Goal: Task Accomplishment & Management: Use online tool/utility

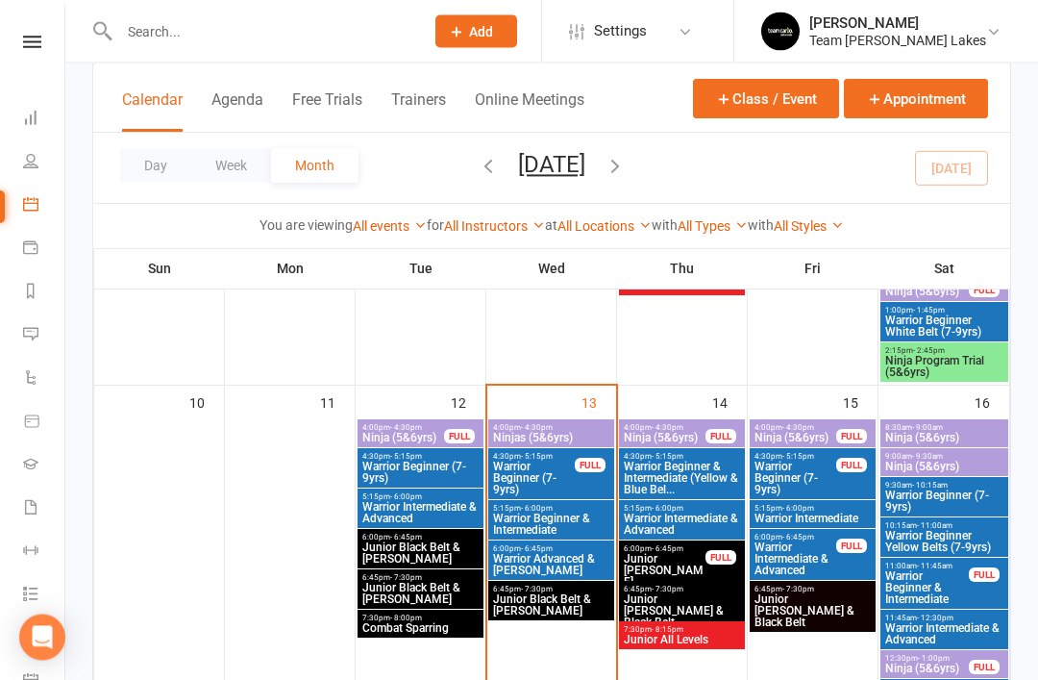
scroll to position [828, 0]
click at [530, 472] on span "Warrior Beginner (7-9yrs)" at bounding box center [534, 478] width 84 height 35
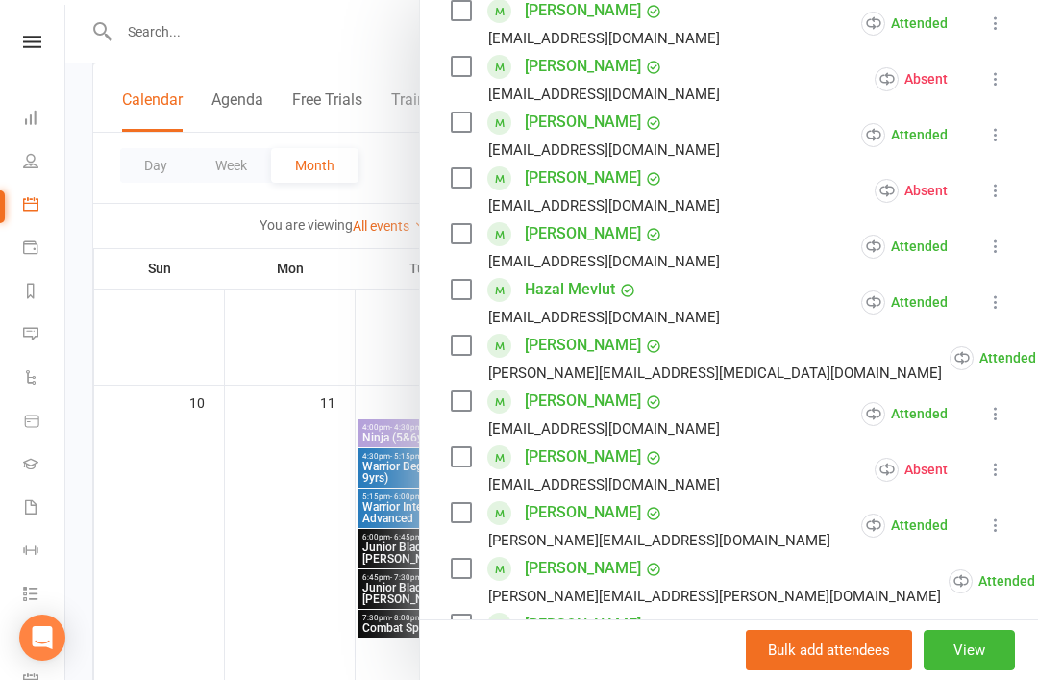
scroll to position [598, 0]
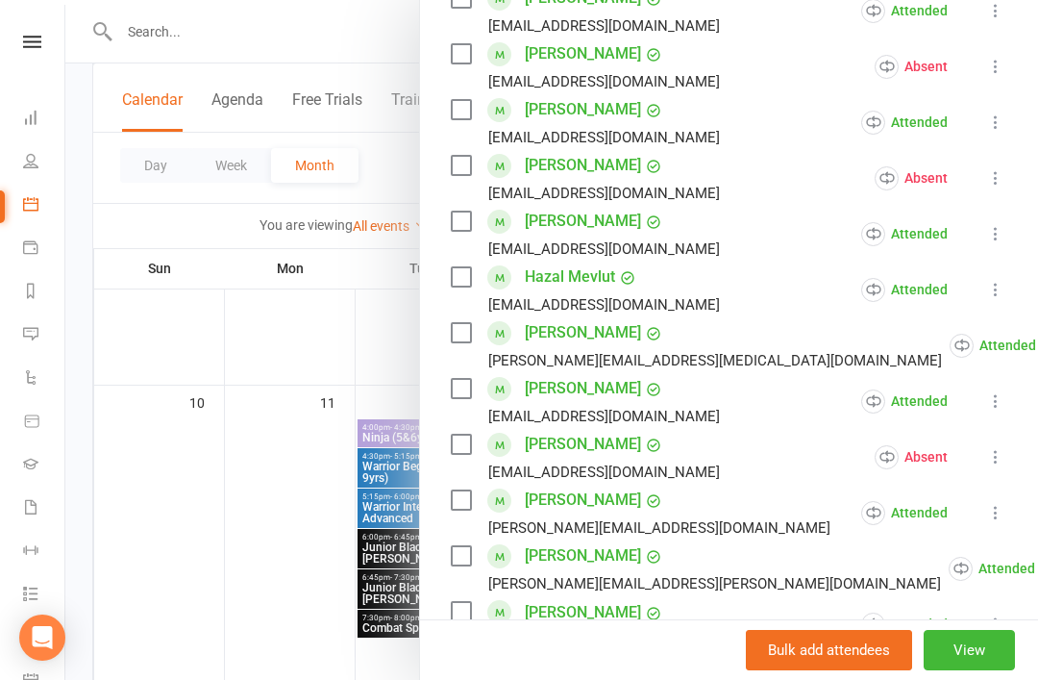
click at [584, 562] on link "Xavier Pinazo" at bounding box center [583, 555] width 116 height 31
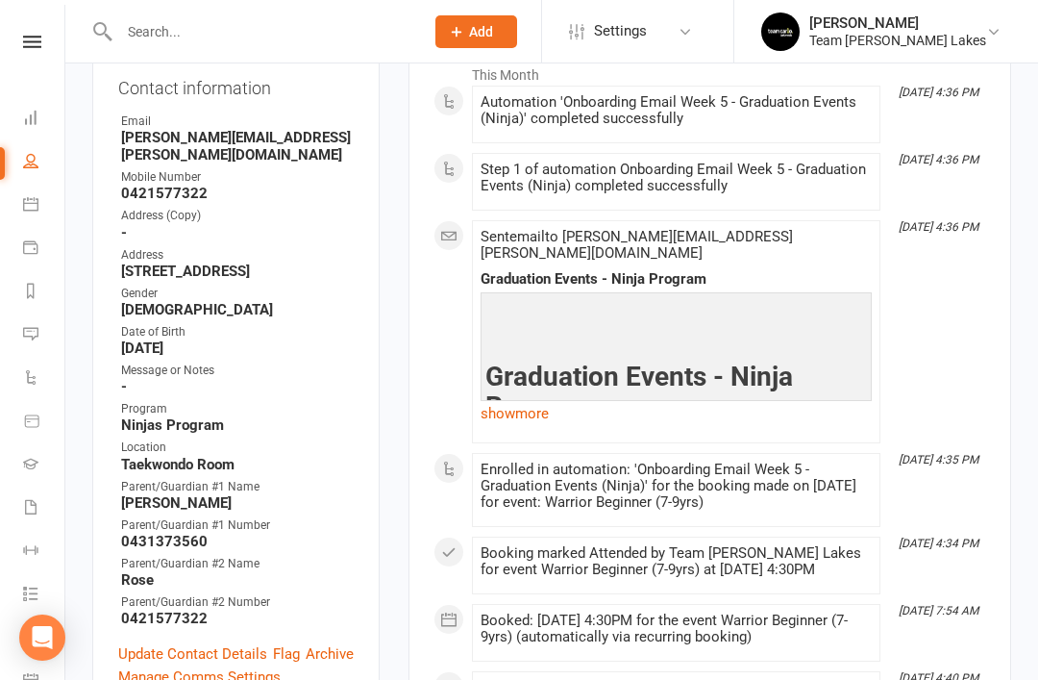
scroll to position [331, 0]
click at [519, 399] on link "show more" at bounding box center [676, 412] width 391 height 27
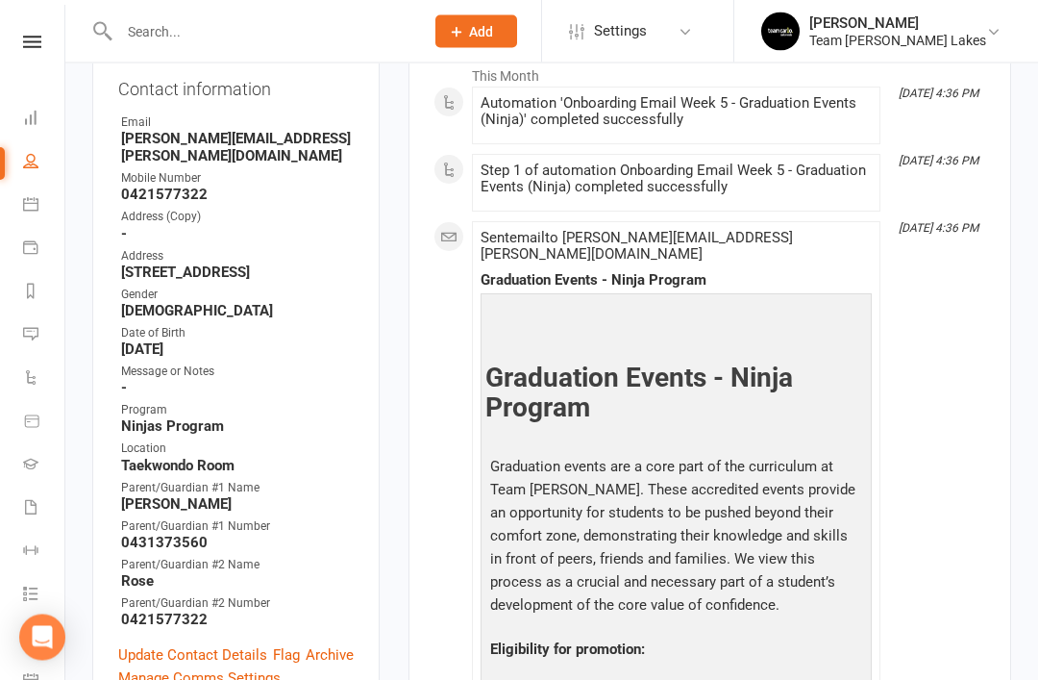
scroll to position [329, 0]
click at [35, 204] on icon at bounding box center [30, 203] width 15 height 15
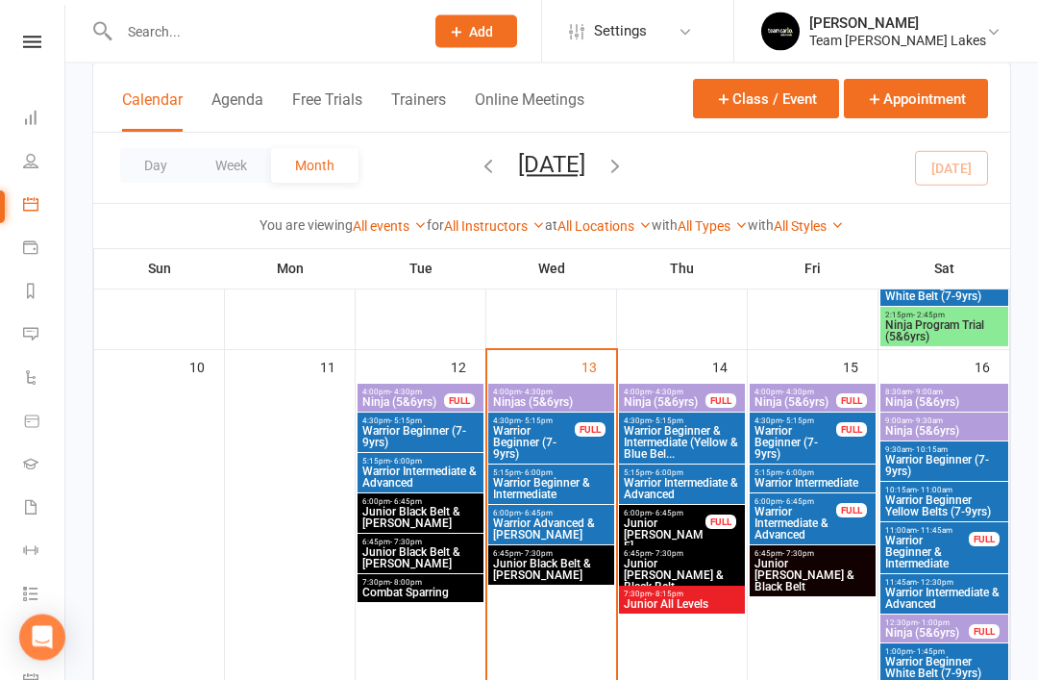
scroll to position [863, 0]
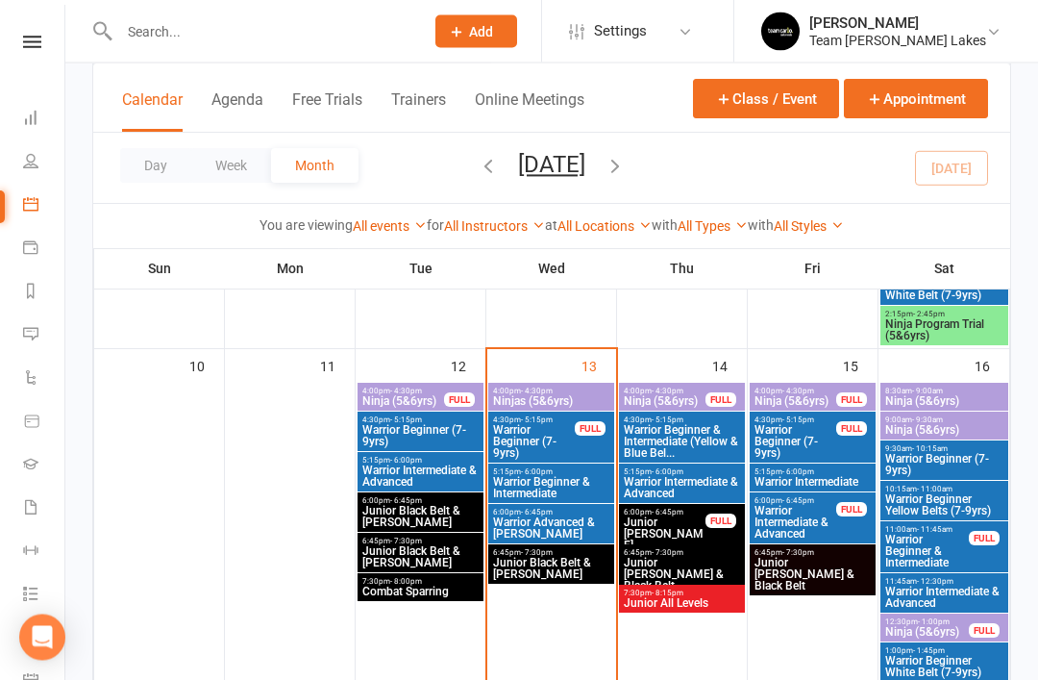
click at [558, 512] on span "6:00pm - 6:45pm" at bounding box center [551, 513] width 118 height 9
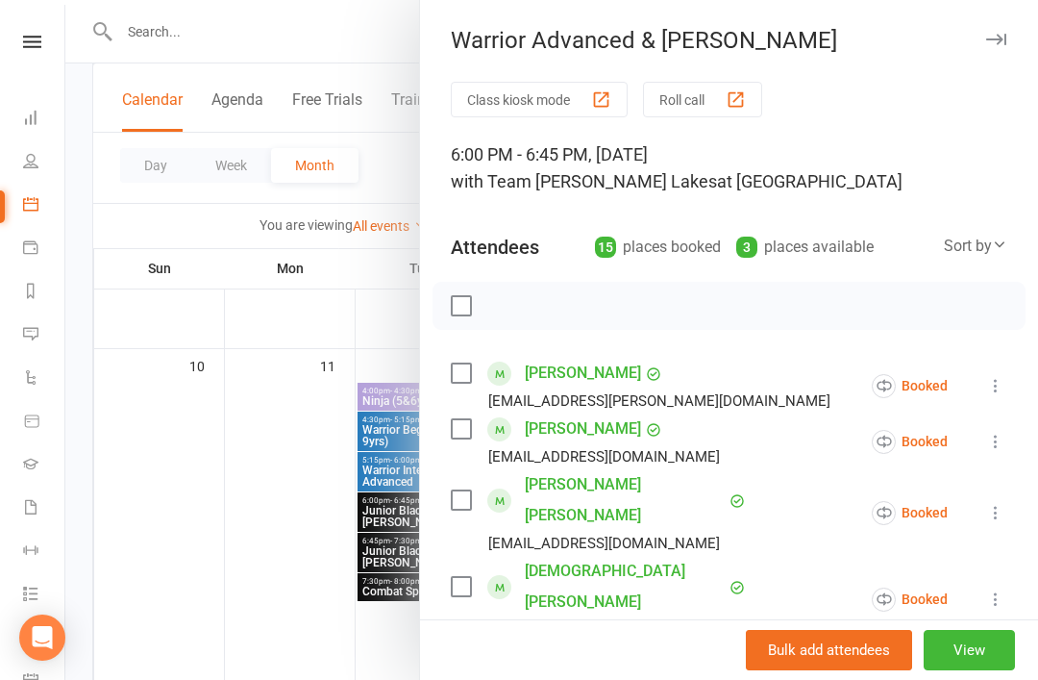
click at [997, 45] on button "button" at bounding box center [996, 39] width 23 height 23
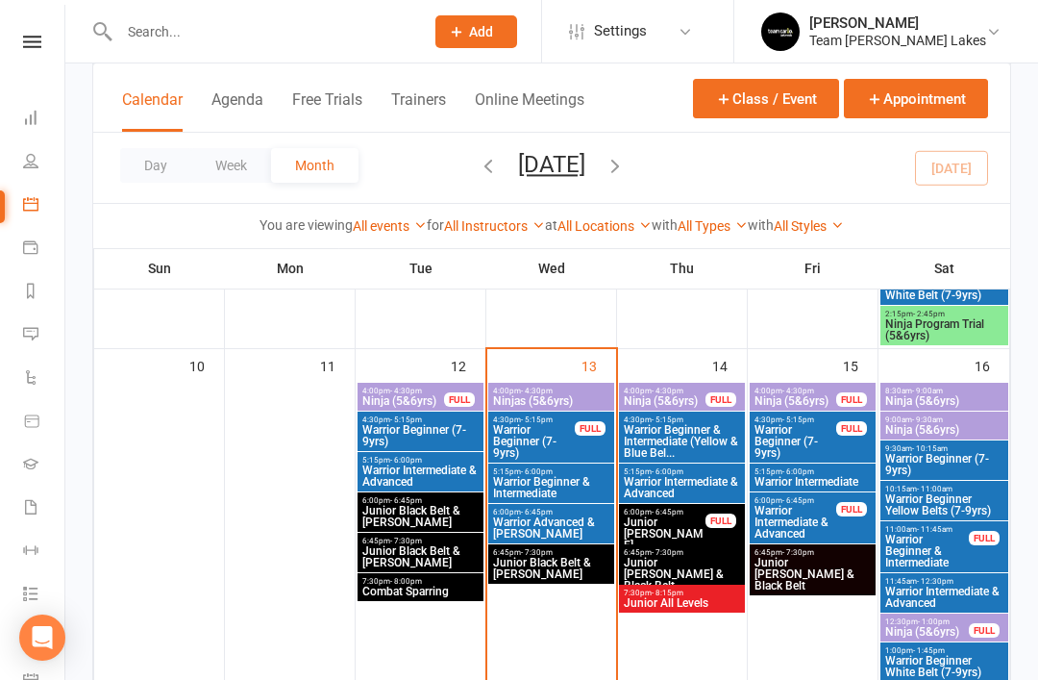
click at [547, 469] on span "- 6:00pm" at bounding box center [537, 471] width 32 height 9
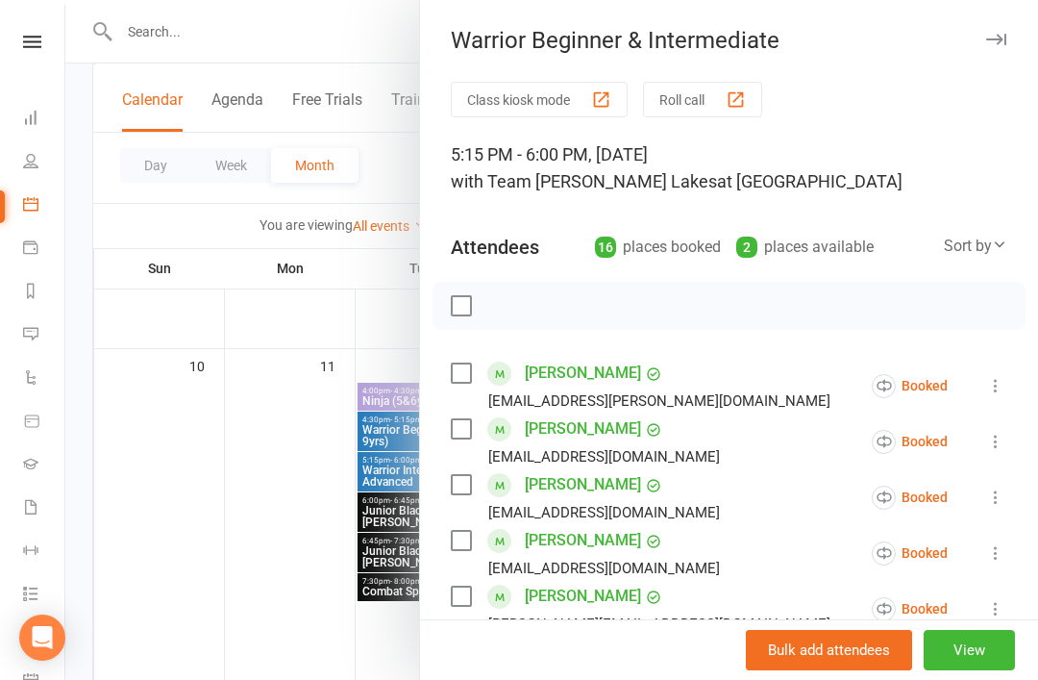
click at [1006, 440] on icon at bounding box center [995, 441] width 19 height 19
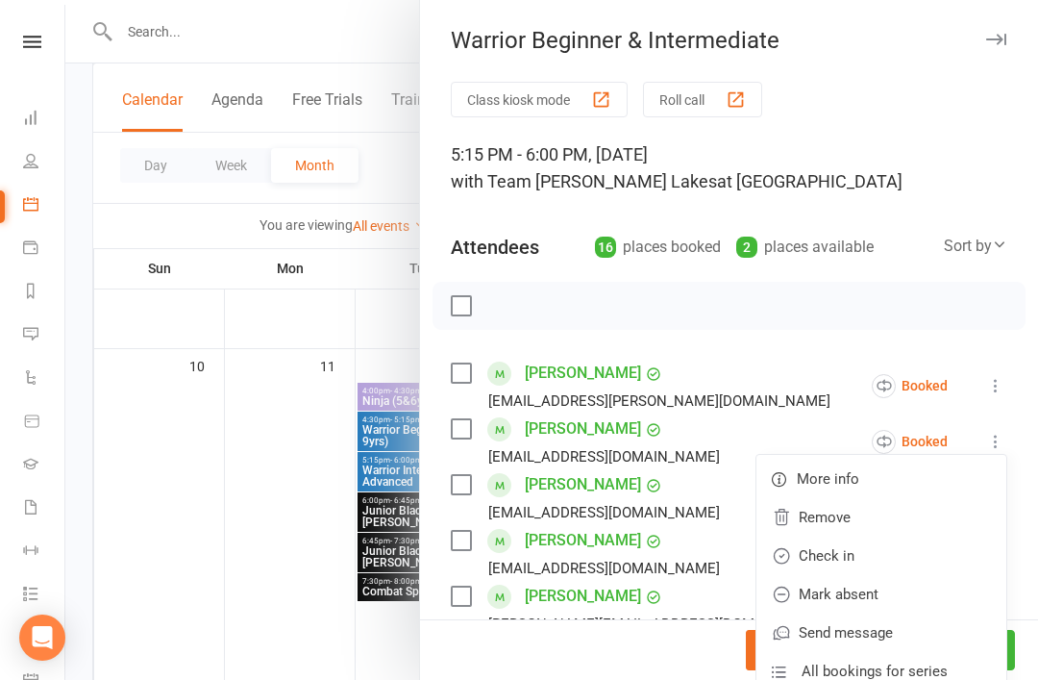
click at [895, 560] on link "Check in" at bounding box center [882, 556] width 250 height 38
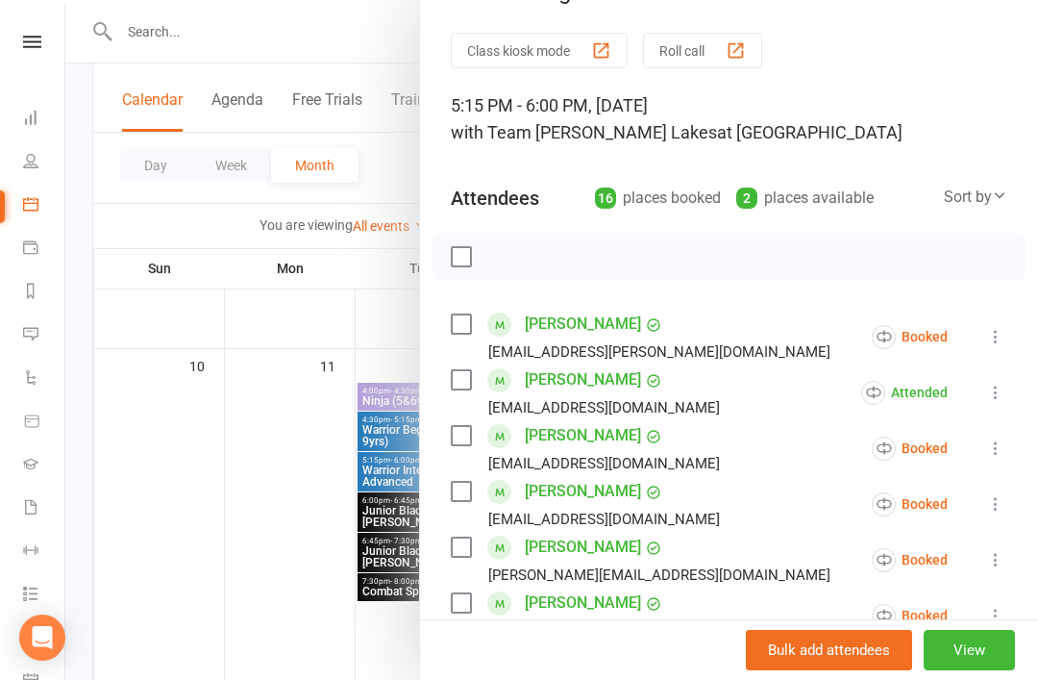
scroll to position [54, 0]
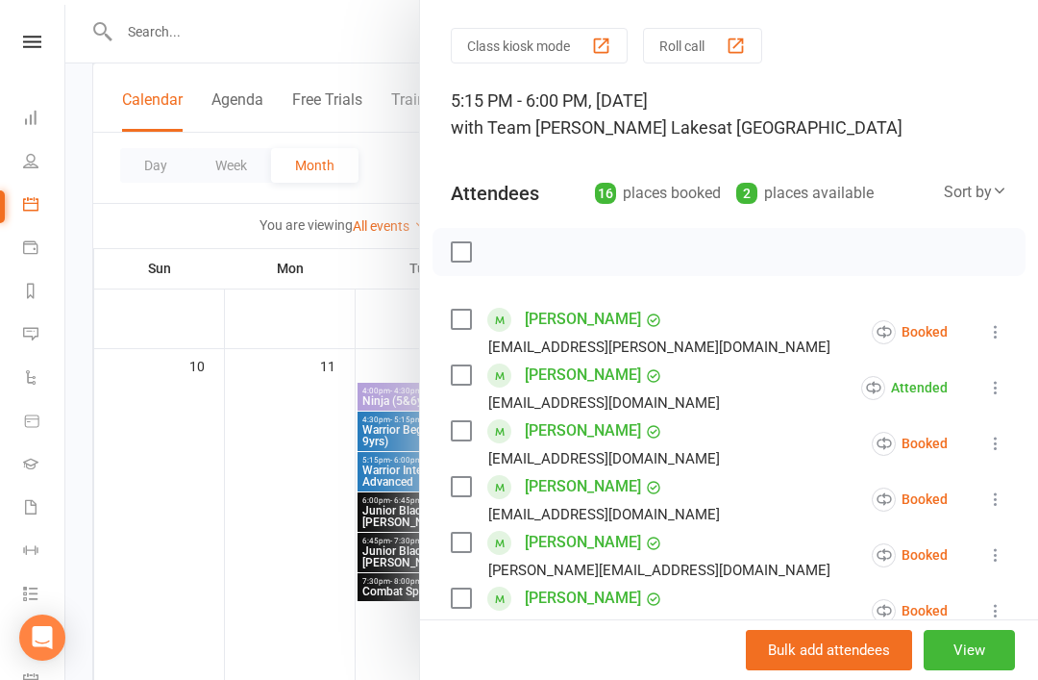
click at [1006, 439] on icon at bounding box center [995, 443] width 19 height 19
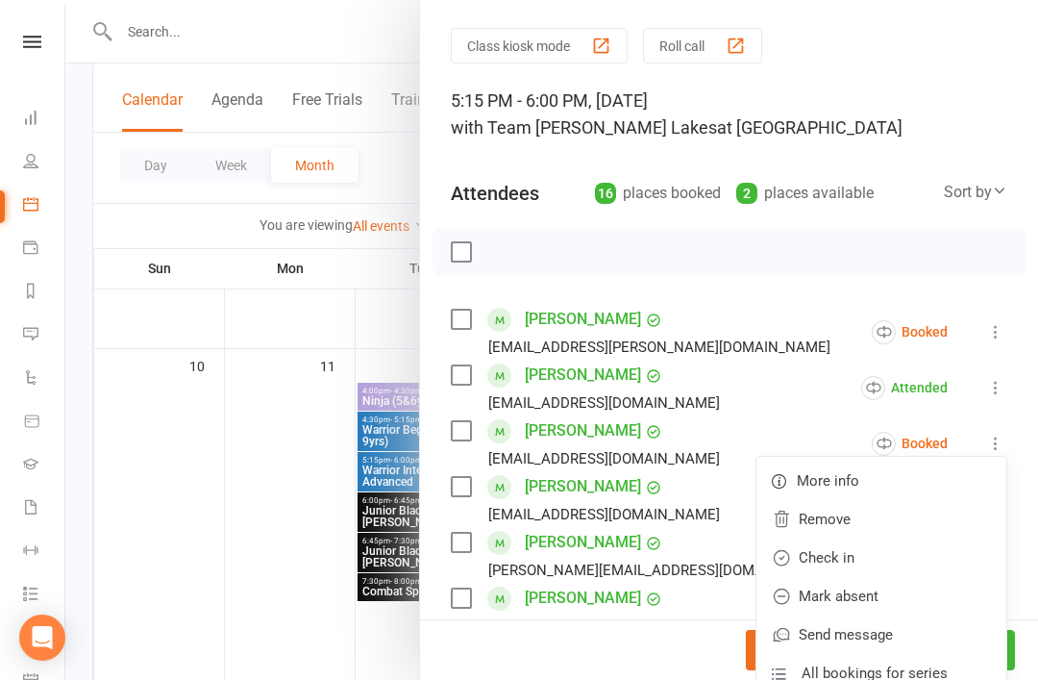
click at [914, 562] on link "Check in" at bounding box center [882, 557] width 250 height 38
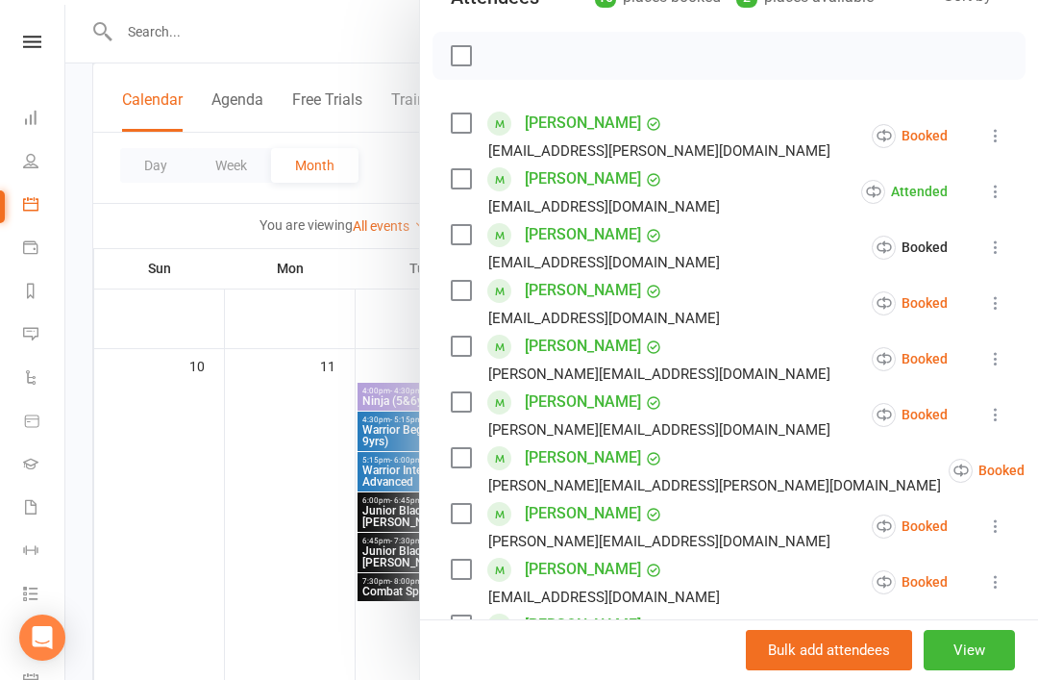
scroll to position [253, 0]
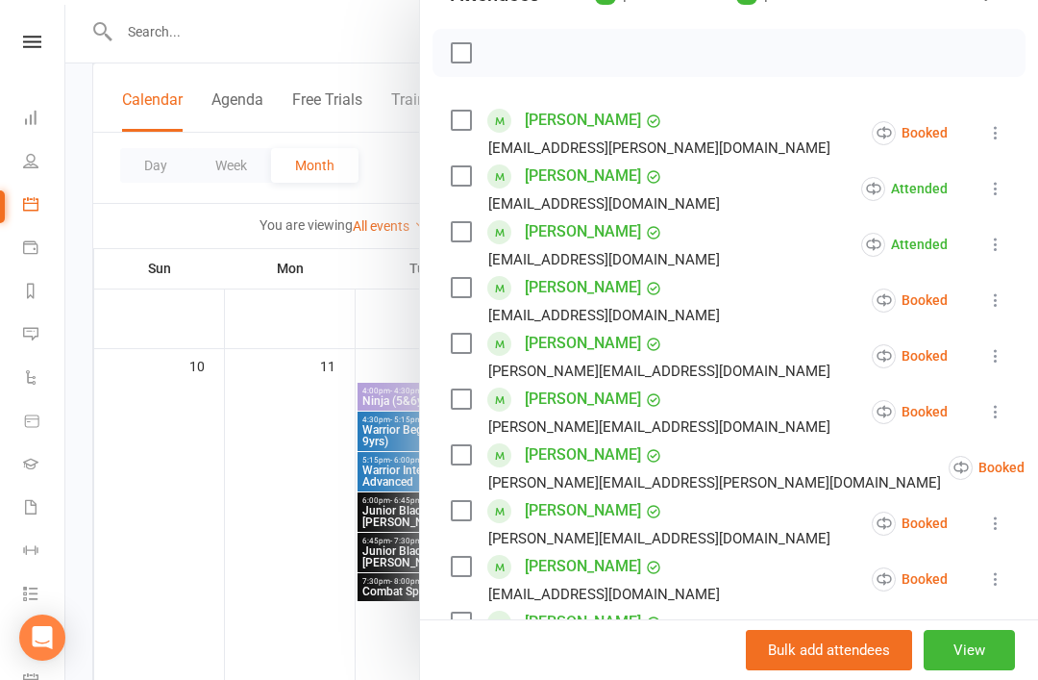
click at [1000, 308] on icon at bounding box center [995, 299] width 19 height 19
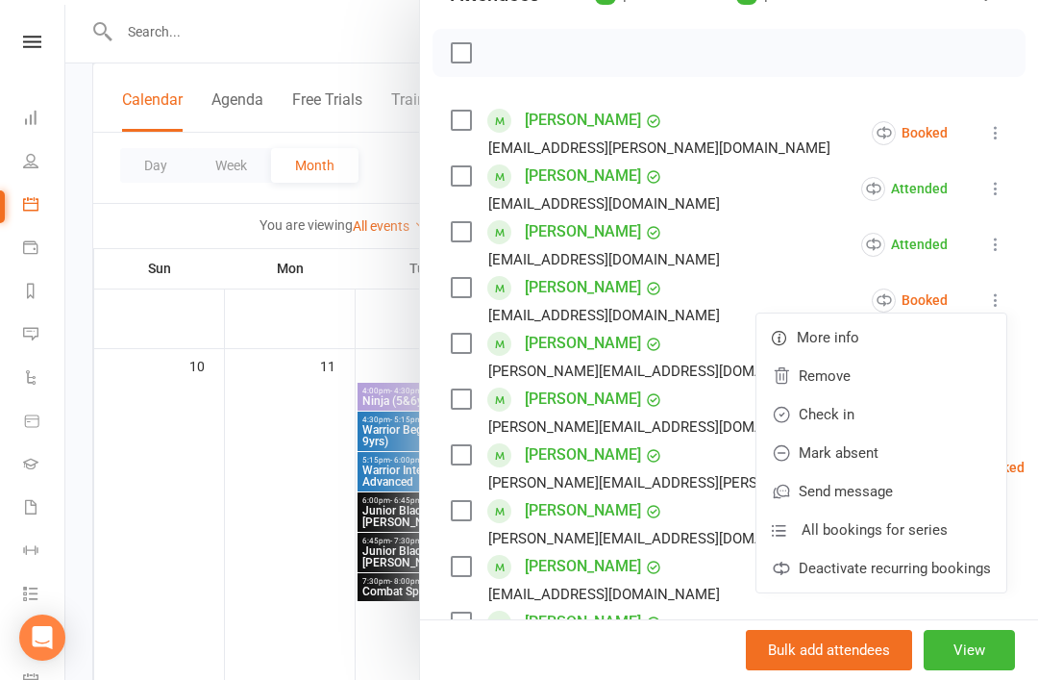
click at [915, 417] on link "Check in" at bounding box center [882, 414] width 250 height 38
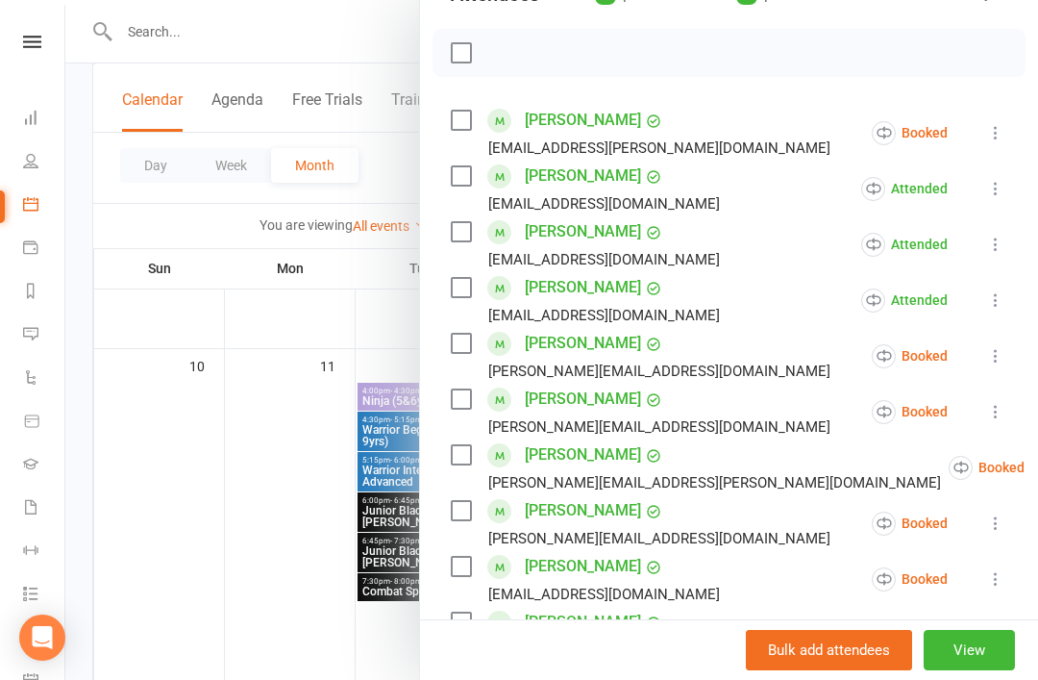
click at [1004, 354] on icon at bounding box center [995, 355] width 19 height 19
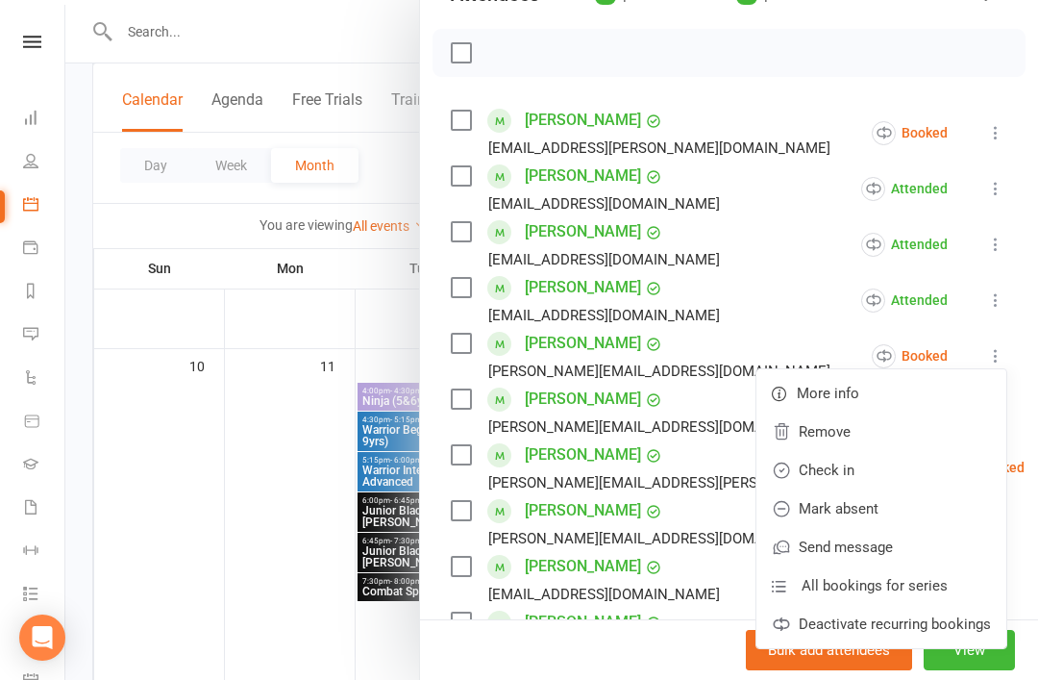
click at [921, 473] on link "Check in" at bounding box center [882, 470] width 250 height 38
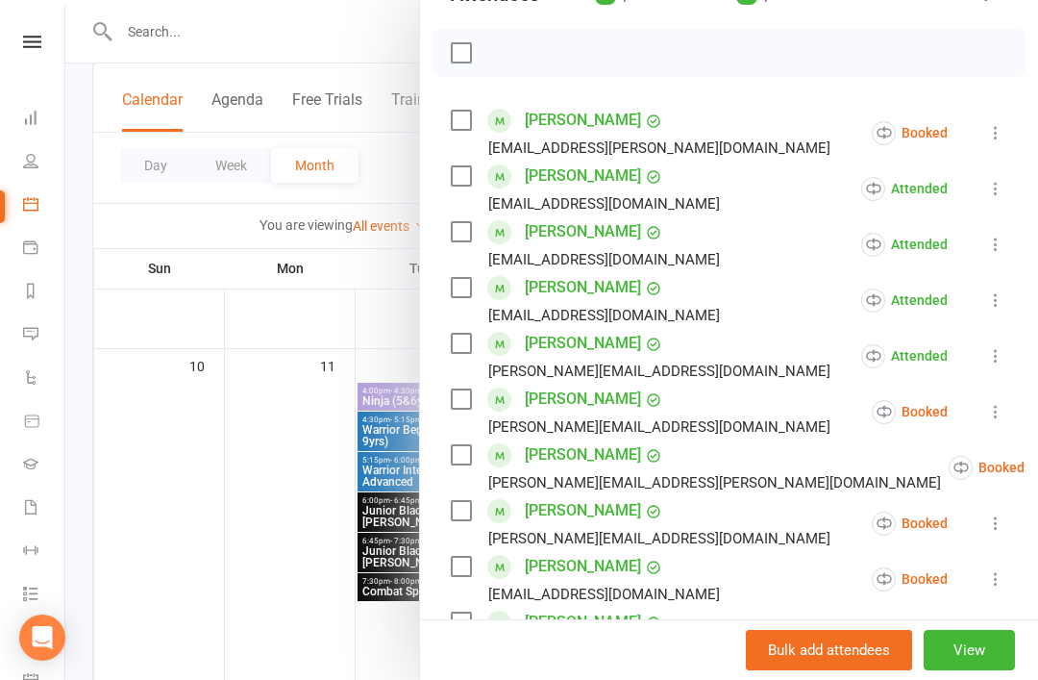
click at [1006, 412] on icon at bounding box center [995, 411] width 19 height 19
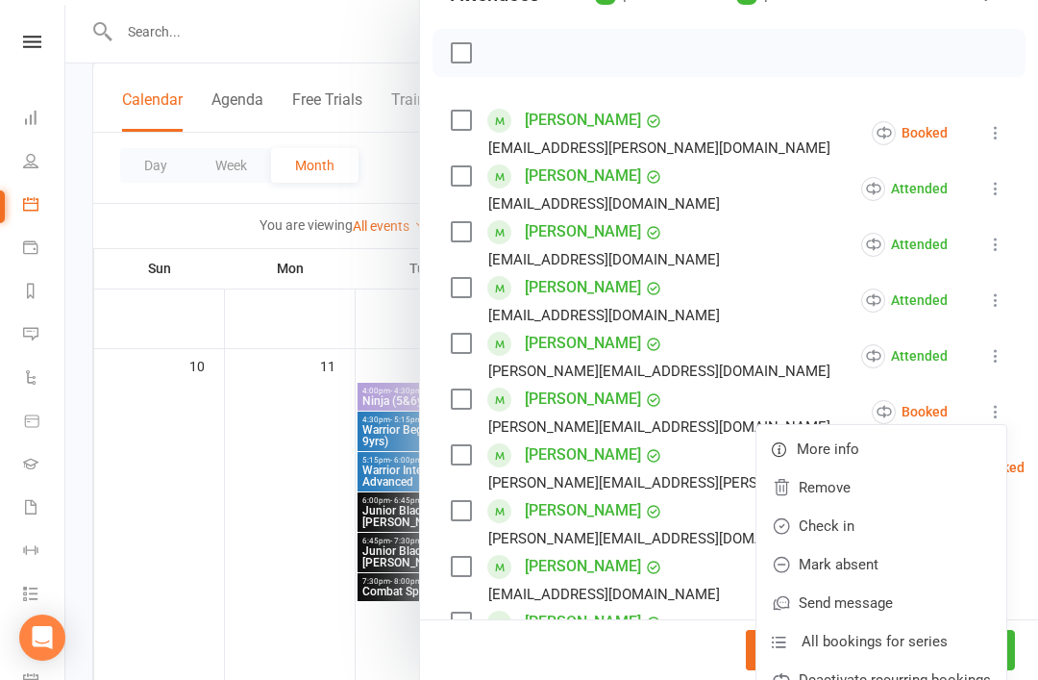
click at [929, 534] on link "Check in" at bounding box center [882, 526] width 250 height 38
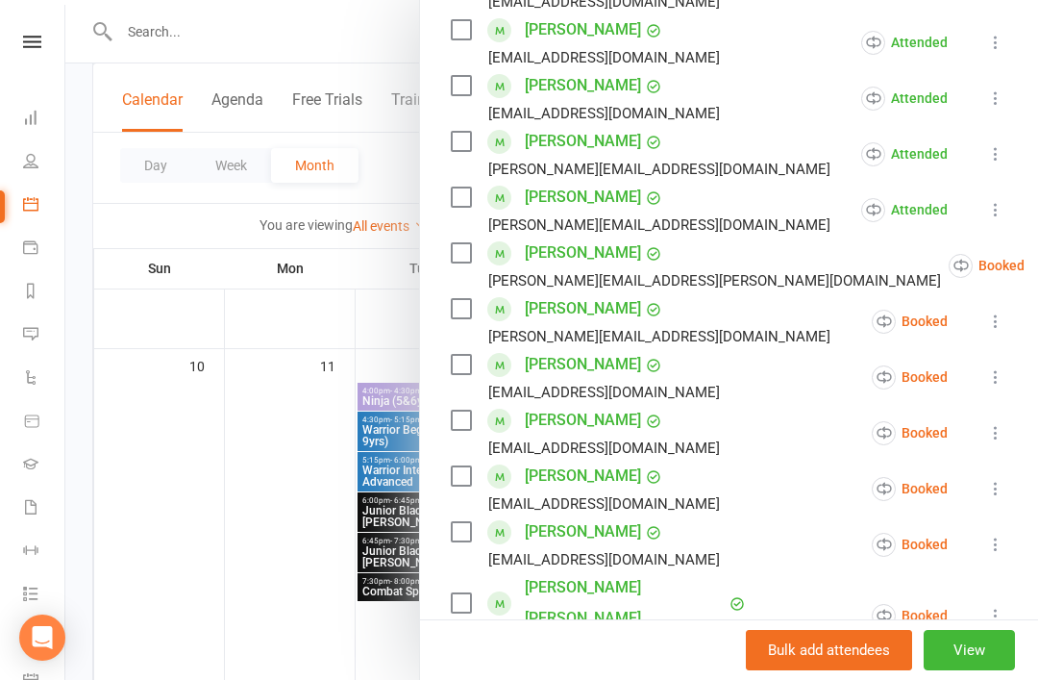
scroll to position [456, 0]
click at [1000, 373] on icon at bounding box center [995, 375] width 19 height 19
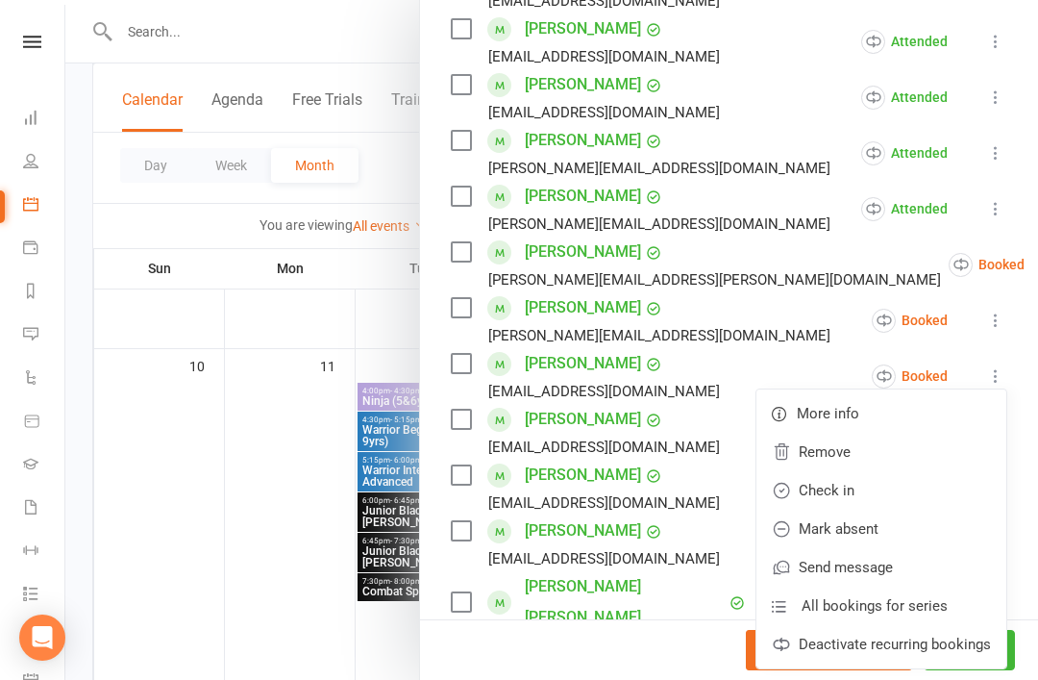
click at [921, 500] on link "Check in" at bounding box center [882, 490] width 250 height 38
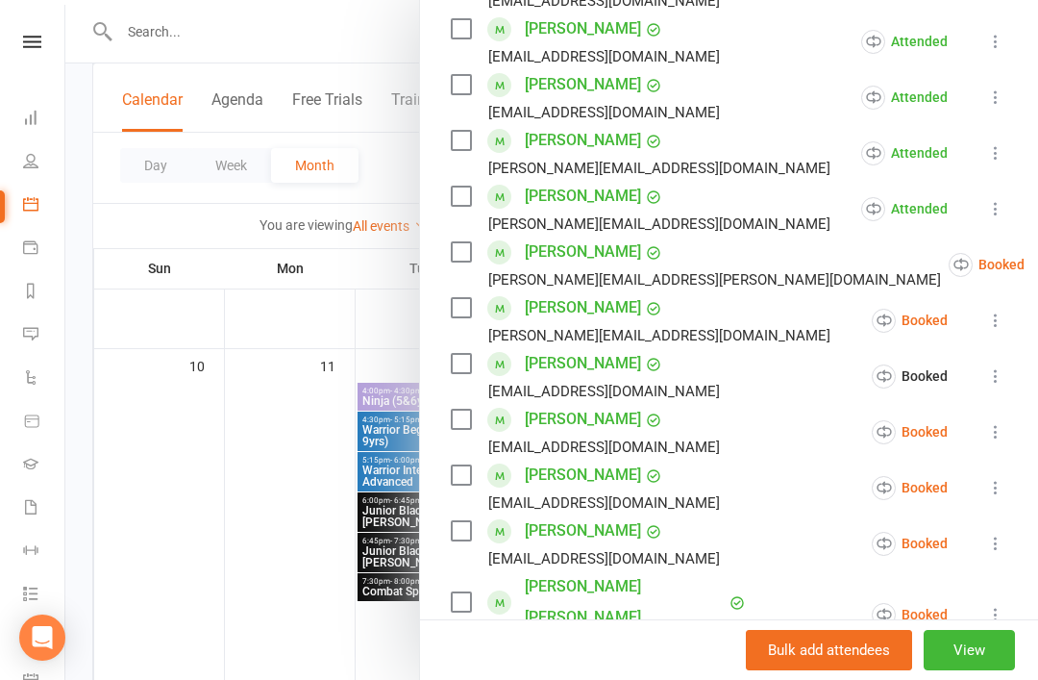
click at [1003, 443] on button at bounding box center [996, 431] width 23 height 23
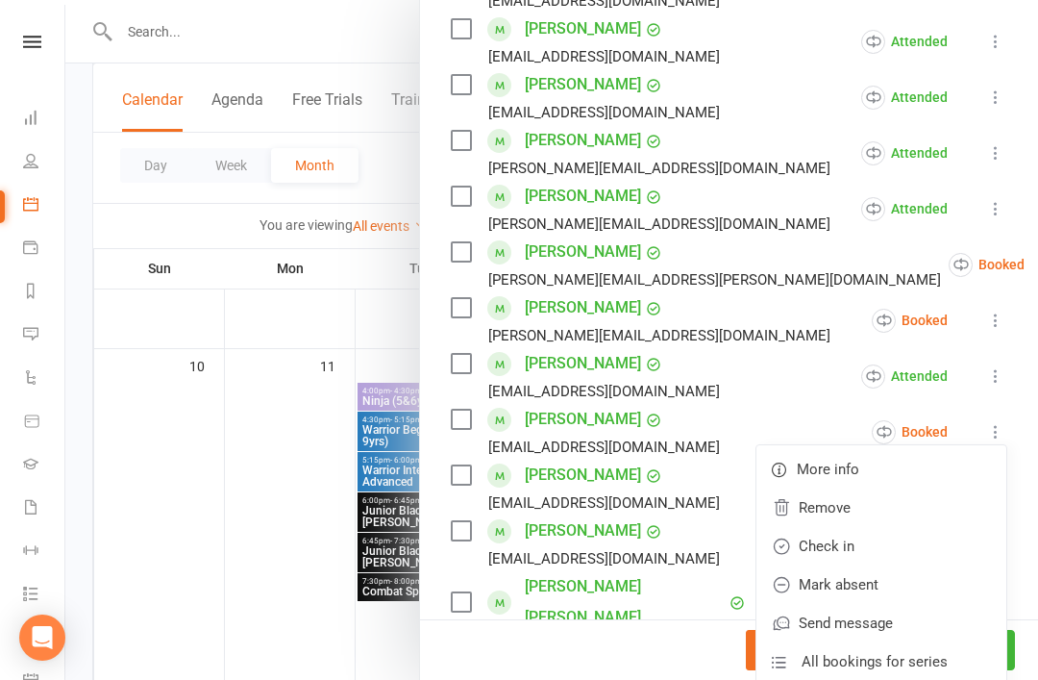
click at [925, 552] on link "Check in" at bounding box center [882, 546] width 250 height 38
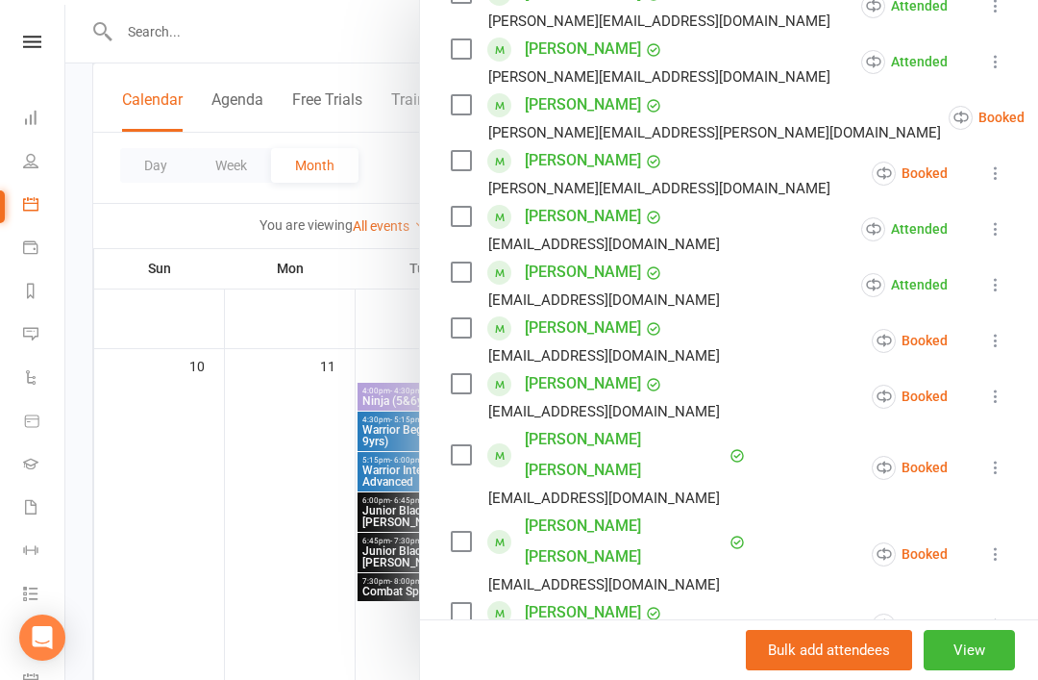
scroll to position [605, 0]
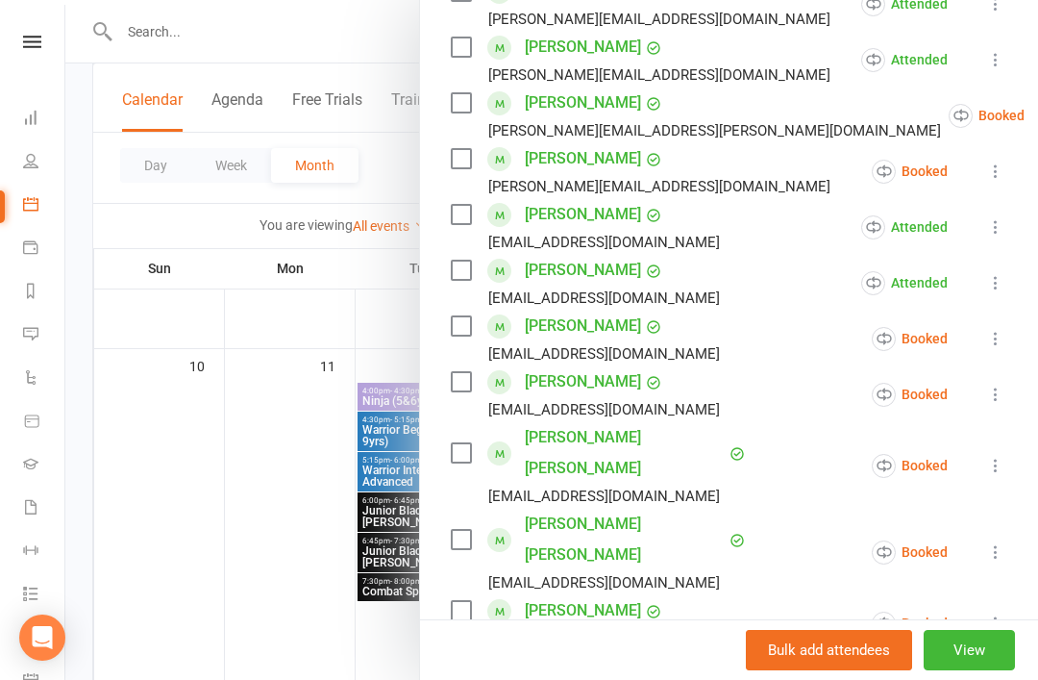
click at [996, 343] on icon at bounding box center [995, 338] width 19 height 19
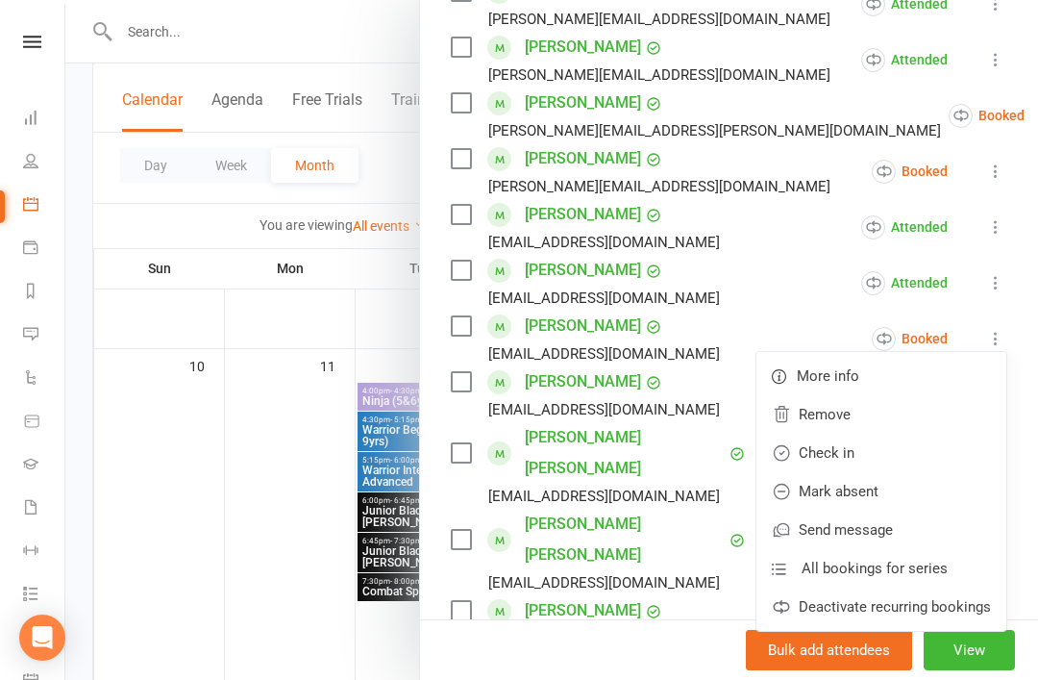
click at [928, 452] on link "Check in" at bounding box center [882, 453] width 250 height 38
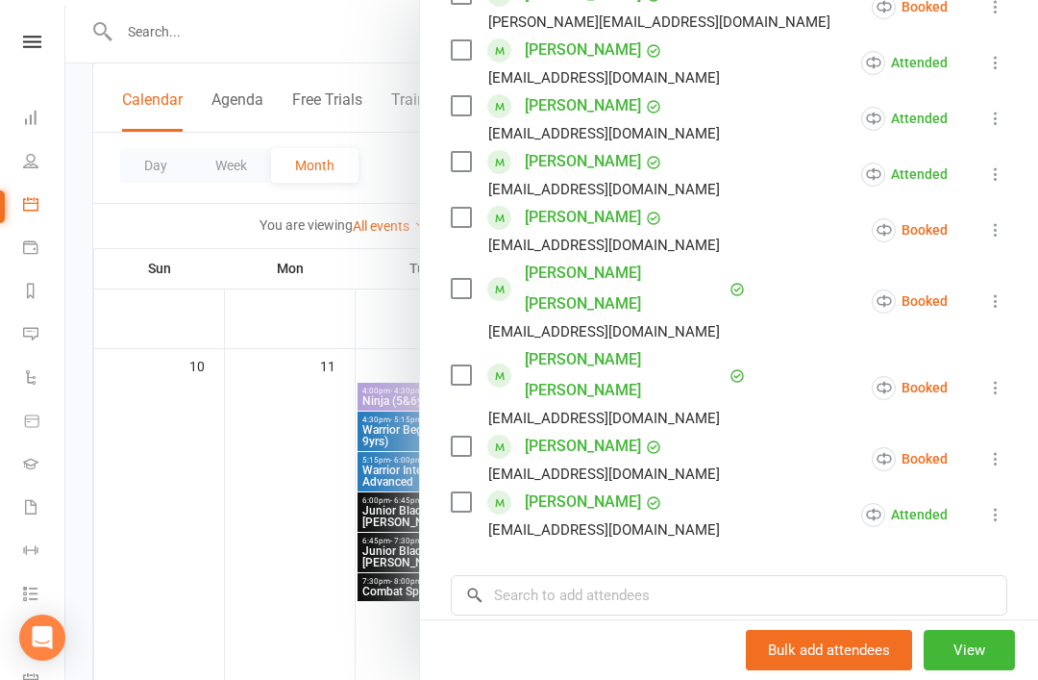
scroll to position [780, 0]
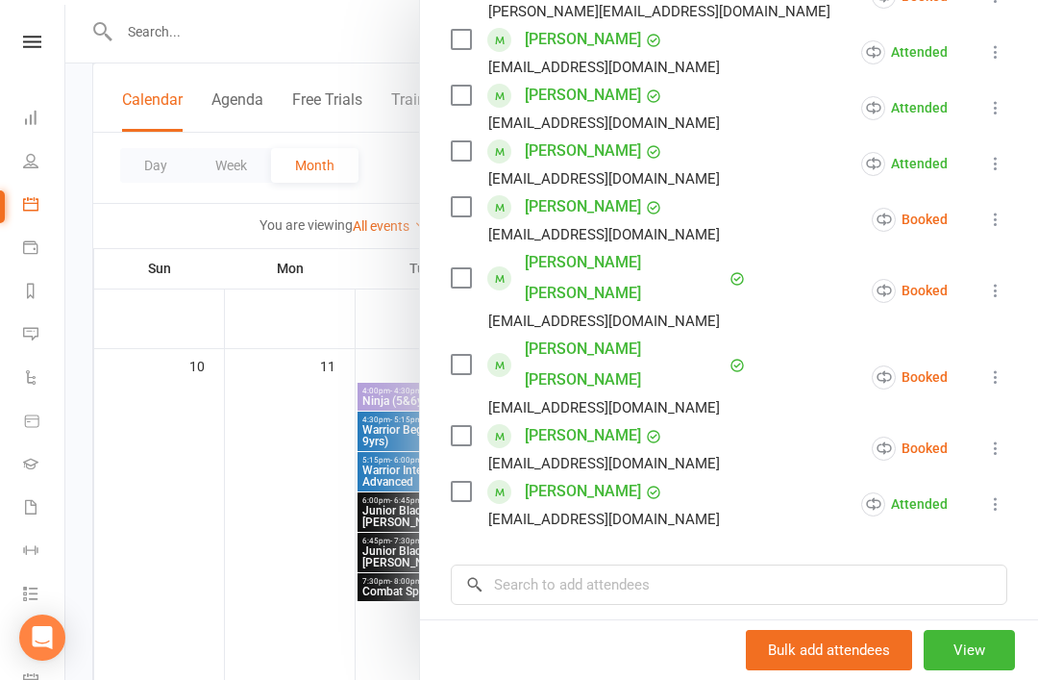
click at [1006, 438] on icon at bounding box center [995, 447] width 19 height 19
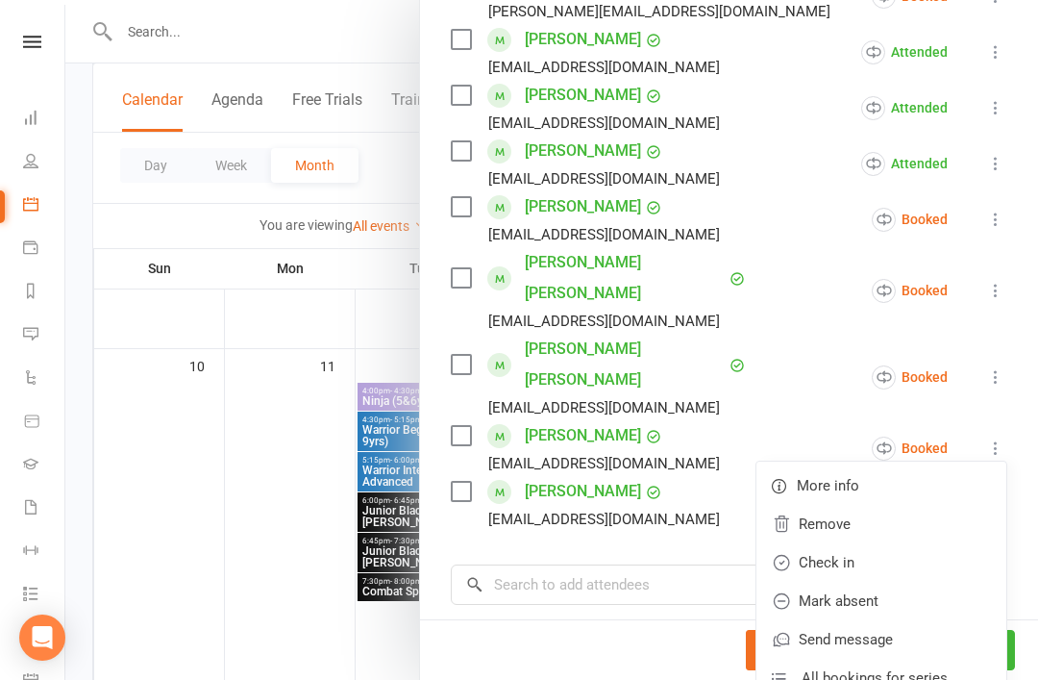
click at [906, 543] on link "Check in" at bounding box center [882, 562] width 250 height 38
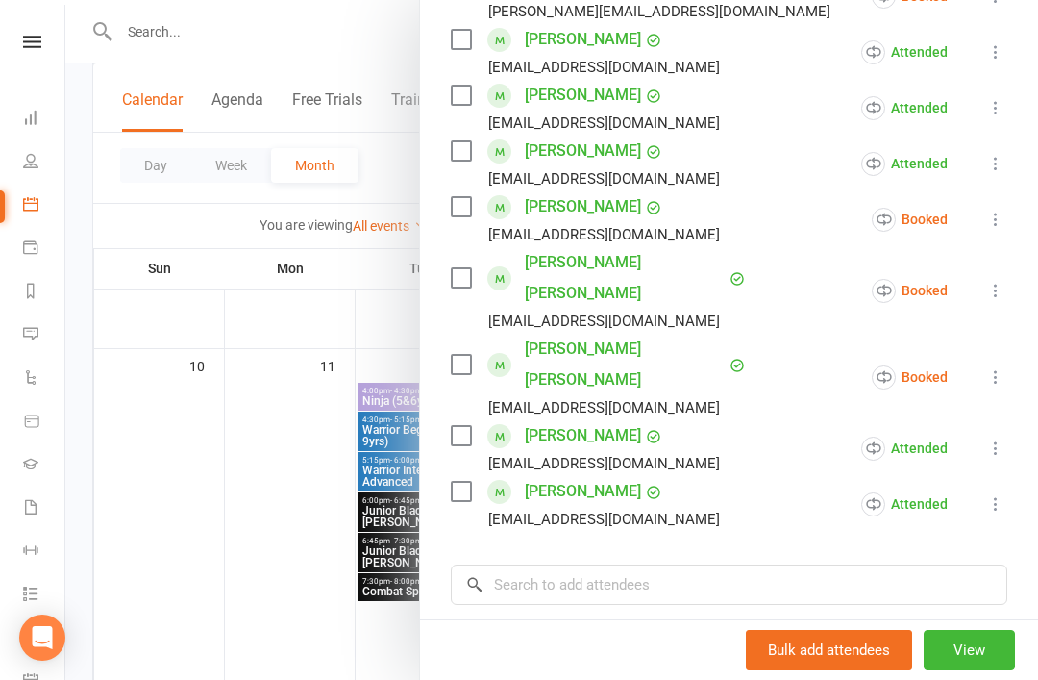
click at [1006, 219] on icon at bounding box center [995, 219] width 19 height 19
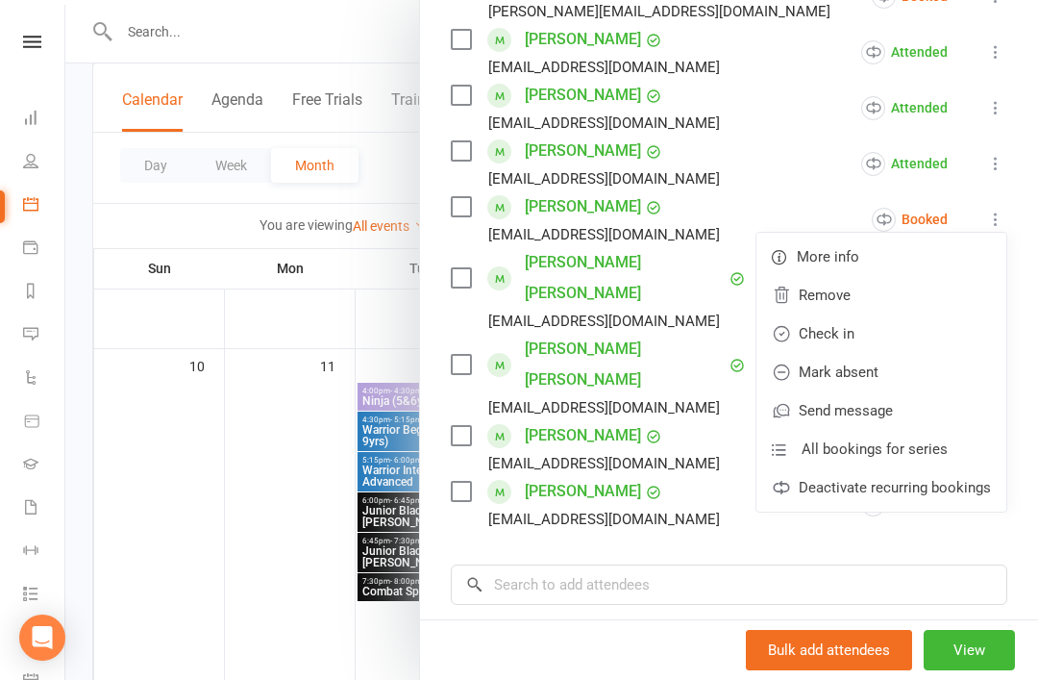
click at [909, 348] on link "Check in" at bounding box center [882, 333] width 250 height 38
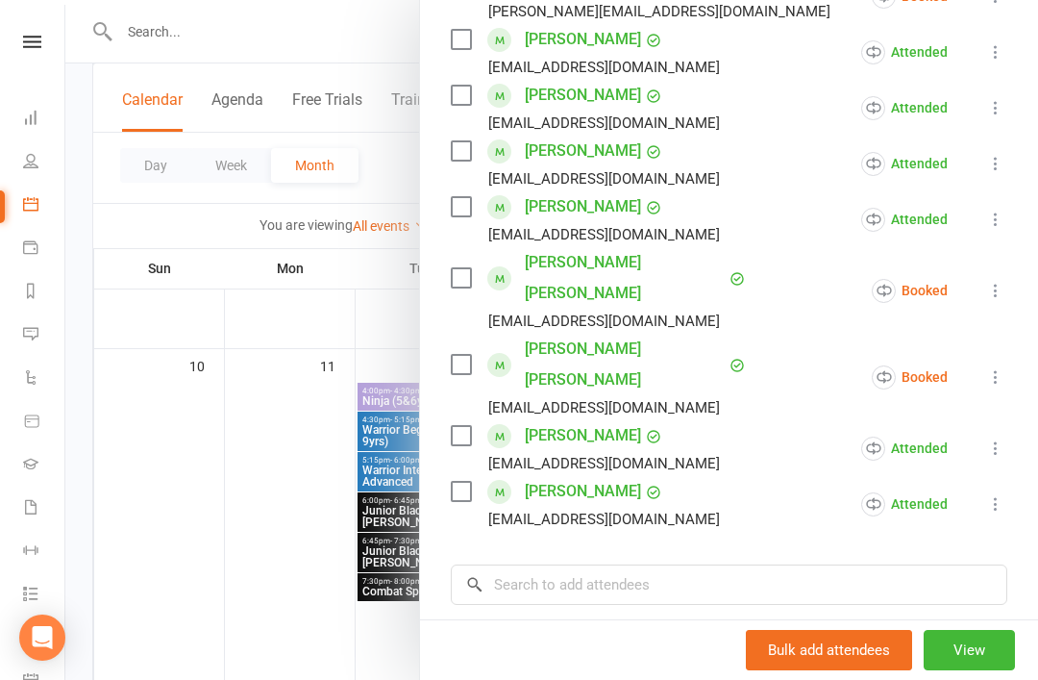
click at [1001, 285] on icon at bounding box center [995, 290] width 19 height 19
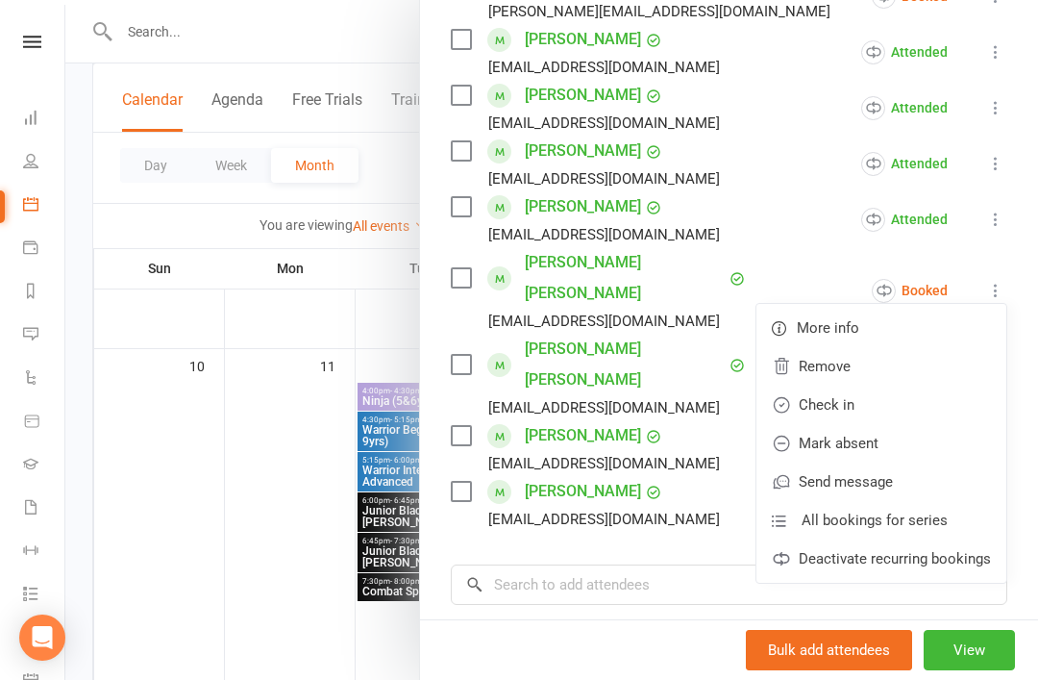
click at [903, 400] on link "Check in" at bounding box center [882, 405] width 250 height 38
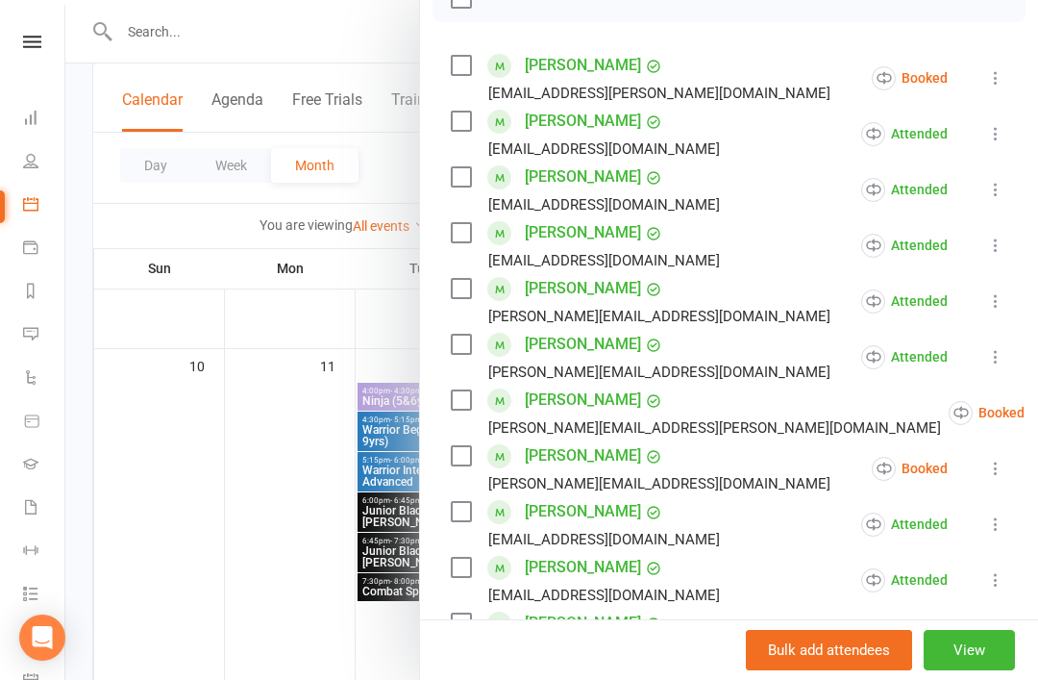
scroll to position [307, 0]
click at [996, 464] on icon at bounding box center [995, 469] width 19 height 19
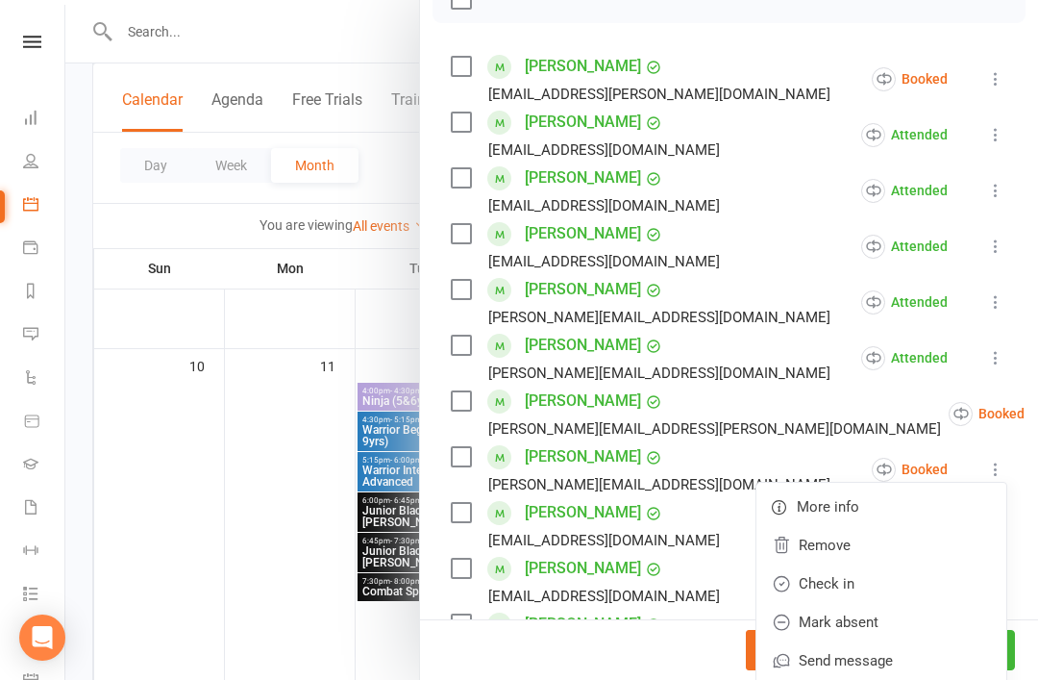
click at [899, 624] on link "Mark absent" at bounding box center [882, 622] width 250 height 38
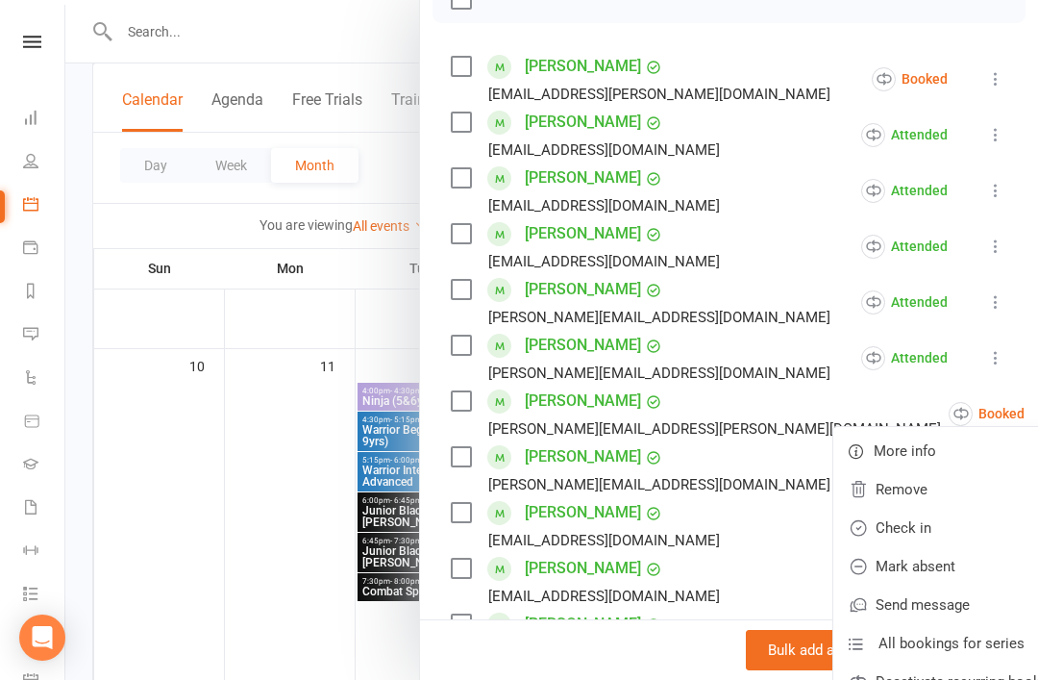
click at [905, 526] on link "Check in" at bounding box center [959, 528] width 250 height 38
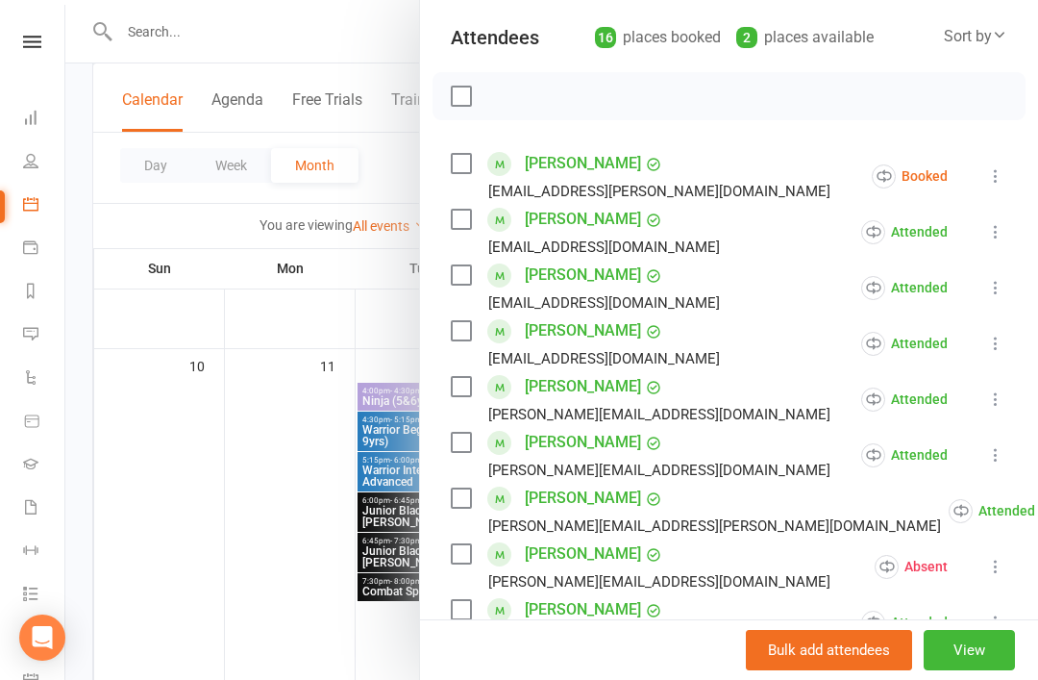
scroll to position [209, 0]
click at [994, 178] on icon at bounding box center [995, 176] width 19 height 19
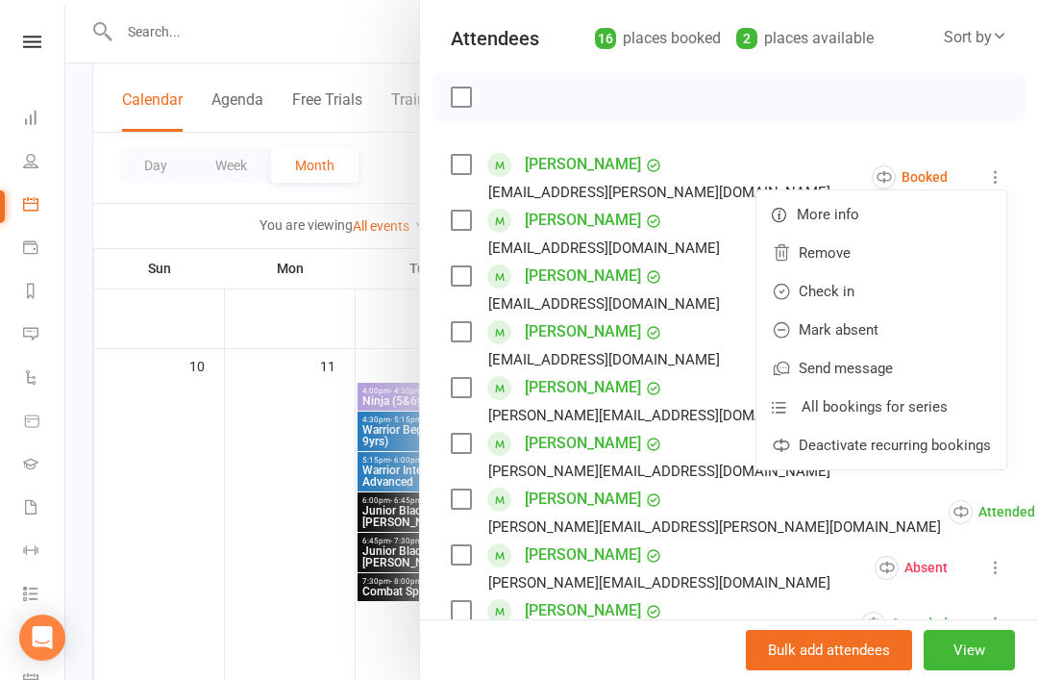
click at [914, 292] on link "Check in" at bounding box center [882, 291] width 250 height 38
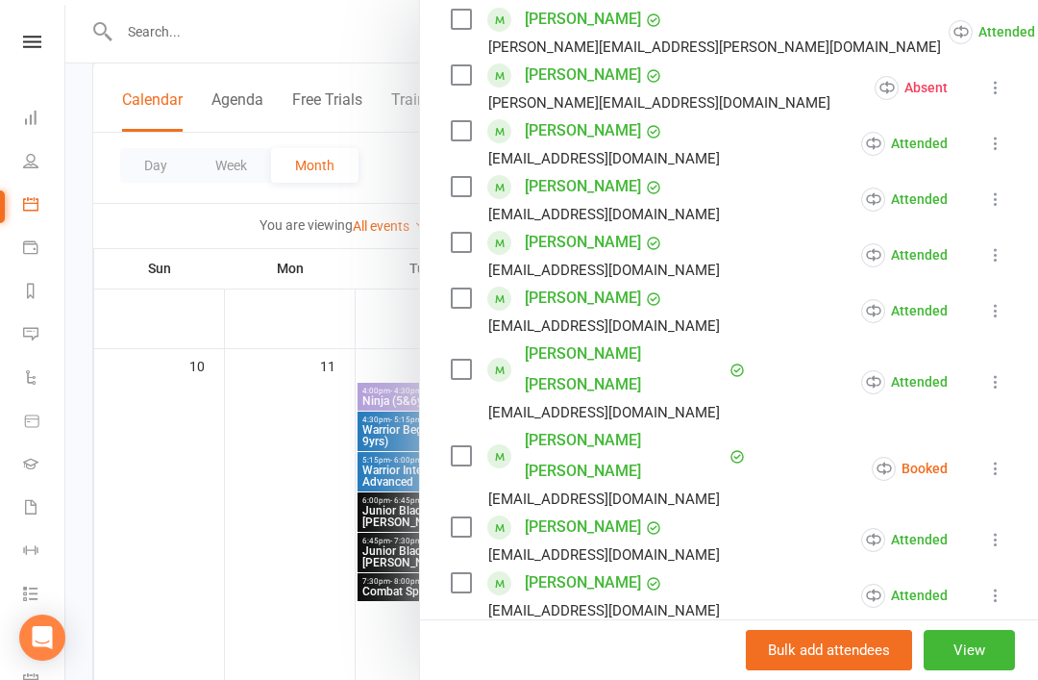
scroll to position [695, 0]
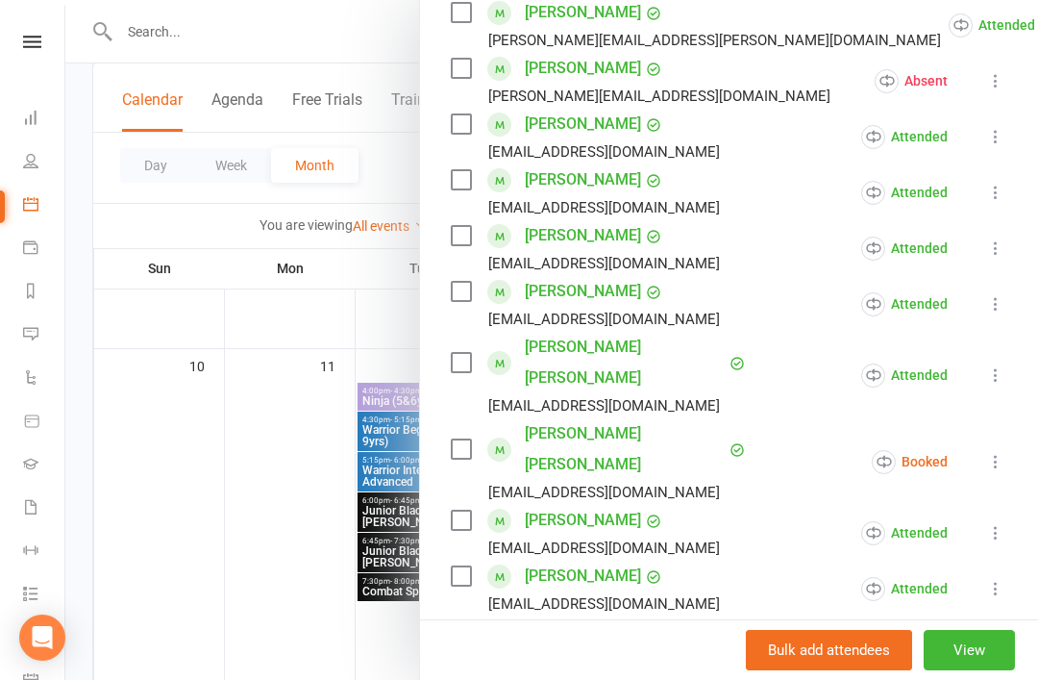
click at [618, 418] on link "Jacob Mina Tomas" at bounding box center [625, 449] width 200 height 62
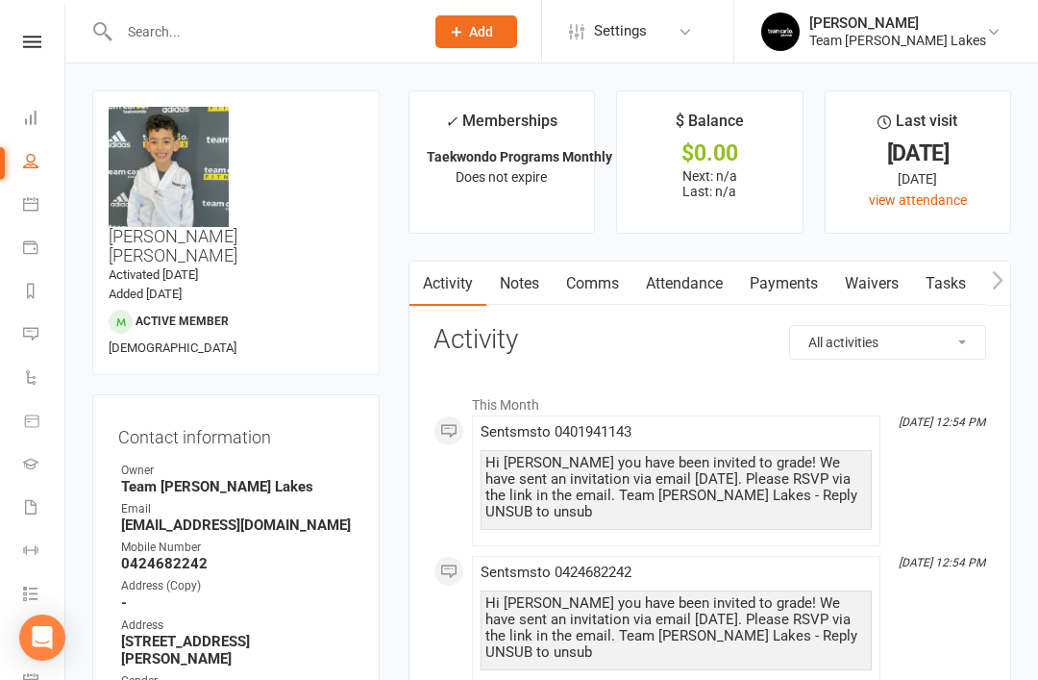
click at [35, 207] on icon at bounding box center [30, 203] width 15 height 15
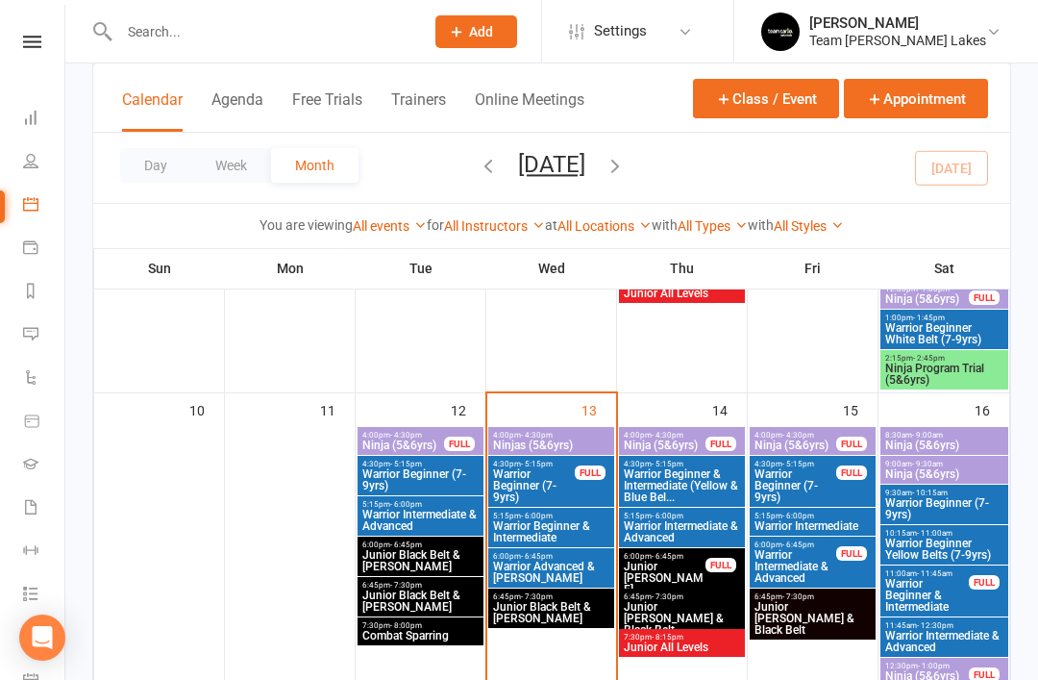
scroll to position [824, 0]
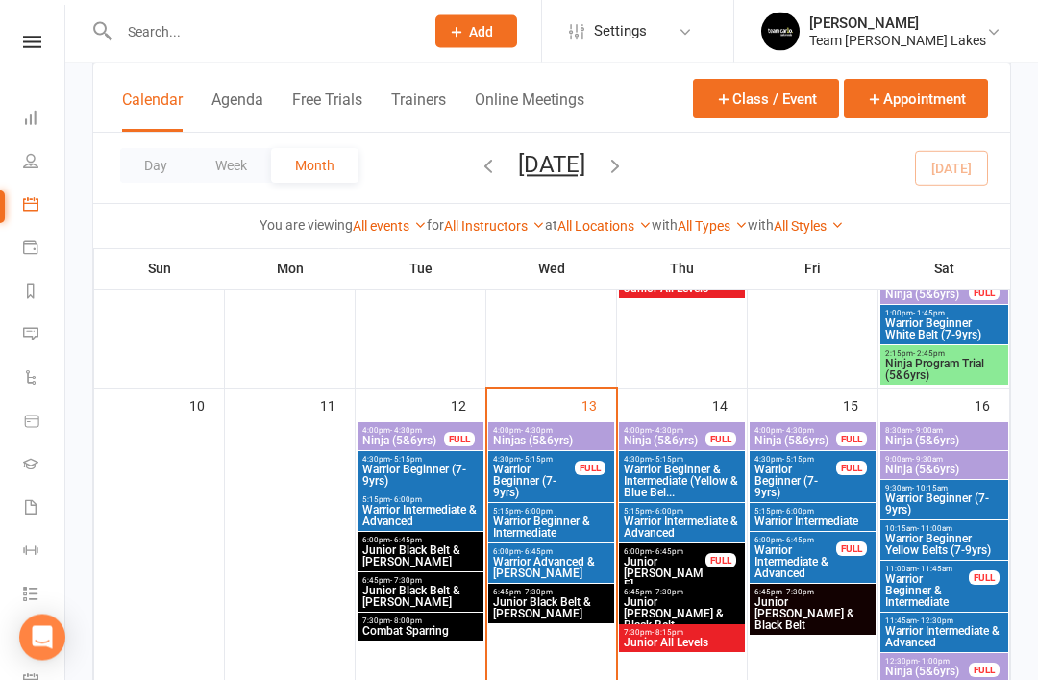
click at [550, 520] on span "Warrior Beginner & Intermediate" at bounding box center [551, 527] width 118 height 23
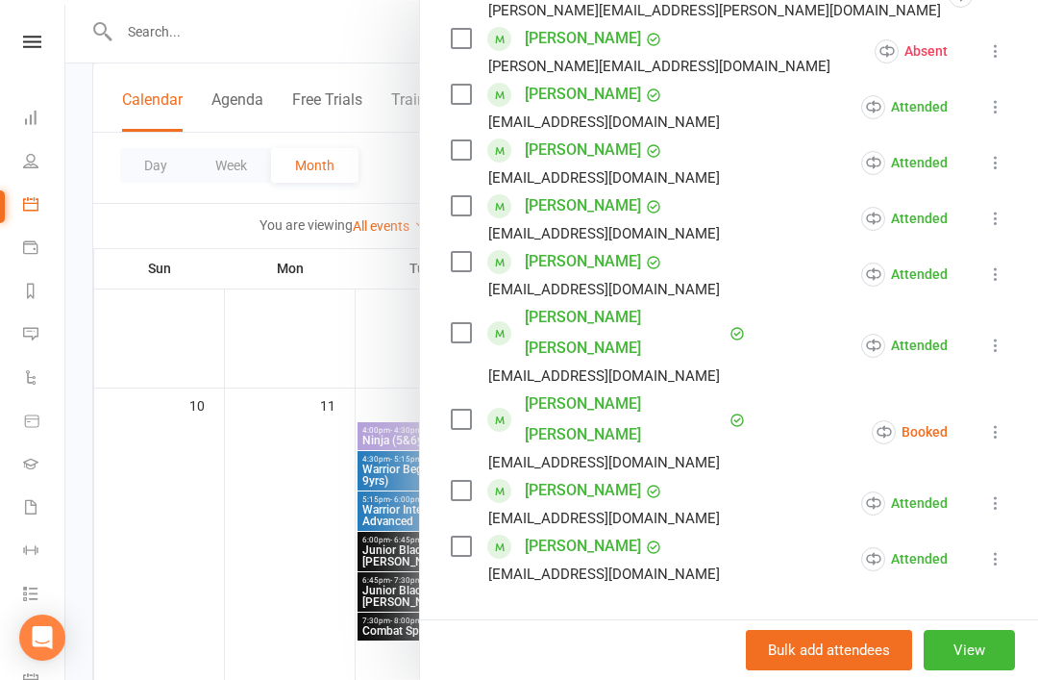
scroll to position [727, 0]
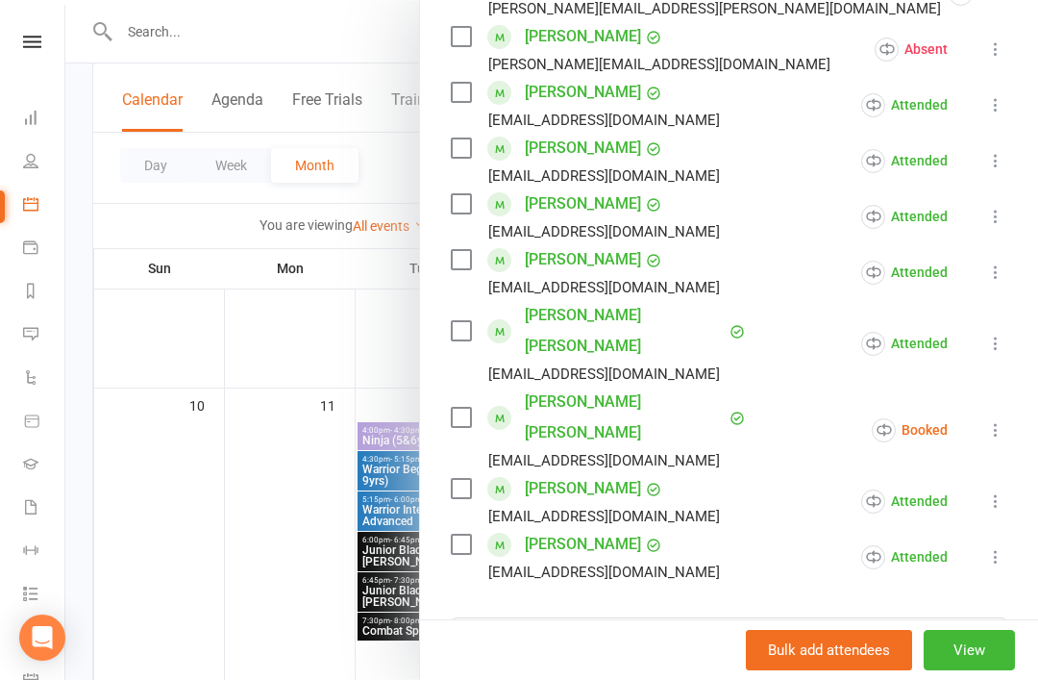
click at [990, 420] on icon at bounding box center [995, 429] width 19 height 19
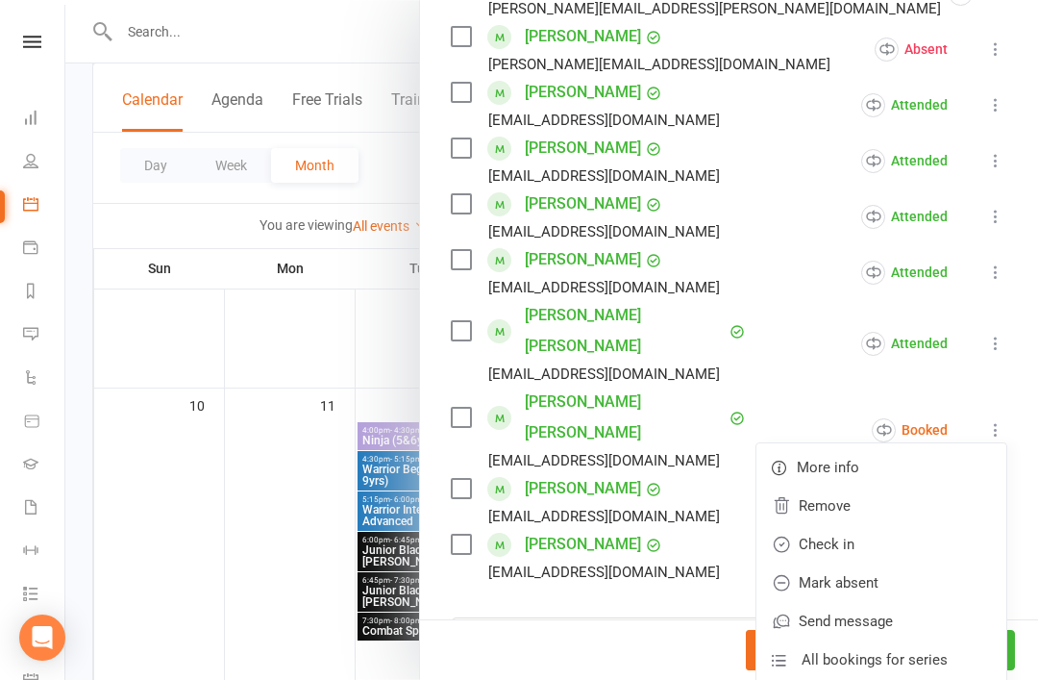
click at [917, 563] on link "Mark absent" at bounding box center [882, 582] width 250 height 38
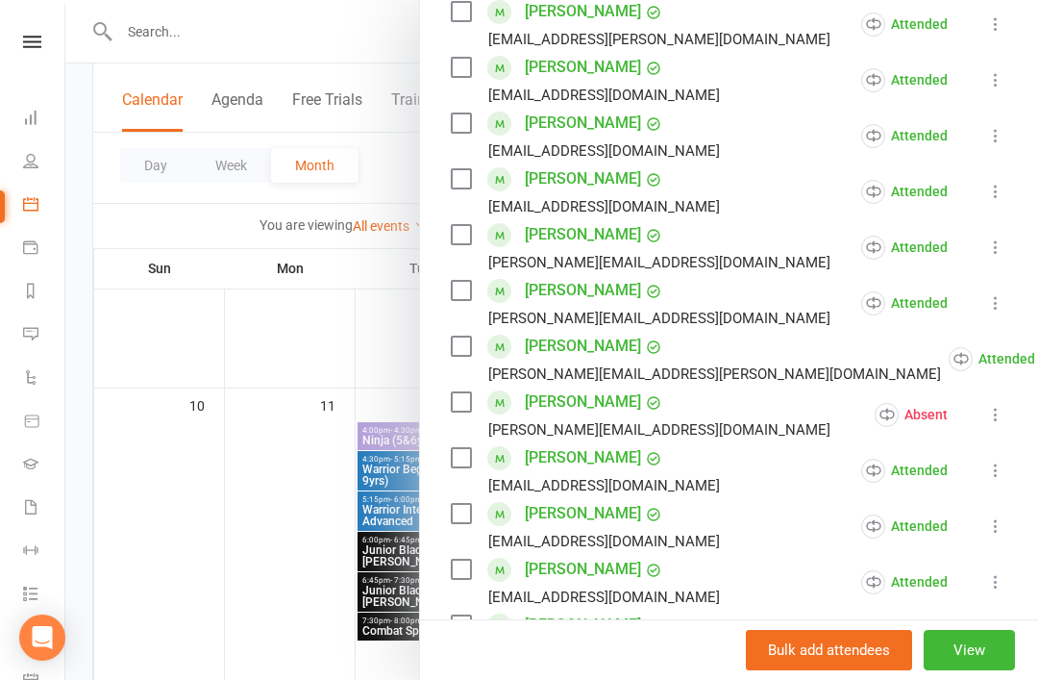
scroll to position [361, 0]
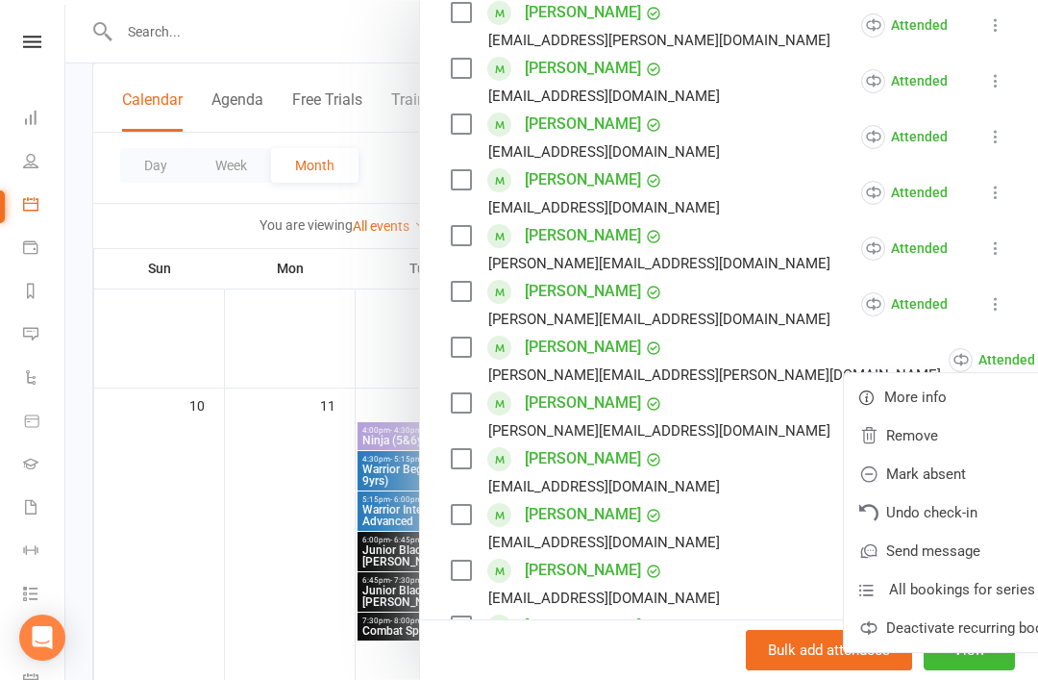
click at [907, 479] on link "Mark absent" at bounding box center [969, 474] width 250 height 38
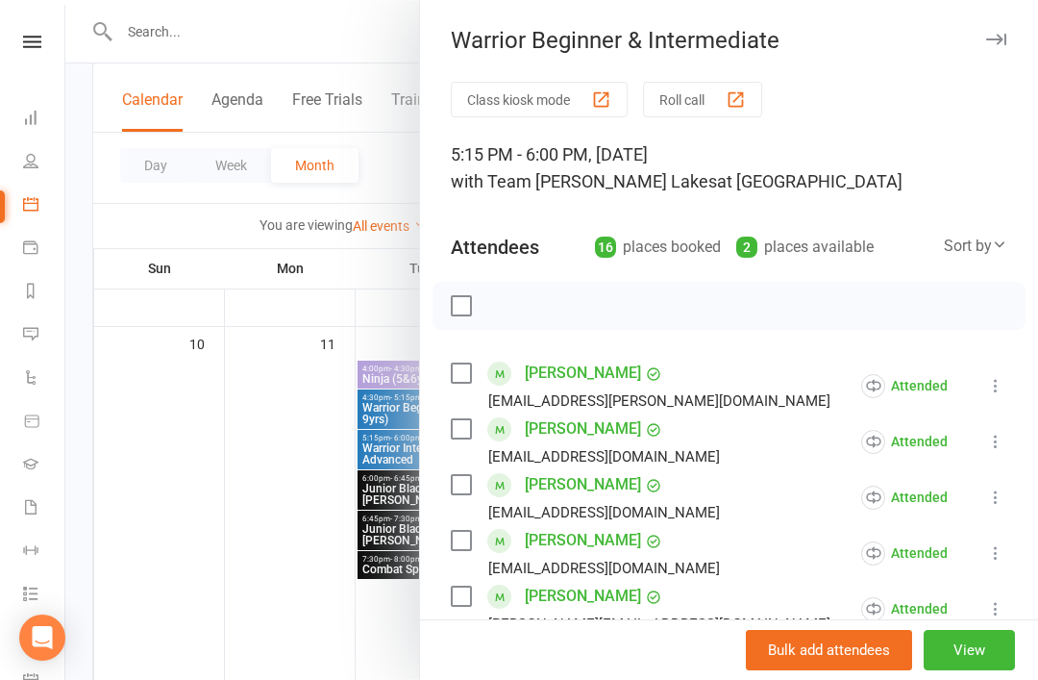
scroll to position [0, 0]
click at [1001, 34] on icon "button" at bounding box center [996, 40] width 20 height 12
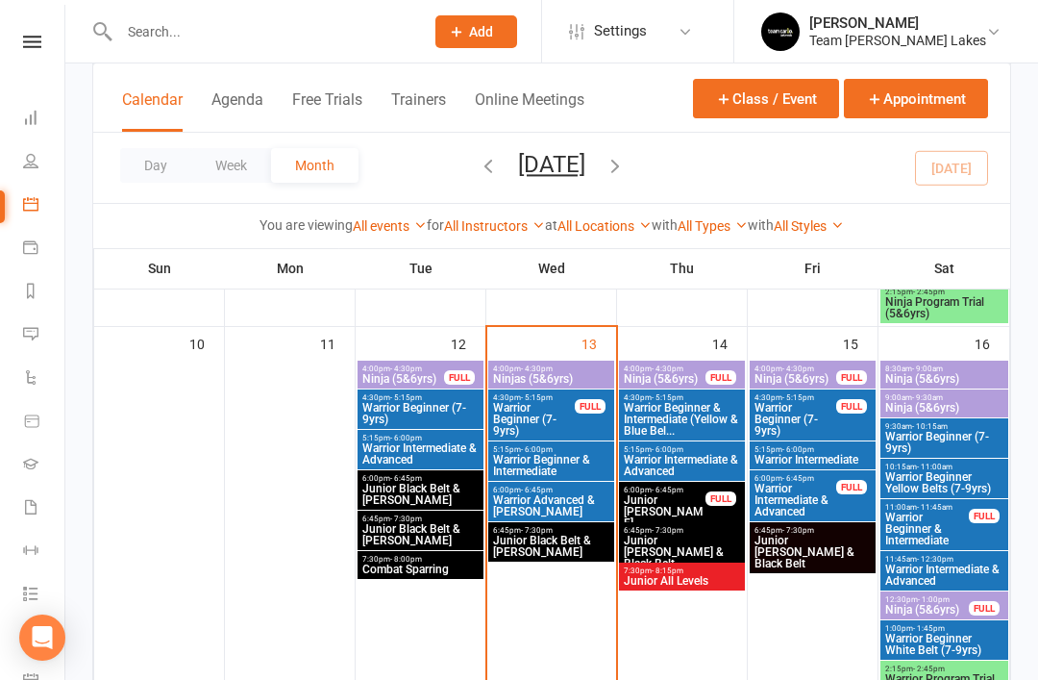
click at [545, 497] on span "Warrior Advanced & Cho Dan Bo" at bounding box center [551, 505] width 118 height 23
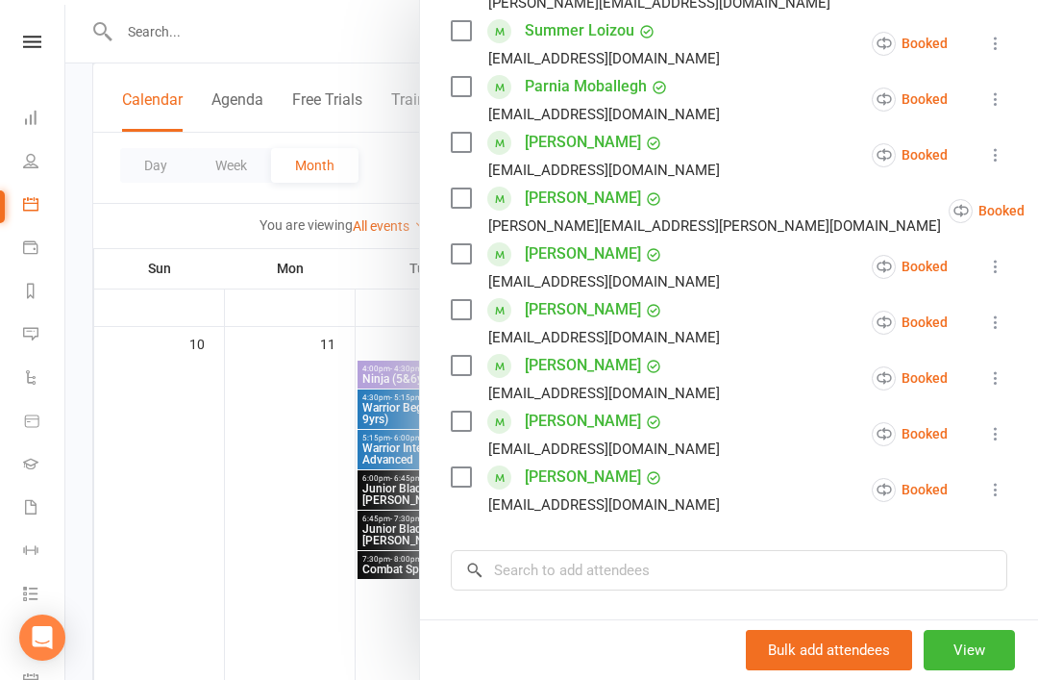
scroll to position [775, 0]
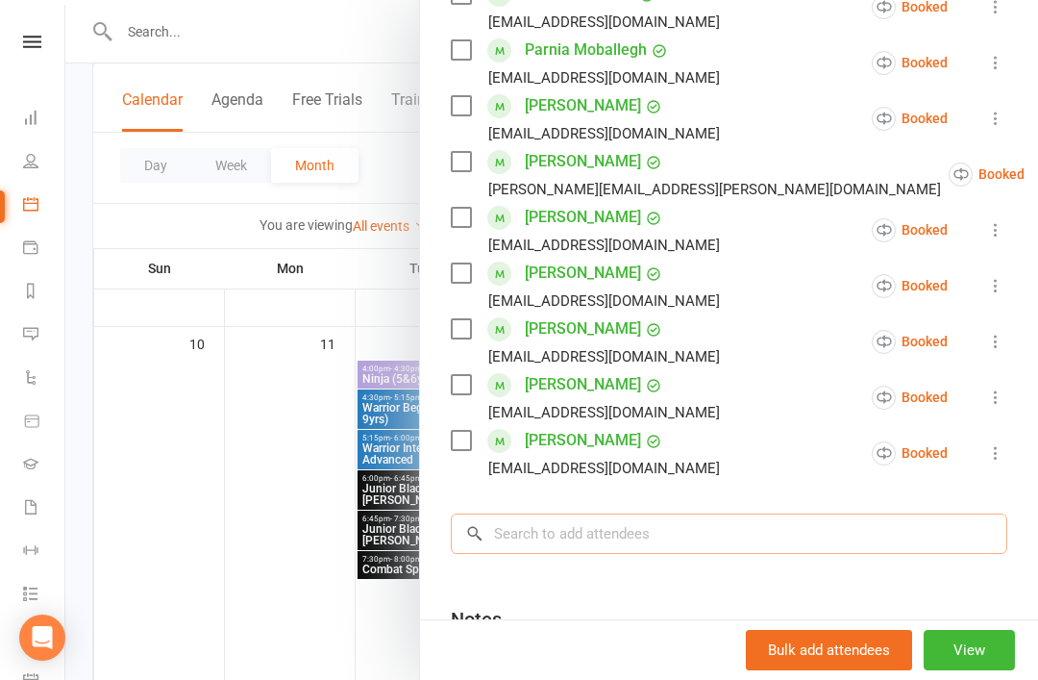
click at [622, 513] on input "search" at bounding box center [729, 533] width 557 height 40
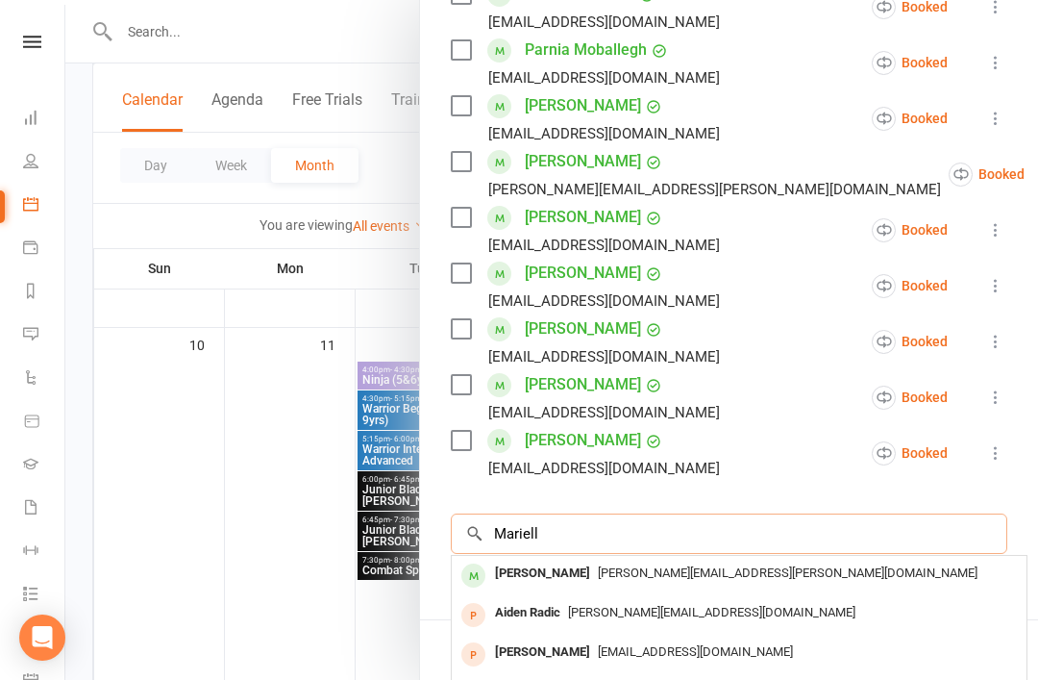
type input "Mariell"
click at [536, 560] on div "Marielle Datt" at bounding box center [542, 574] width 111 height 28
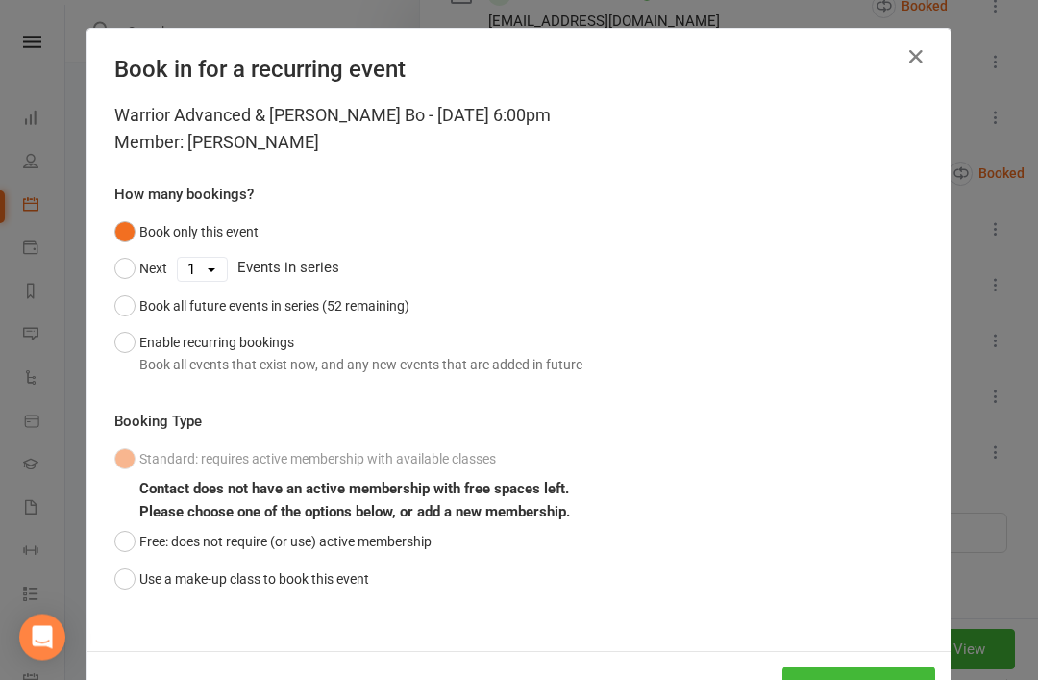
click at [123, 573] on button "Use a make-up class to book this event" at bounding box center [241, 580] width 255 height 37
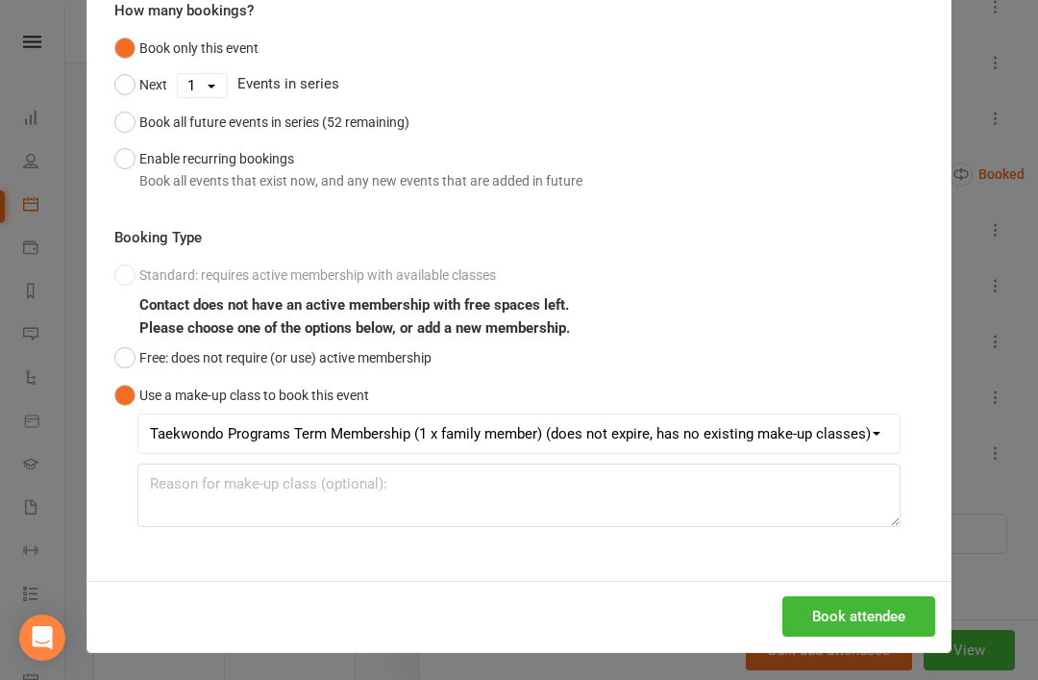
scroll to position [184, 0]
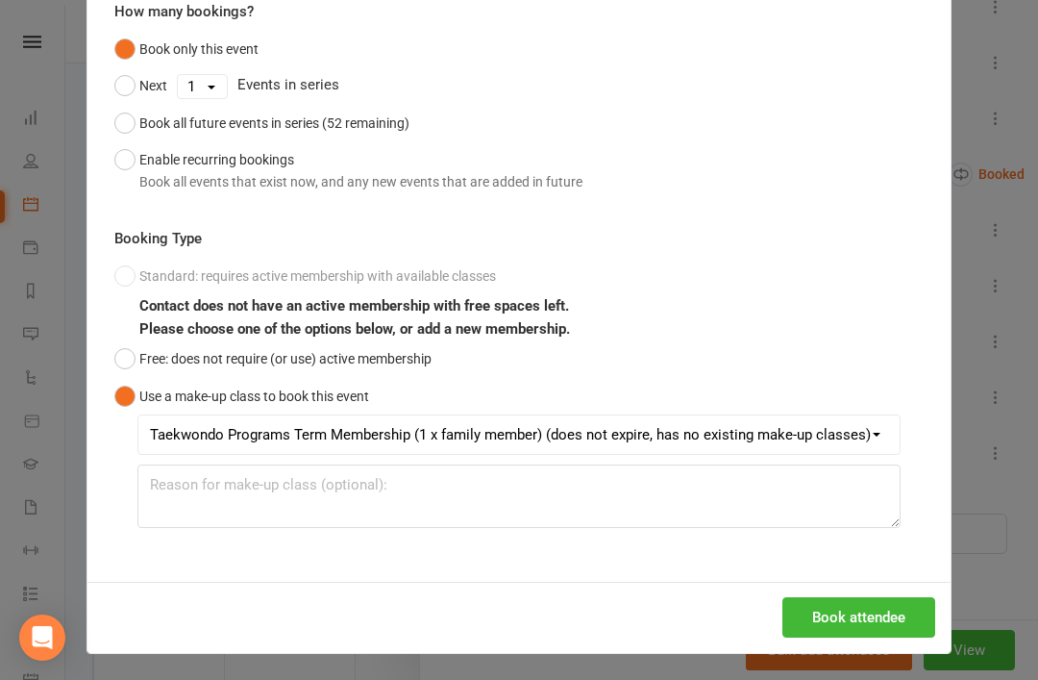
click at [853, 606] on button "Book attendee" at bounding box center [859, 617] width 153 height 40
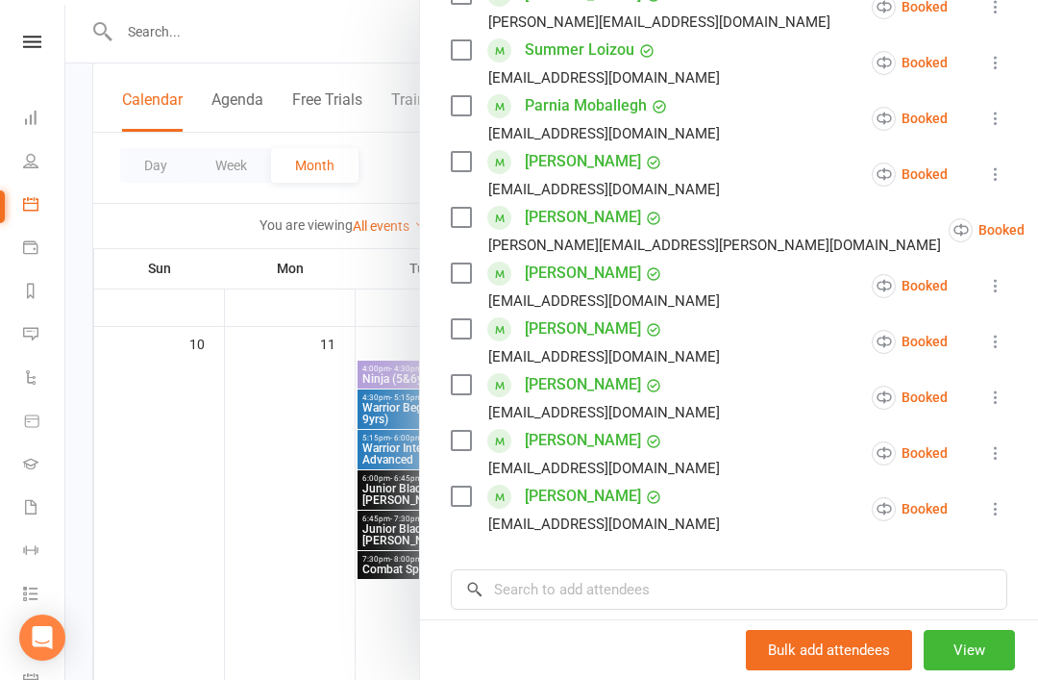
click at [1003, 499] on icon at bounding box center [995, 508] width 19 height 19
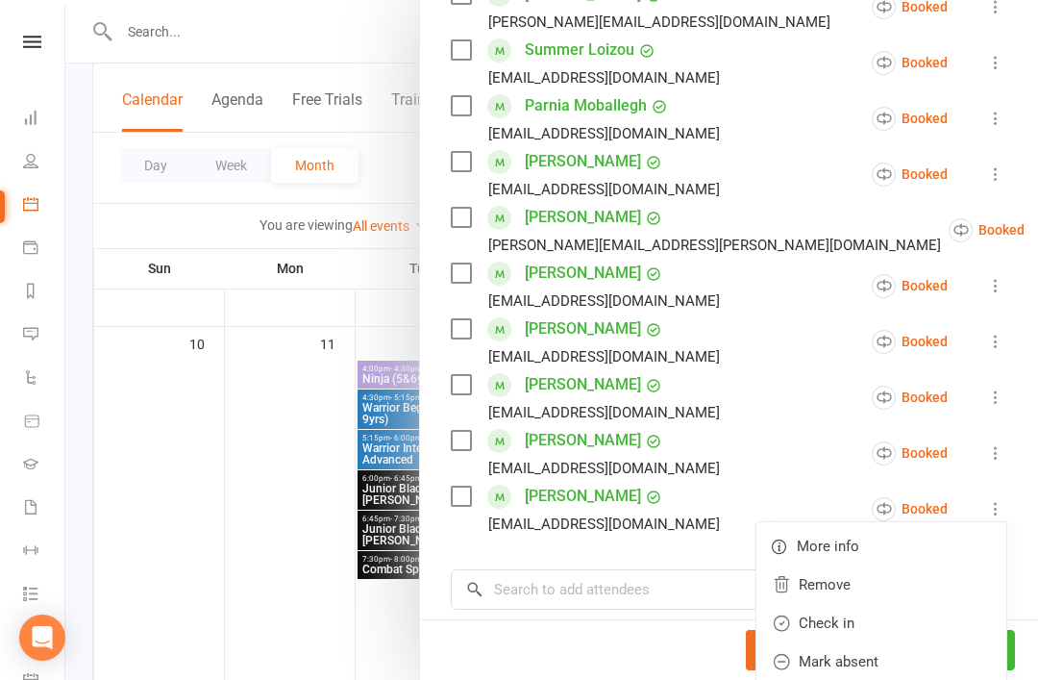
click at [882, 604] on link "Check in" at bounding box center [882, 623] width 250 height 38
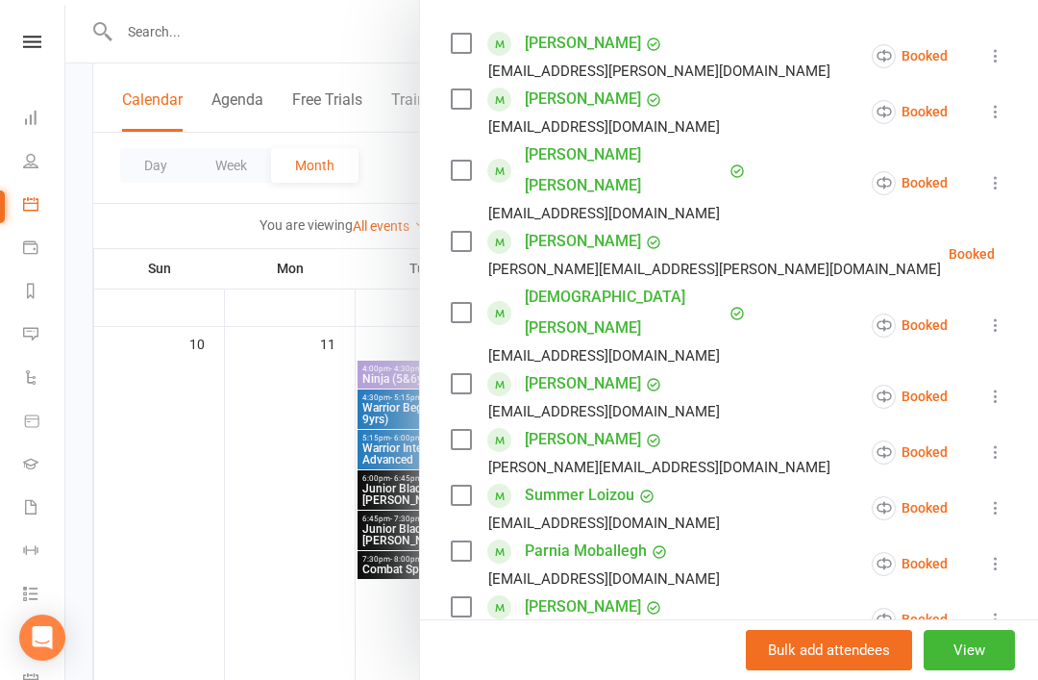
scroll to position [316, 0]
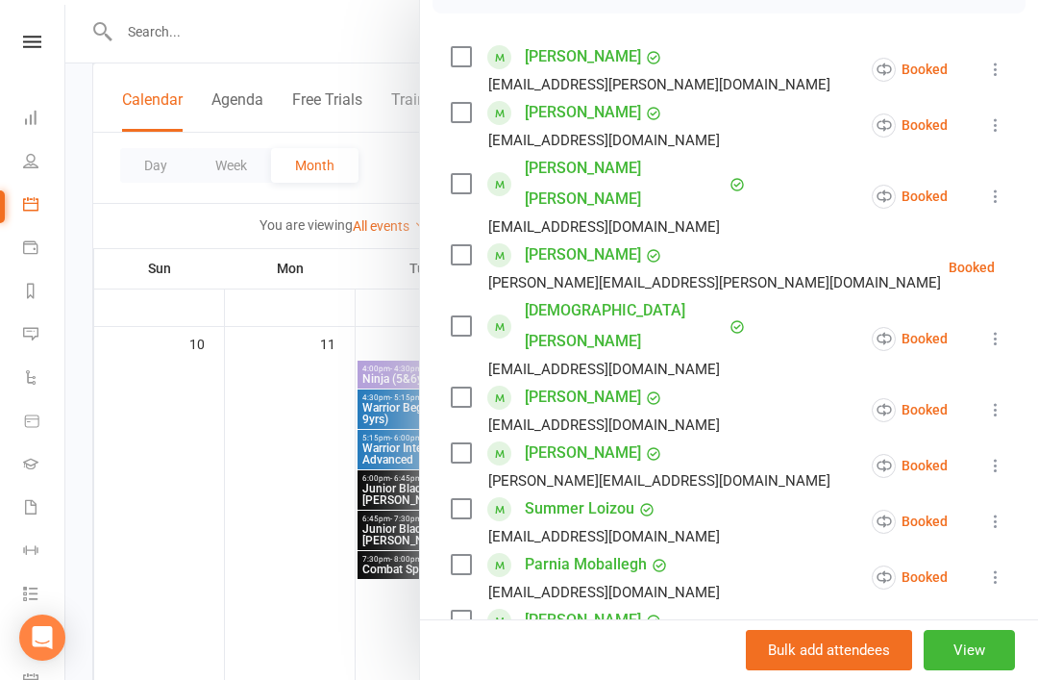
click at [1034, 258] on icon at bounding box center [1043, 267] width 19 height 19
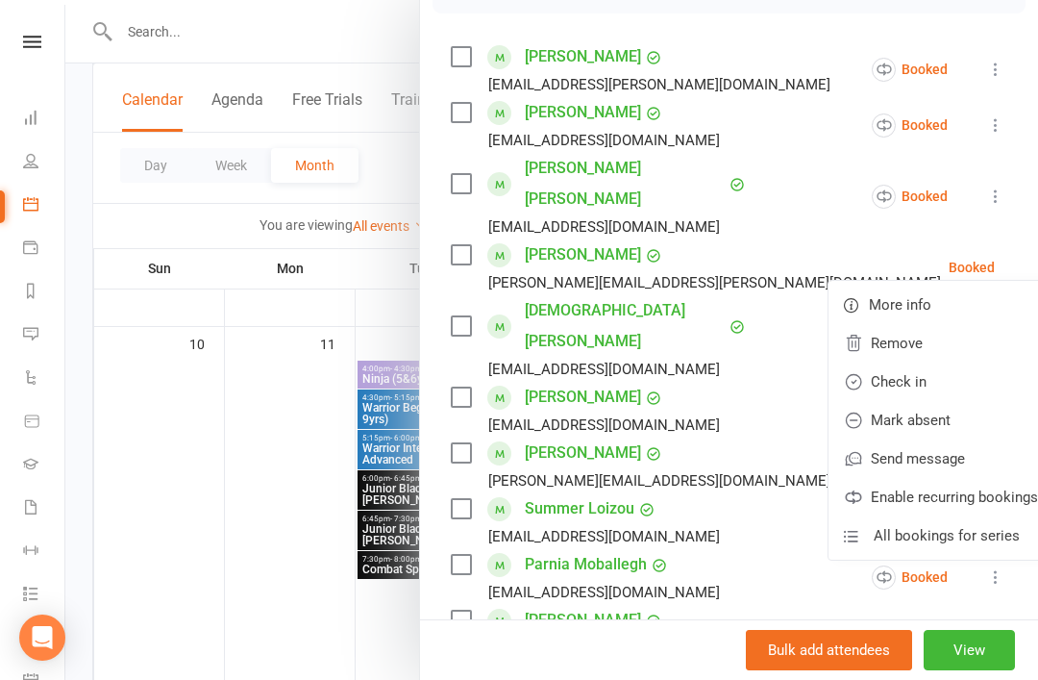
click at [911, 362] on link "Check in" at bounding box center [941, 381] width 225 height 38
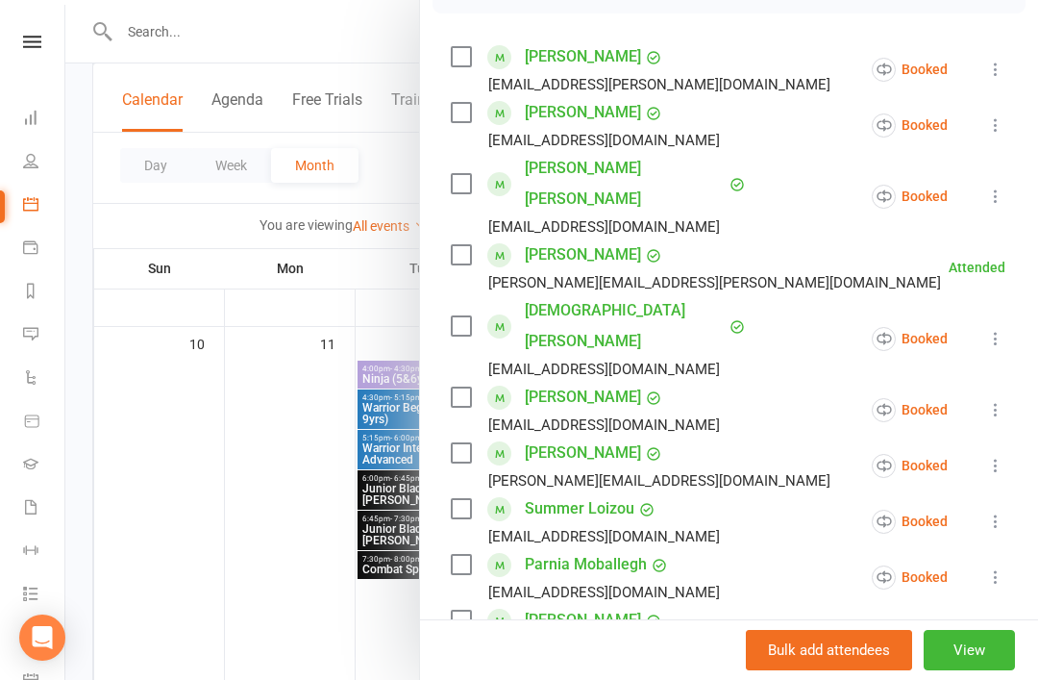
click at [1005, 187] on icon at bounding box center [995, 196] width 19 height 19
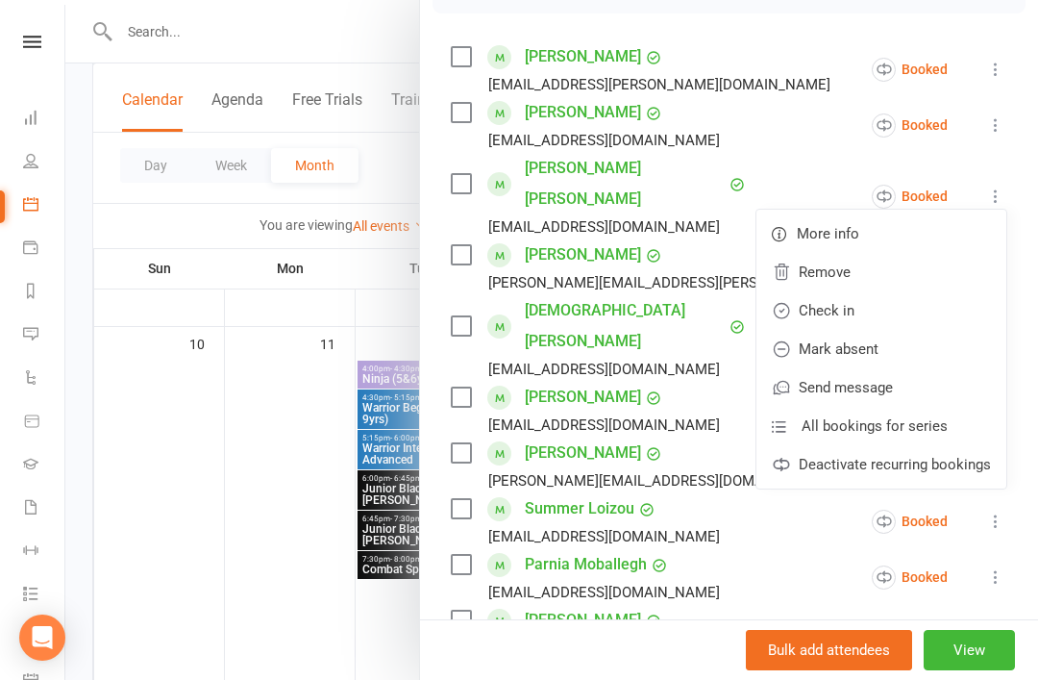
click at [919, 293] on link "Check in" at bounding box center [882, 310] width 250 height 38
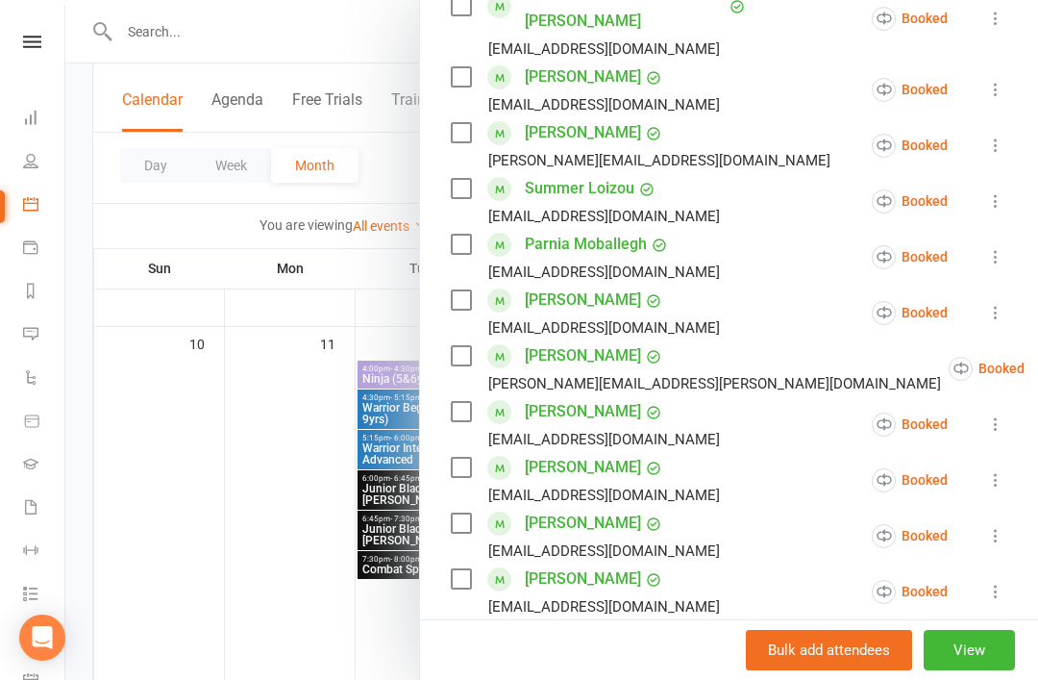
scroll to position [640, 0]
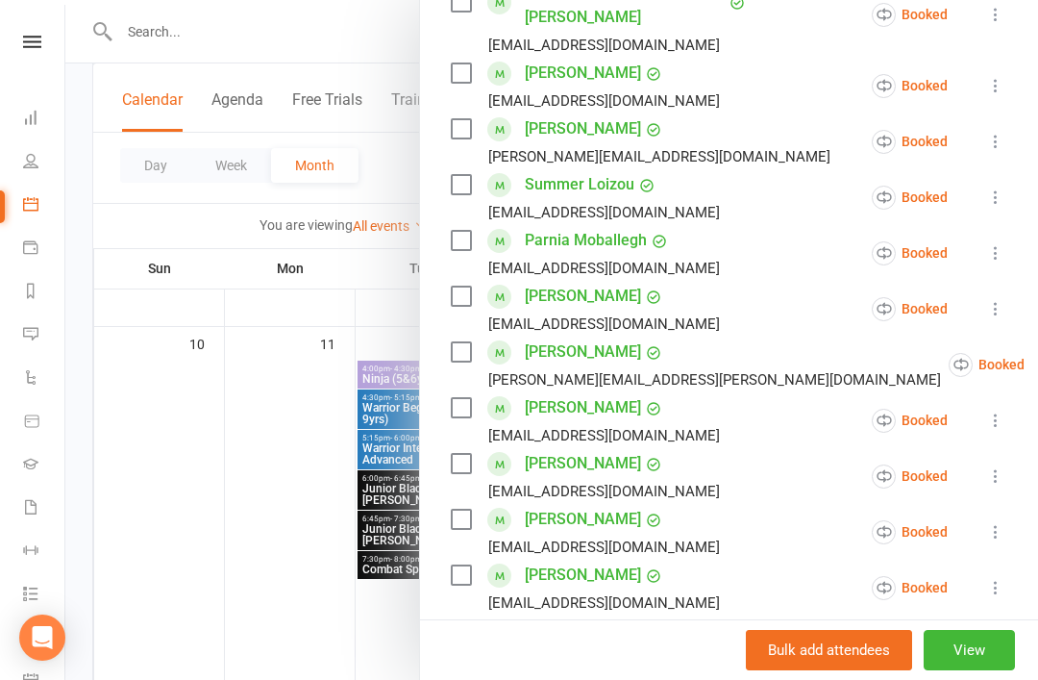
click at [994, 411] on icon at bounding box center [995, 420] width 19 height 19
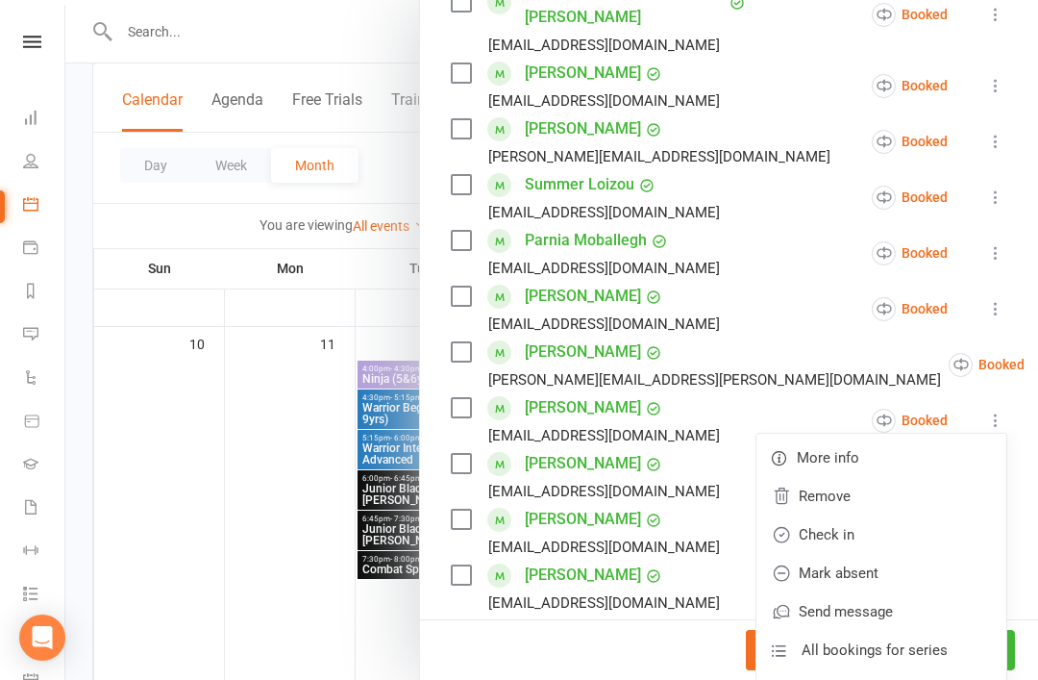
click at [877, 515] on link "Check in" at bounding box center [882, 534] width 250 height 38
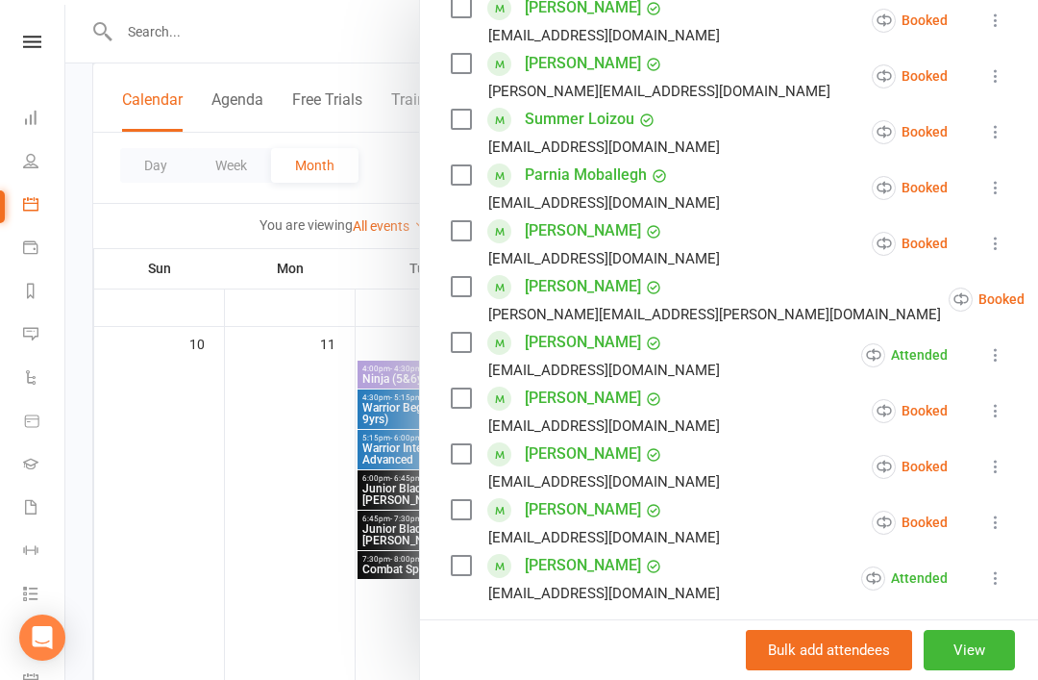
scroll to position [715, 0]
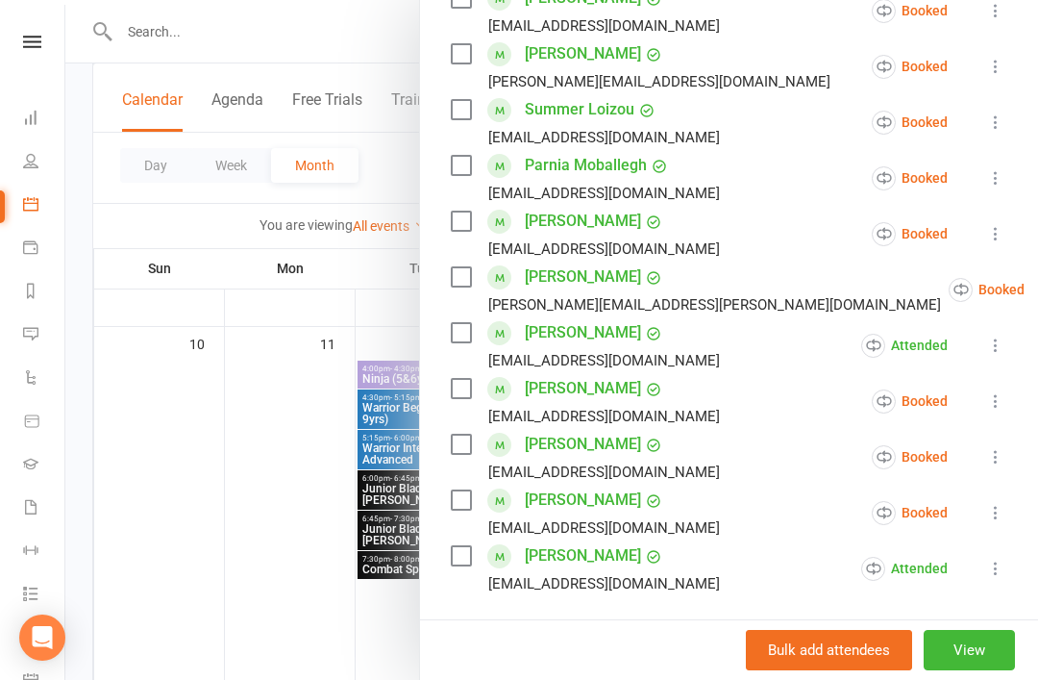
click at [620, 540] on link "Harsheen Kaur Vikas" at bounding box center [583, 555] width 116 height 31
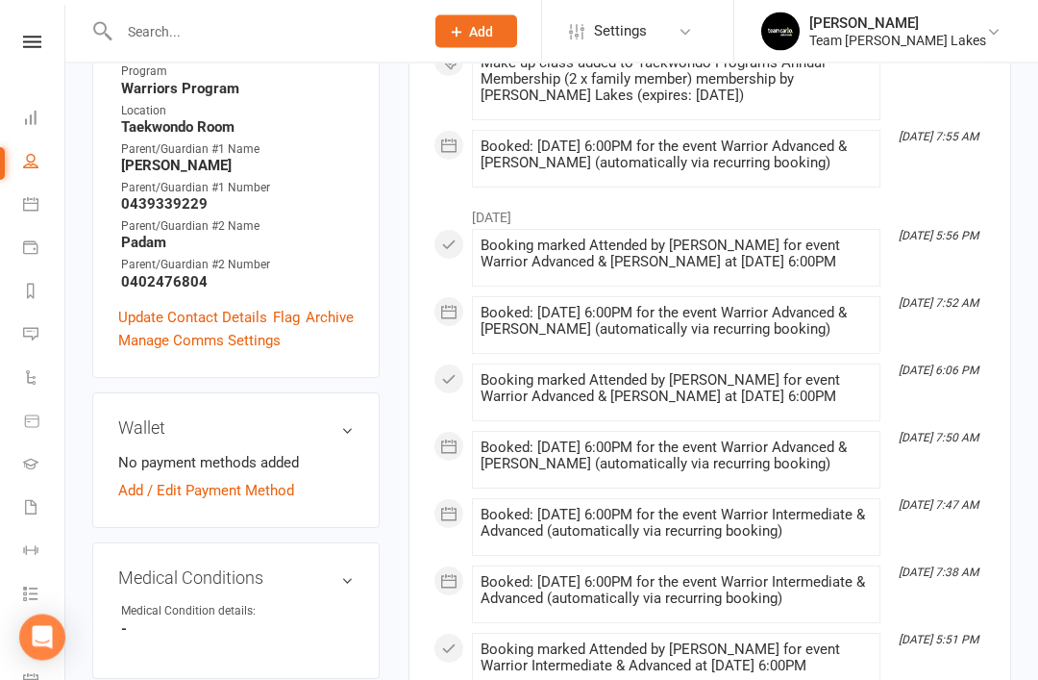
scroll to position [706, 0]
click at [32, 213] on link "Calendar" at bounding box center [44, 206] width 43 height 43
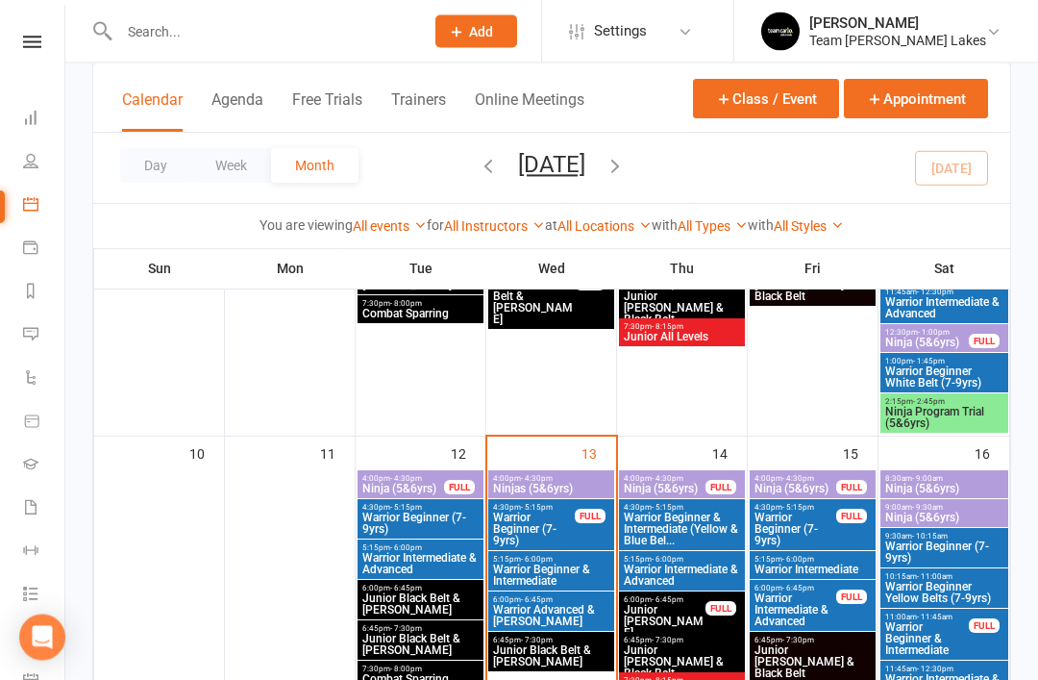
scroll to position [777, 0]
click at [541, 574] on span "Warrior Beginner & Intermediate" at bounding box center [551, 574] width 118 height 23
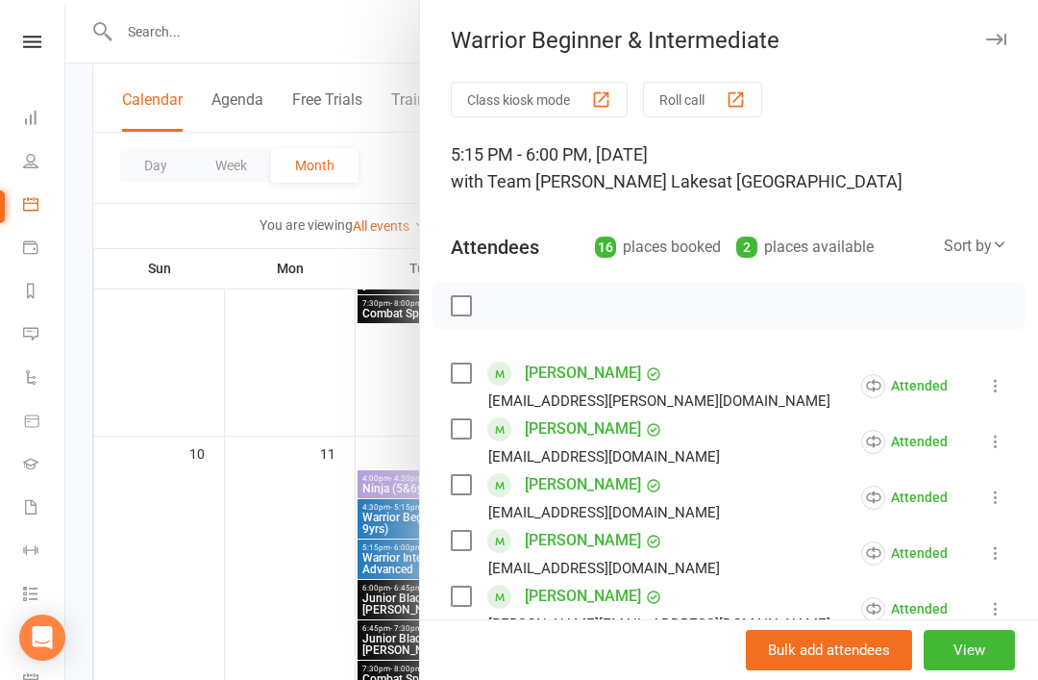
click at [996, 41] on icon "button" at bounding box center [996, 40] width 20 height 12
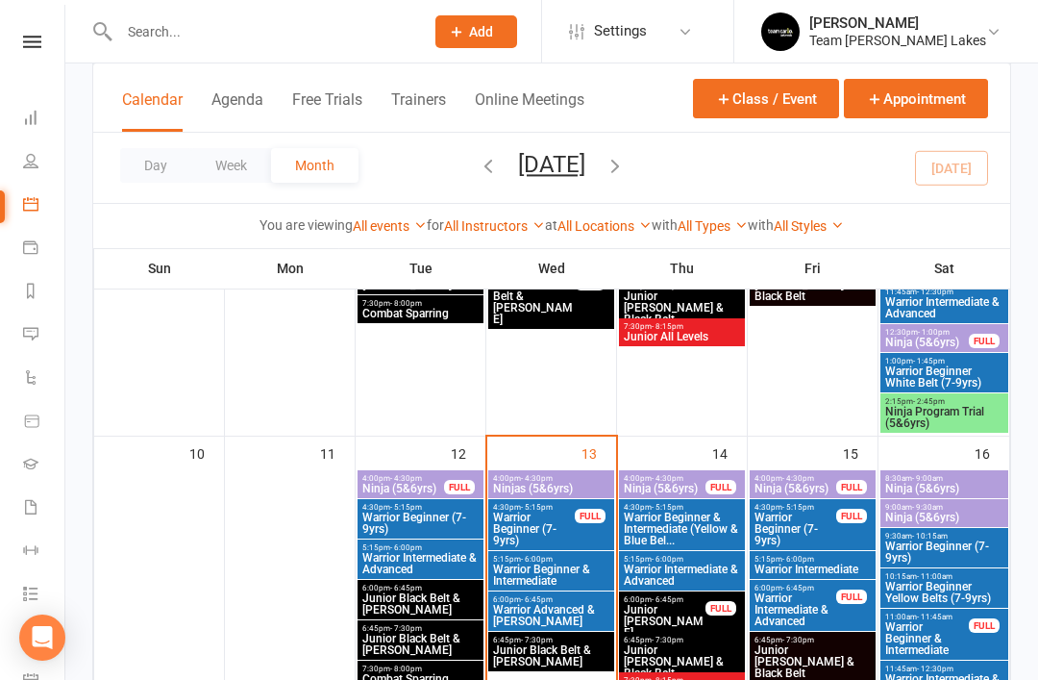
click at [544, 610] on span "Warrior Advanced & Cho Dan Bo" at bounding box center [551, 615] width 118 height 23
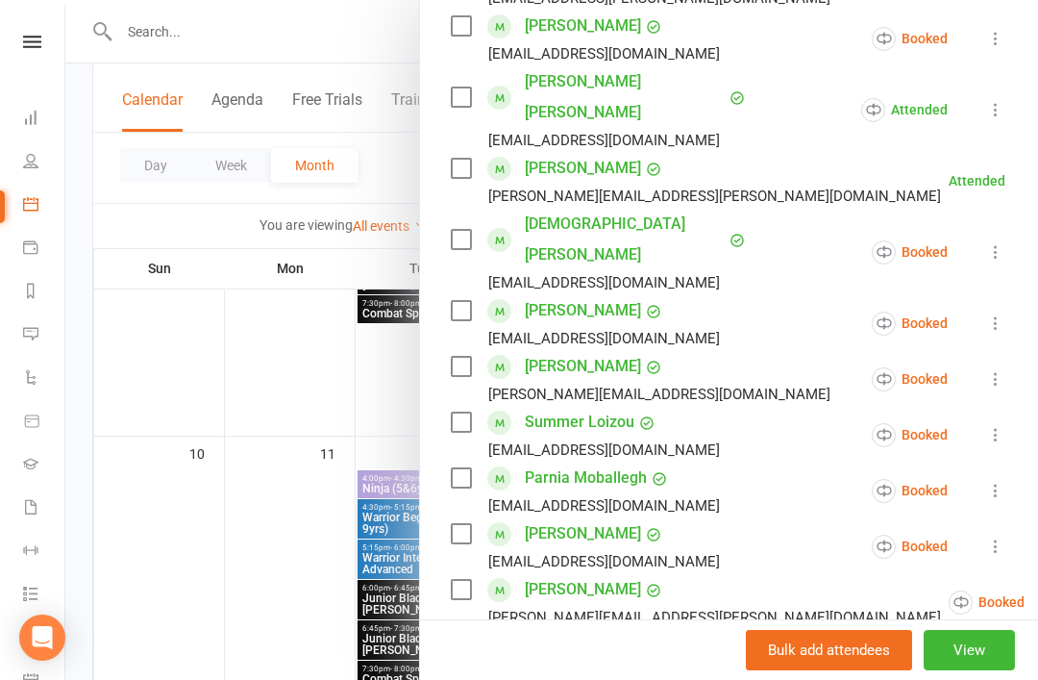
scroll to position [425, 0]
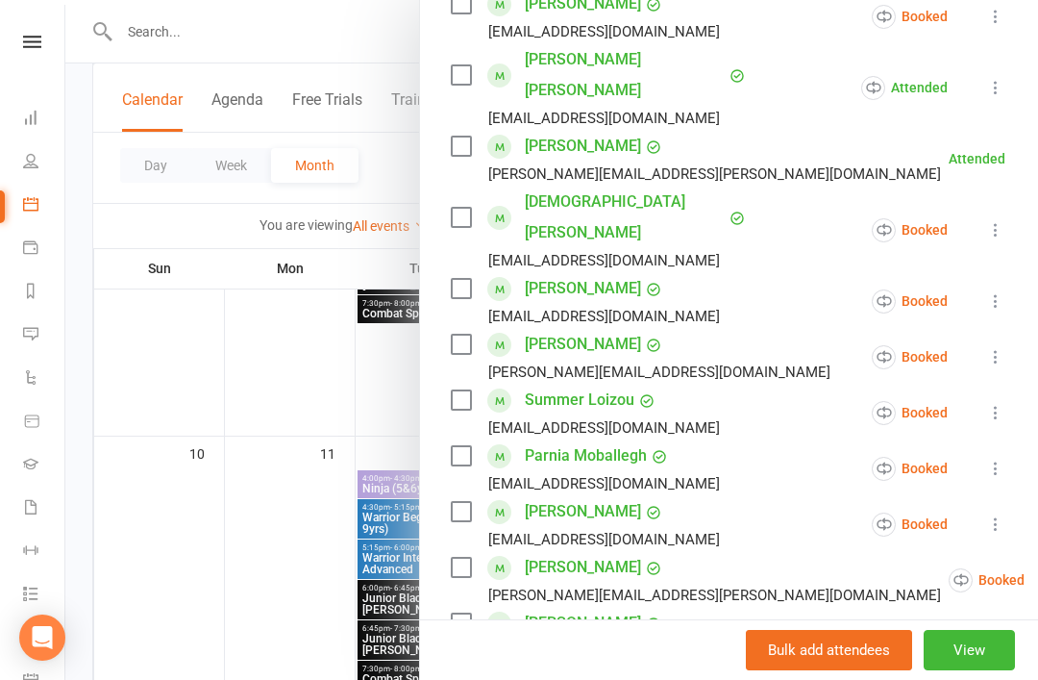
click at [996, 347] on icon at bounding box center [995, 356] width 19 height 19
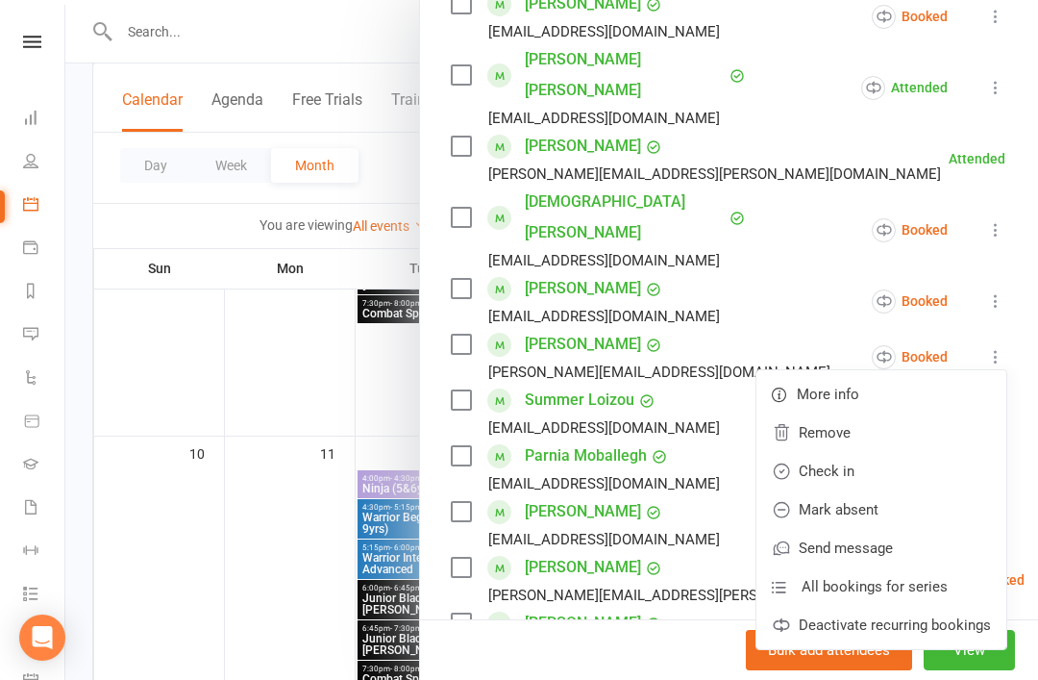
click at [869, 452] on link "Check in" at bounding box center [882, 471] width 250 height 38
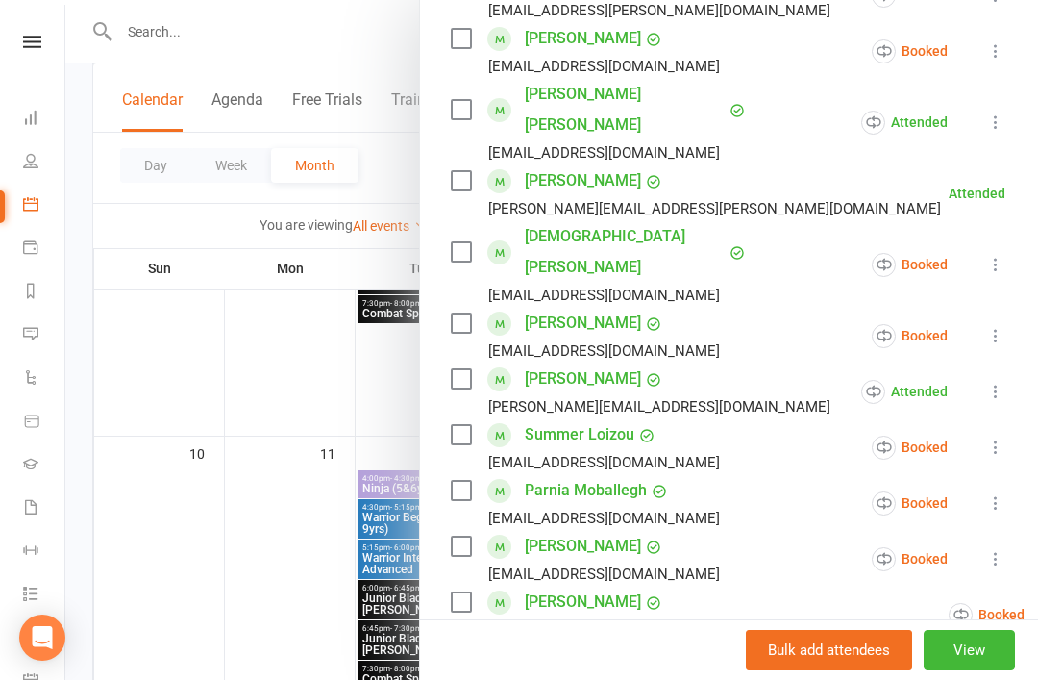
scroll to position [415, 0]
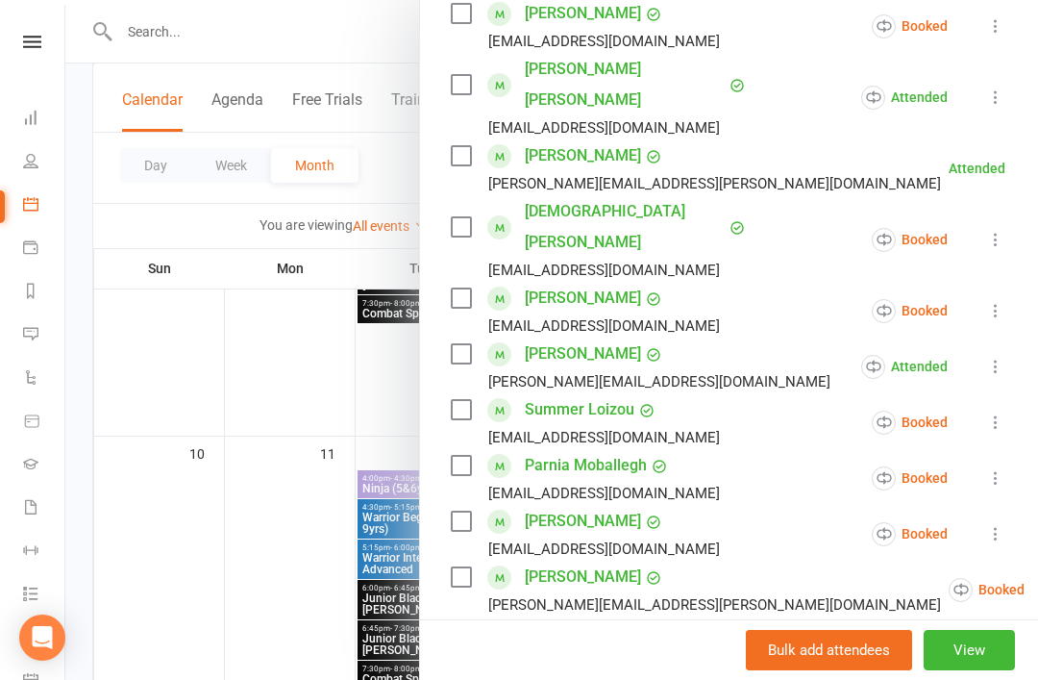
click at [1006, 468] on icon at bounding box center [995, 477] width 19 height 19
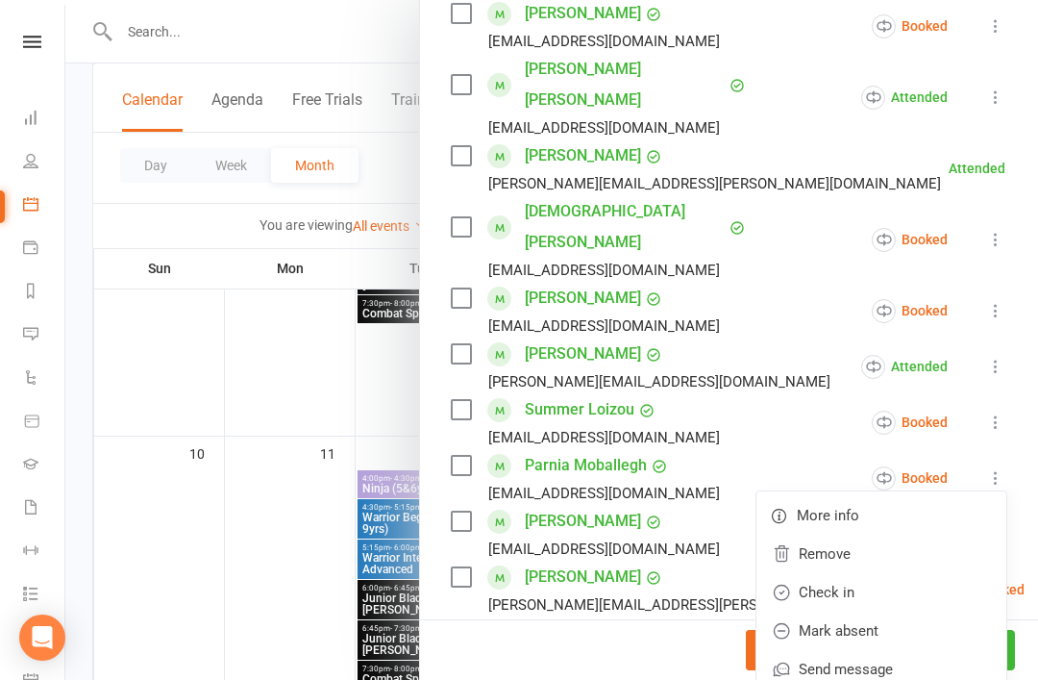
click at [924, 573] on link "Check in" at bounding box center [882, 592] width 250 height 38
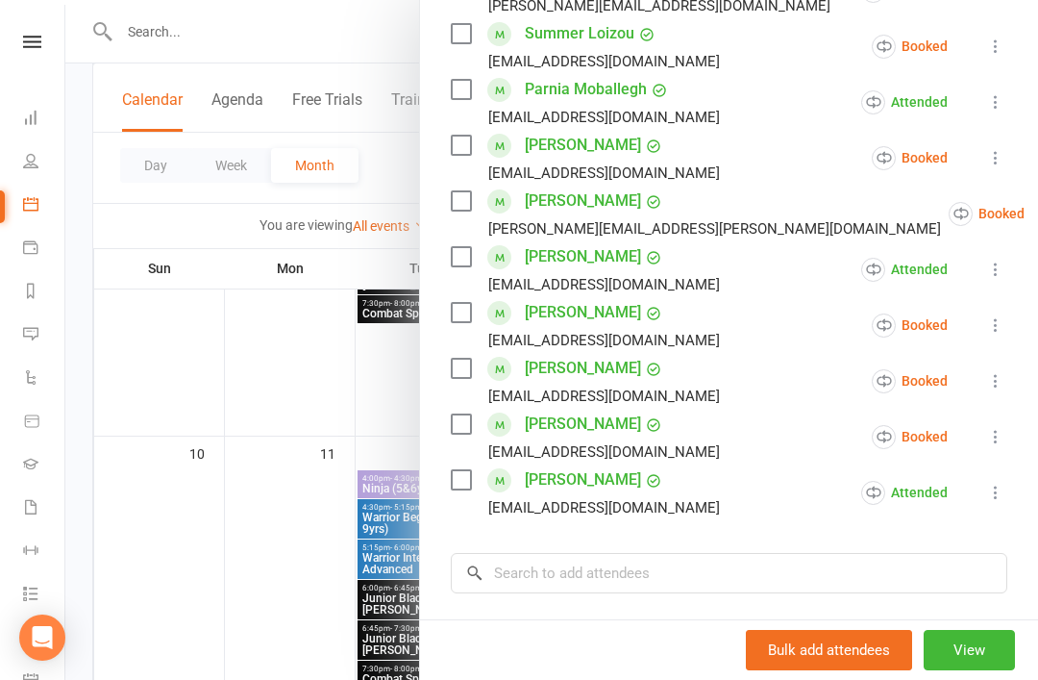
scroll to position [784, 0]
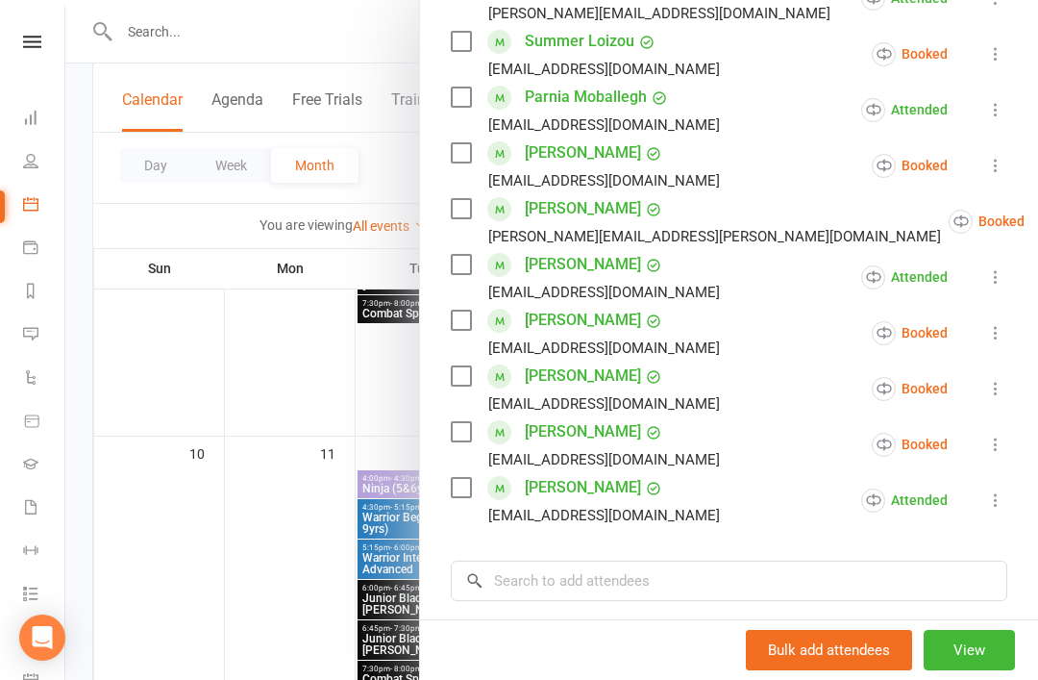
click at [1002, 435] on icon at bounding box center [995, 444] width 19 height 19
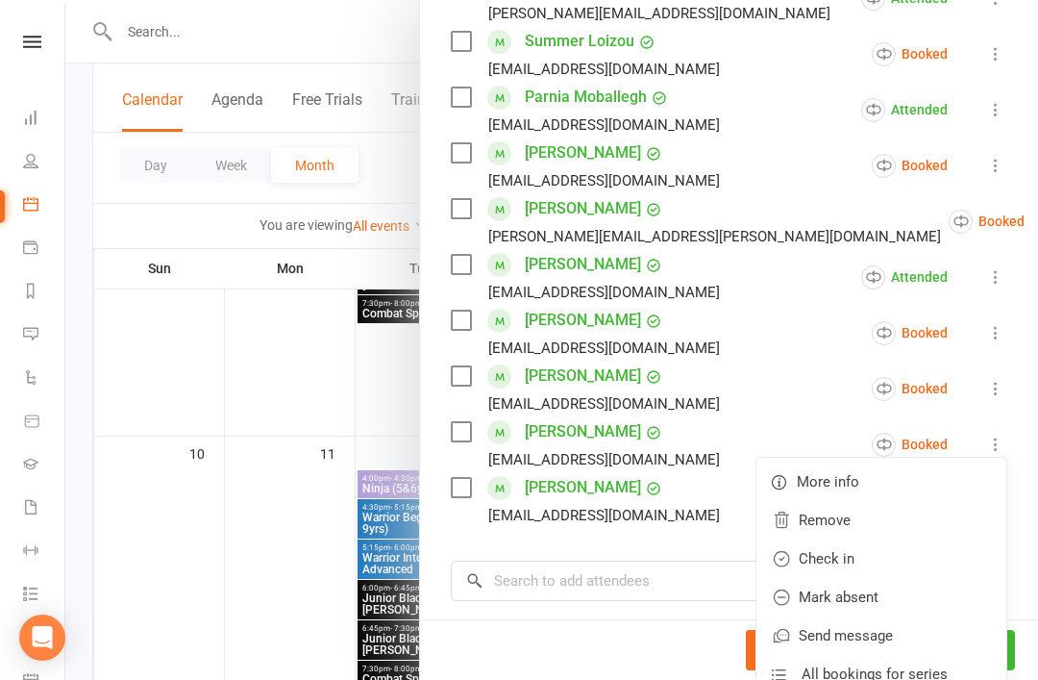
click at [873, 539] on link "Check in" at bounding box center [882, 558] width 250 height 38
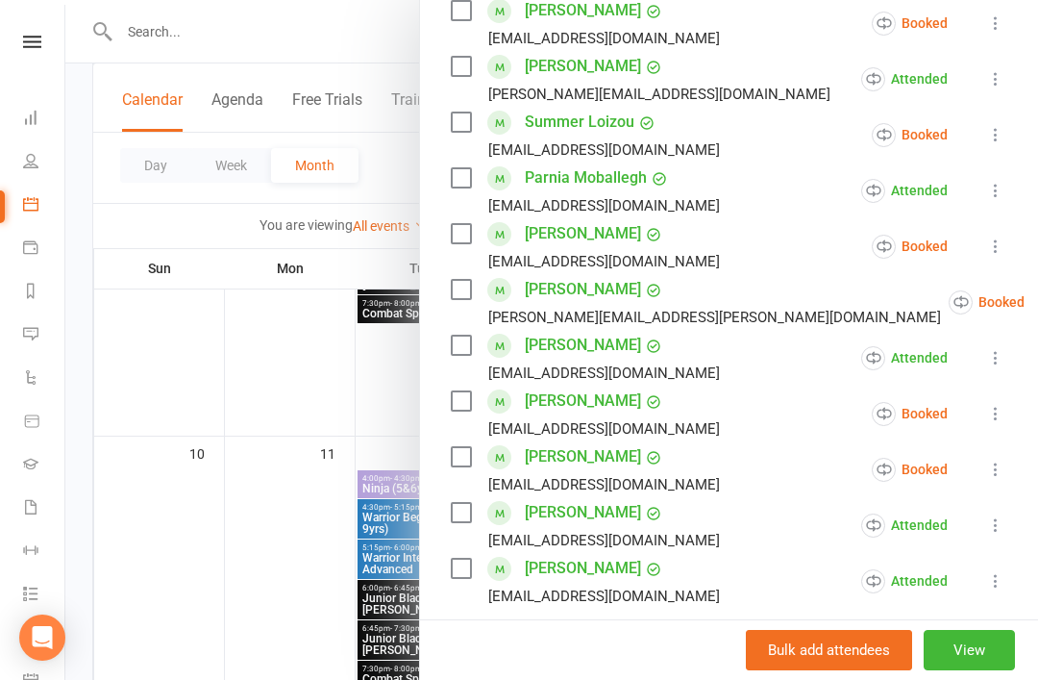
scroll to position [687, 0]
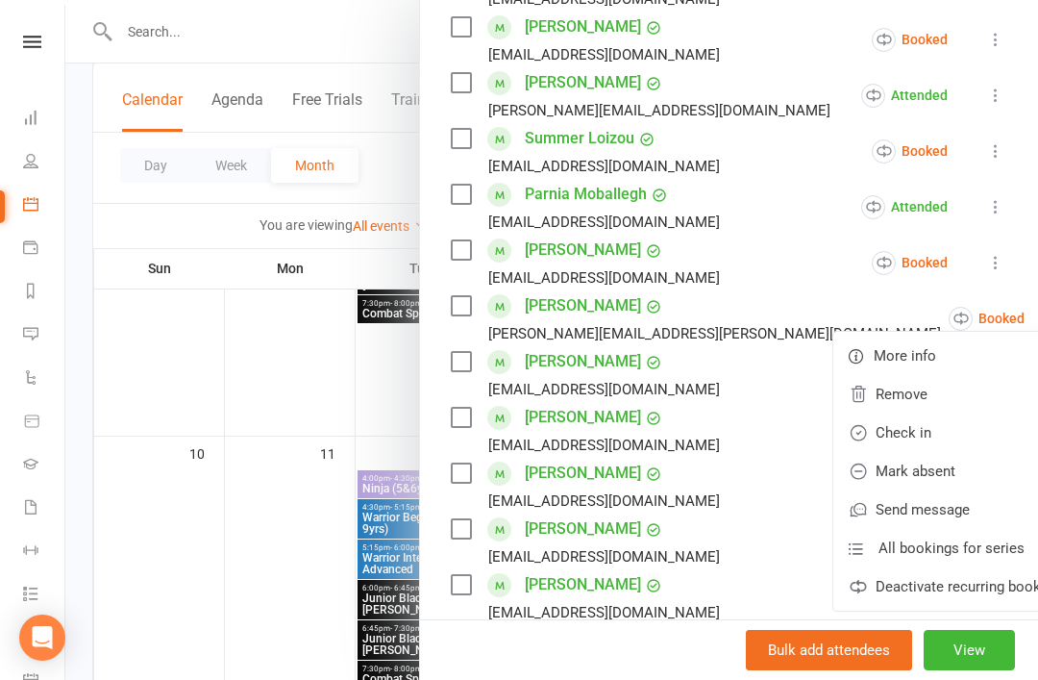
click at [898, 413] on link "Check in" at bounding box center [959, 432] width 250 height 38
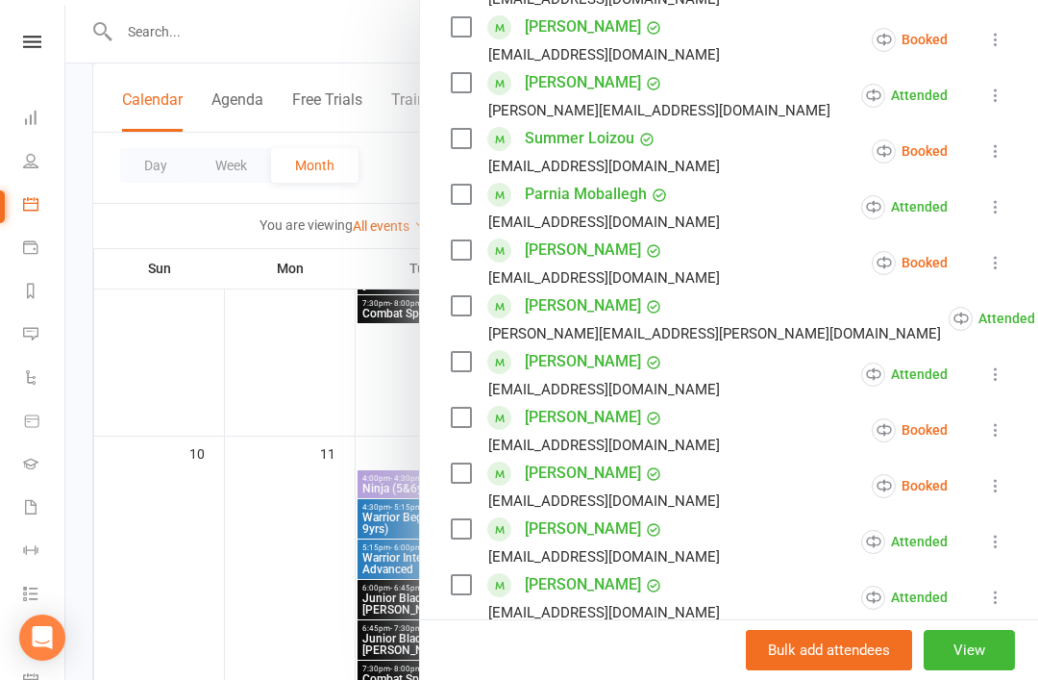
click at [1004, 253] on icon at bounding box center [995, 262] width 19 height 19
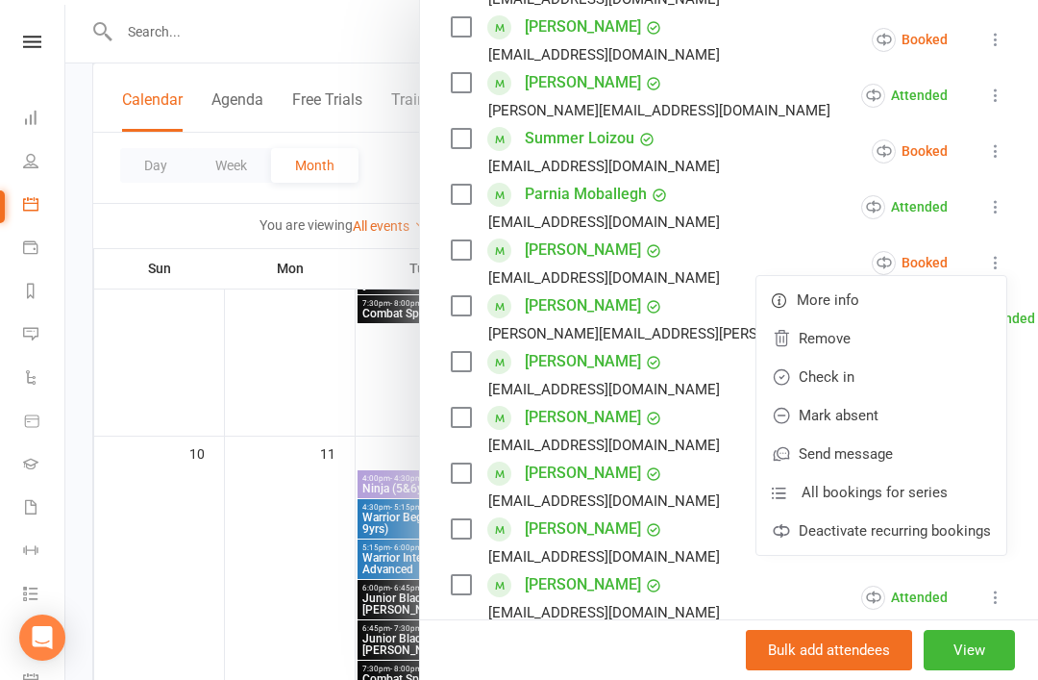
click at [915, 358] on link "Check in" at bounding box center [882, 377] width 250 height 38
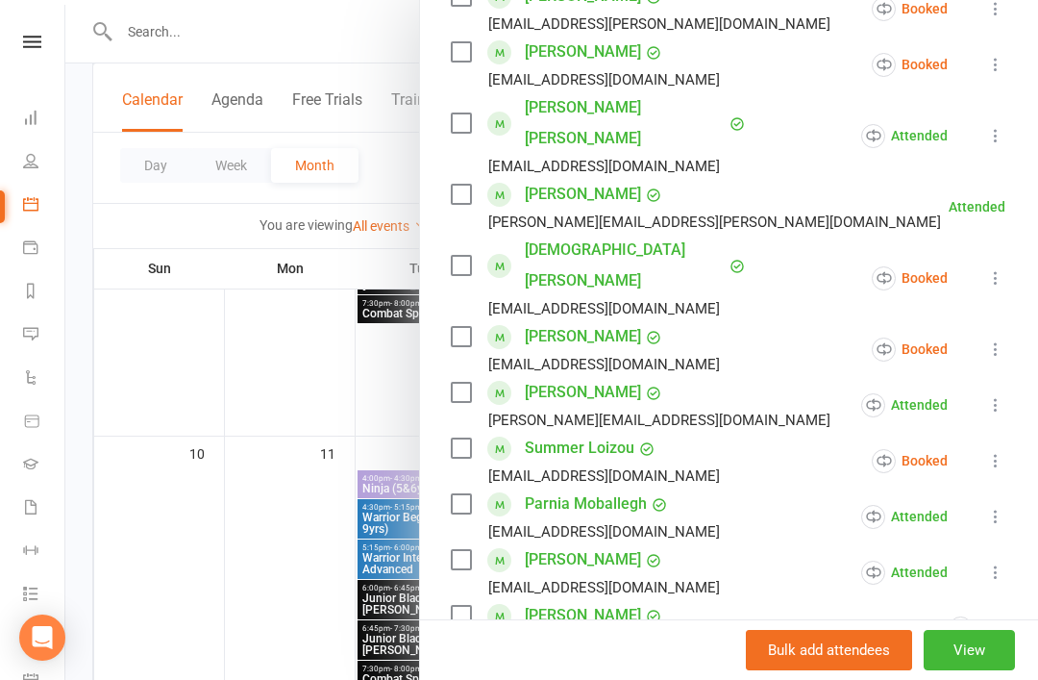
scroll to position [372, 0]
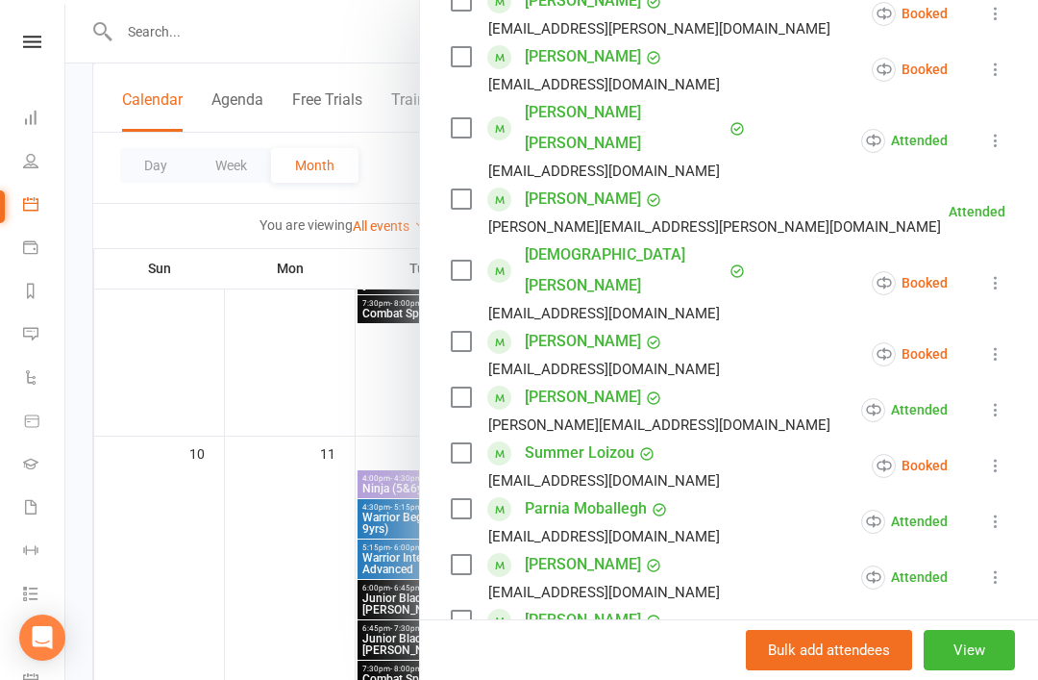
click at [991, 271] on button at bounding box center [996, 282] width 23 height 23
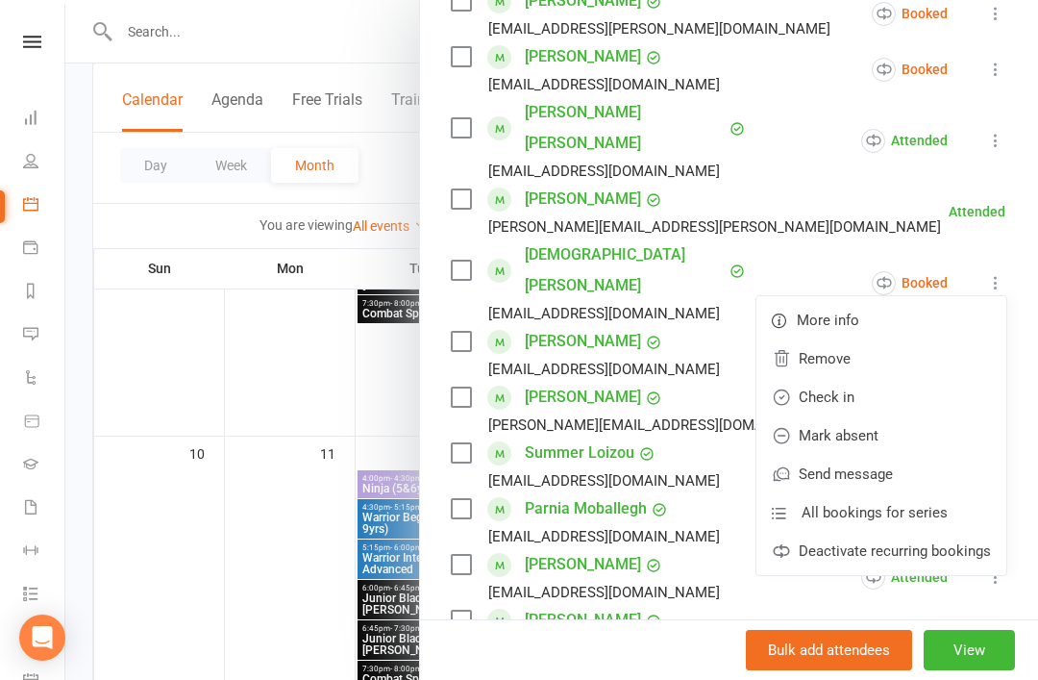
click at [899, 378] on link "Check in" at bounding box center [882, 397] width 250 height 38
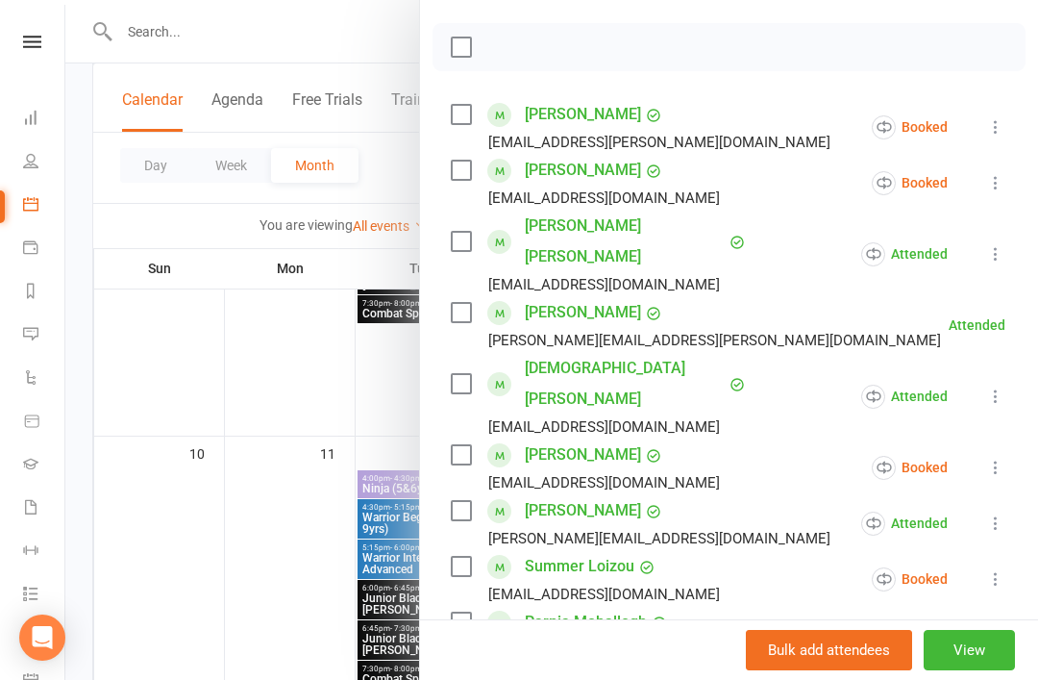
scroll to position [213, 0]
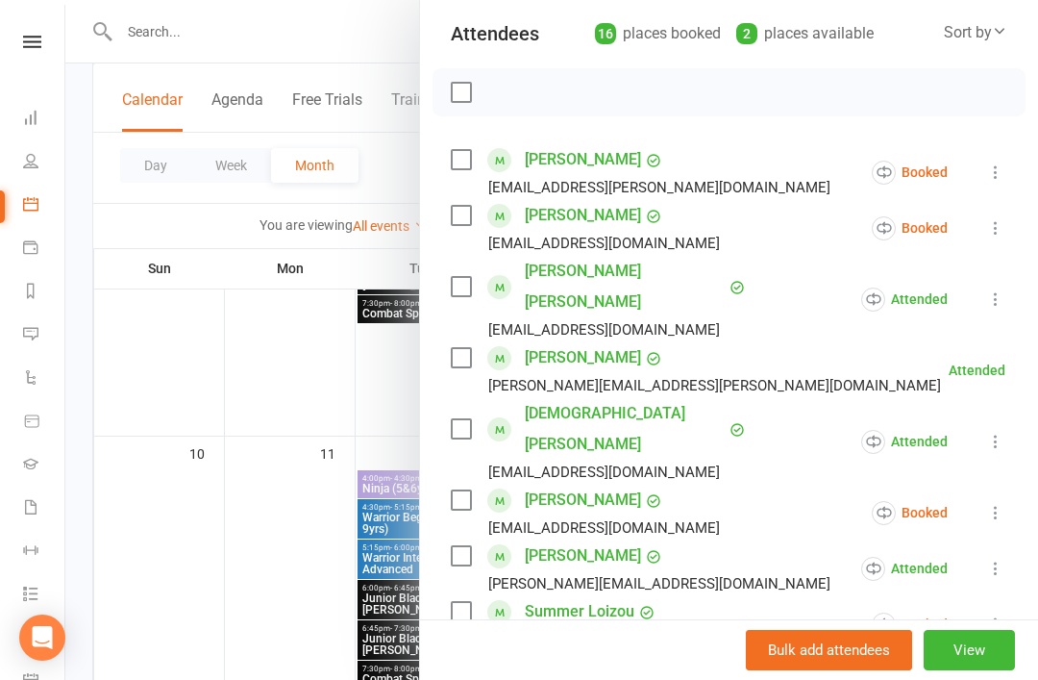
click at [991, 222] on icon at bounding box center [995, 227] width 19 height 19
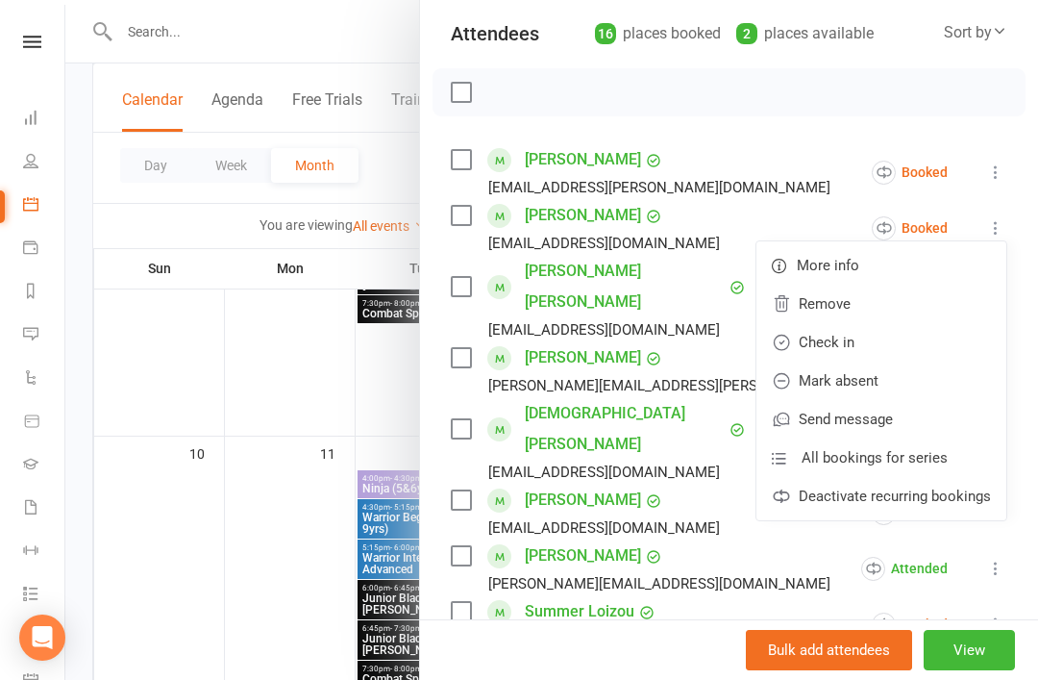
click at [870, 338] on link "Check in" at bounding box center [882, 342] width 250 height 38
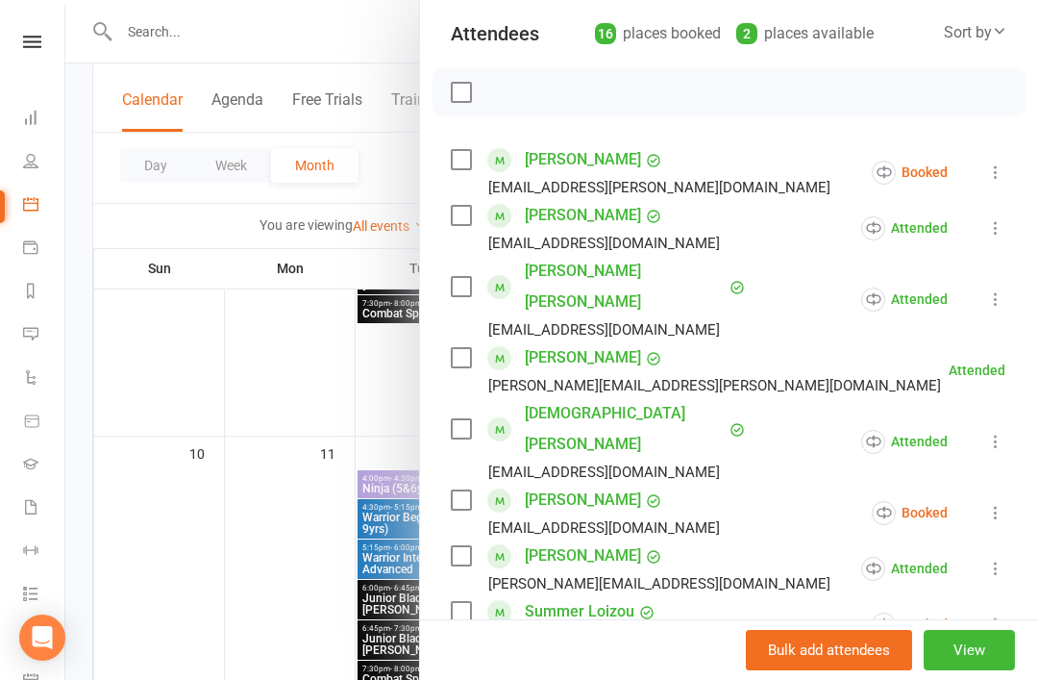
click at [1001, 176] on icon at bounding box center [995, 171] width 19 height 19
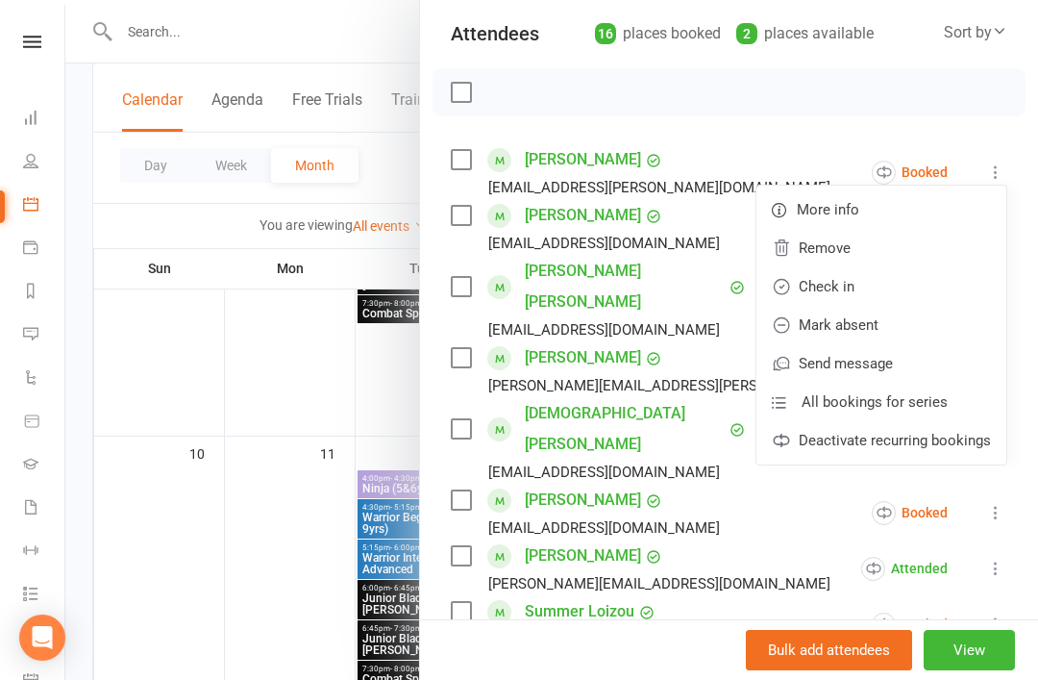
click at [877, 282] on link "Check in" at bounding box center [882, 286] width 250 height 38
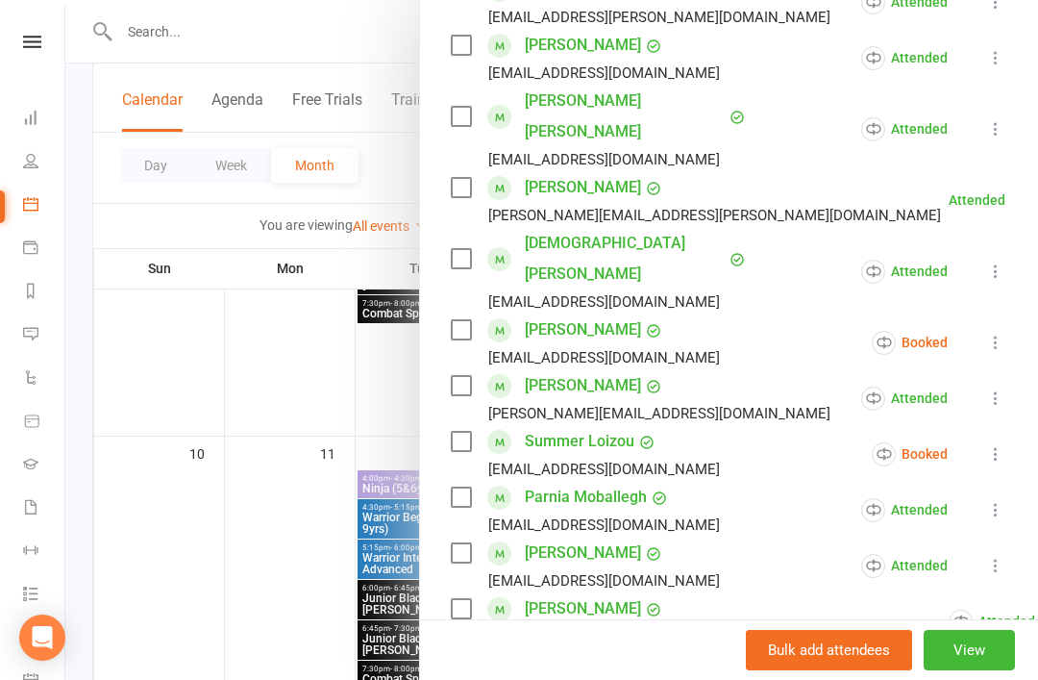
scroll to position [402, 0]
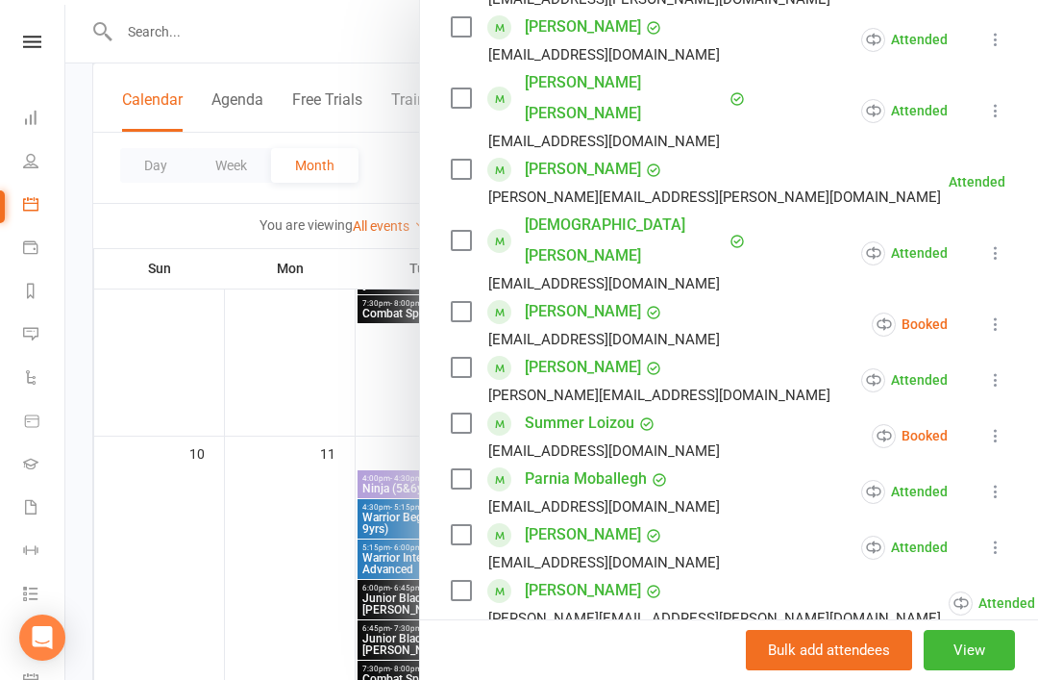
click at [641, 296] on link "Nicholas Hadjigeorgiou" at bounding box center [583, 311] width 116 height 31
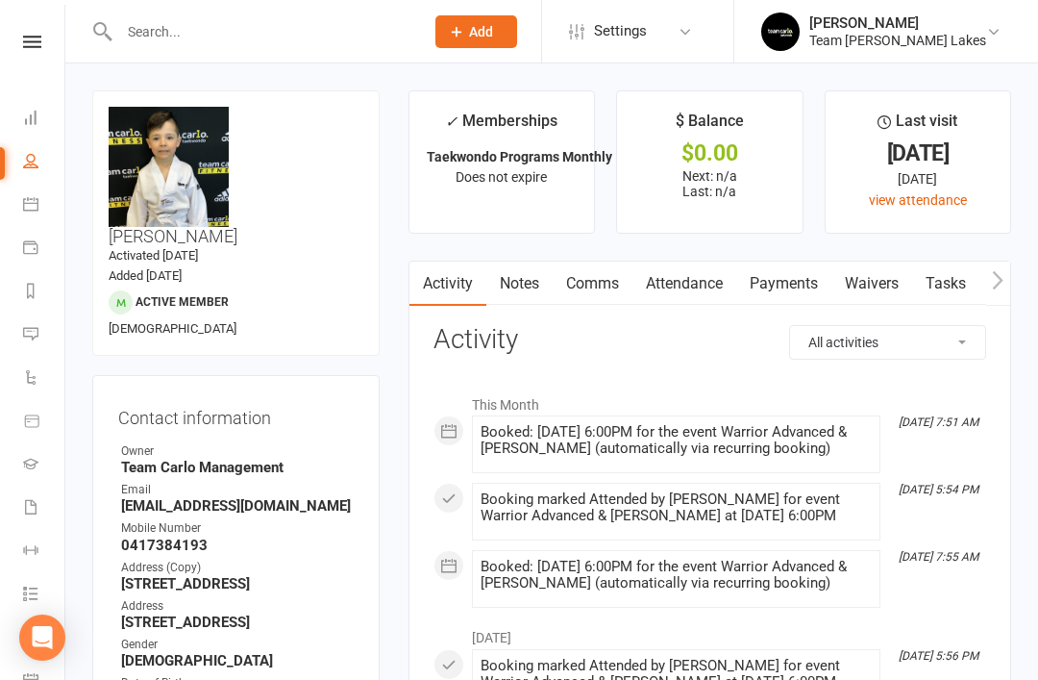
click at [29, 202] on icon at bounding box center [30, 203] width 15 height 15
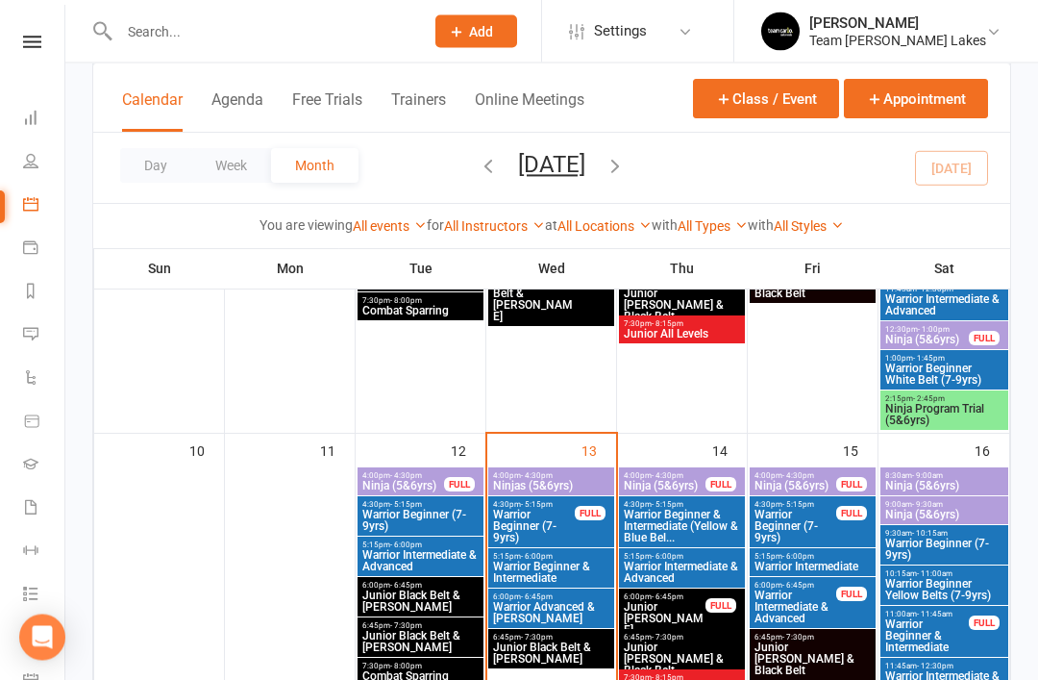
scroll to position [780, 0]
click at [566, 604] on span "Warrior Advanced & Cho Dan Bo" at bounding box center [551, 612] width 118 height 23
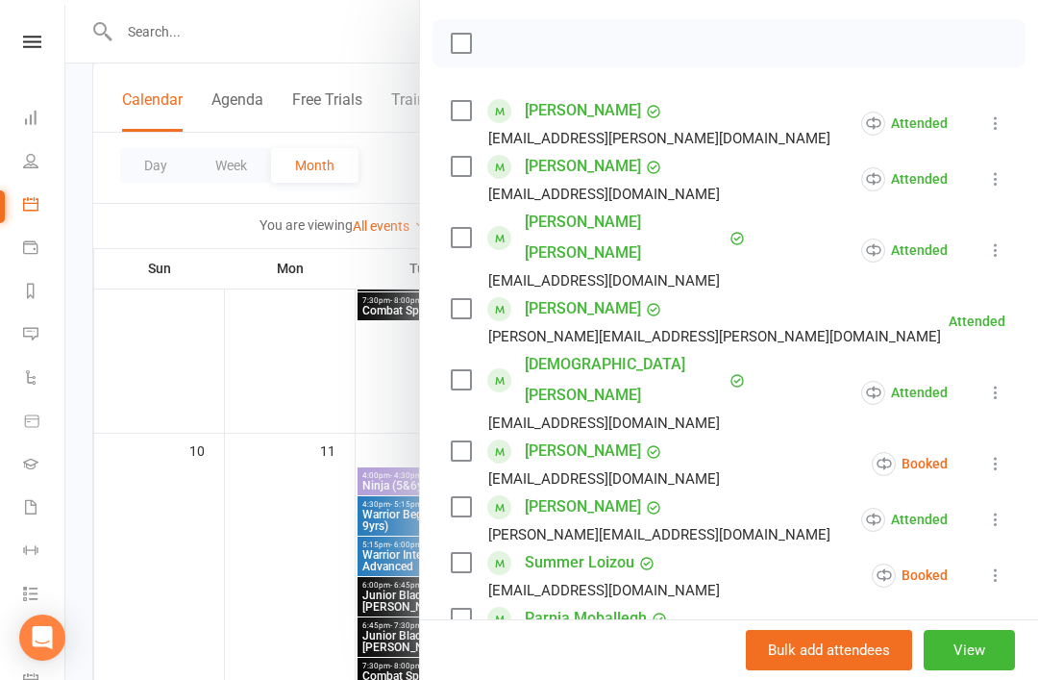
scroll to position [292, 0]
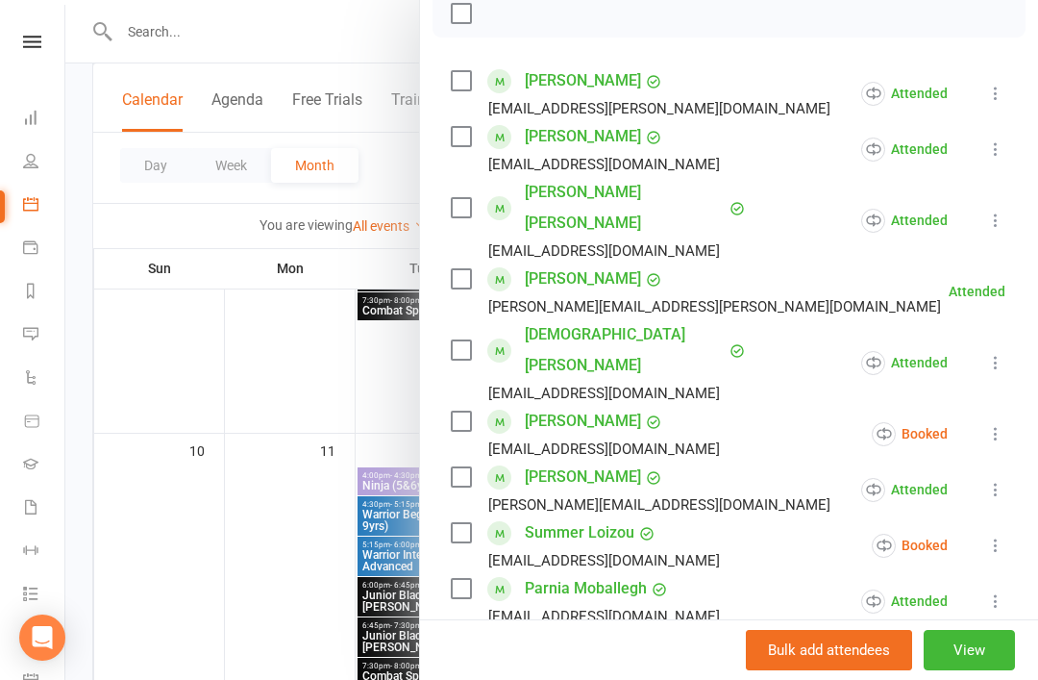
click at [998, 424] on icon at bounding box center [995, 433] width 19 height 19
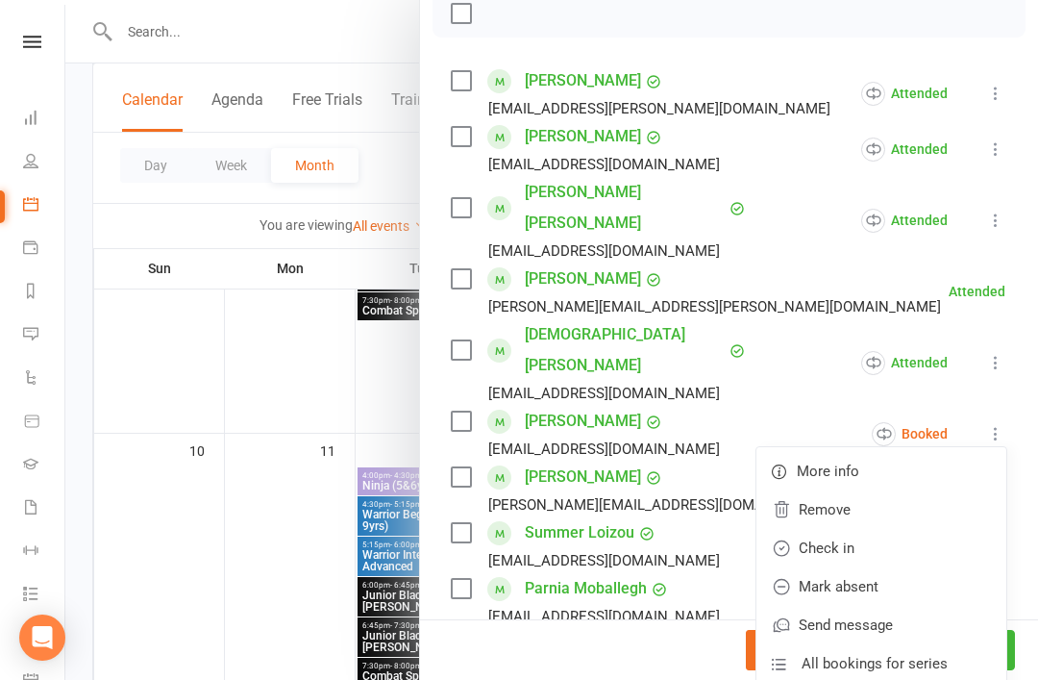
click at [880, 529] on link "Check in" at bounding box center [882, 548] width 250 height 38
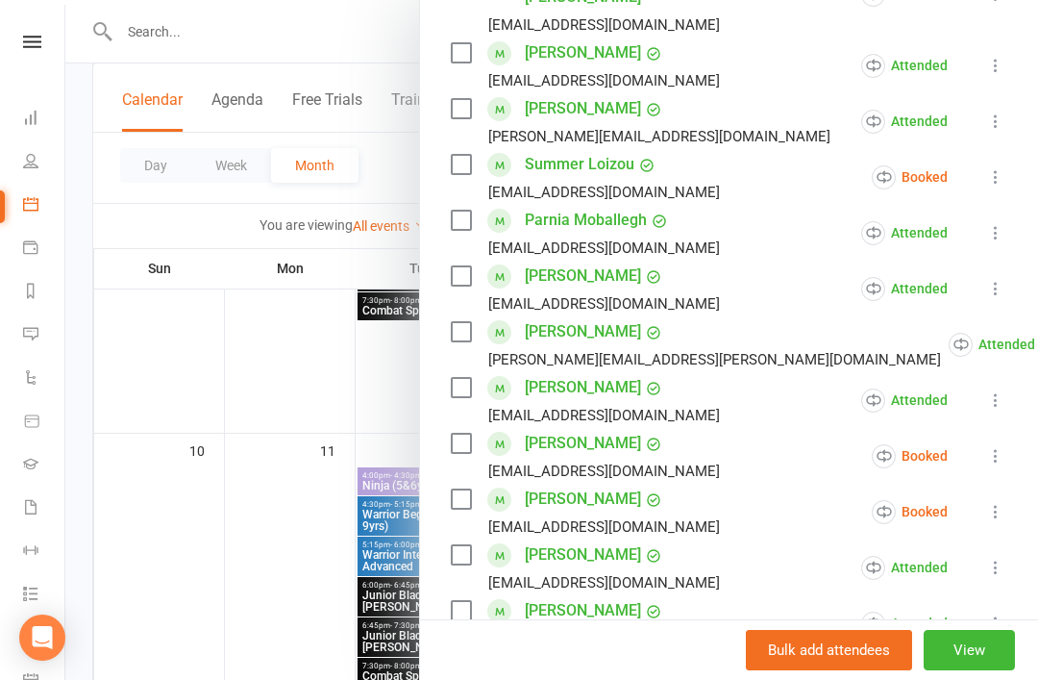
scroll to position [664, 0]
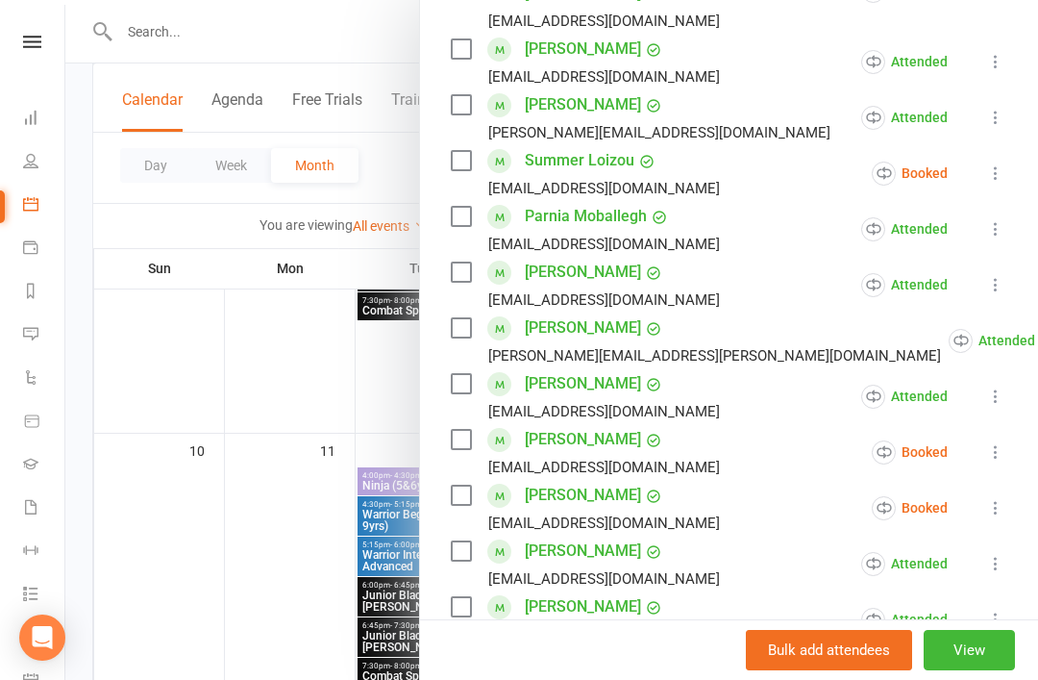
click at [995, 442] on icon at bounding box center [995, 451] width 19 height 19
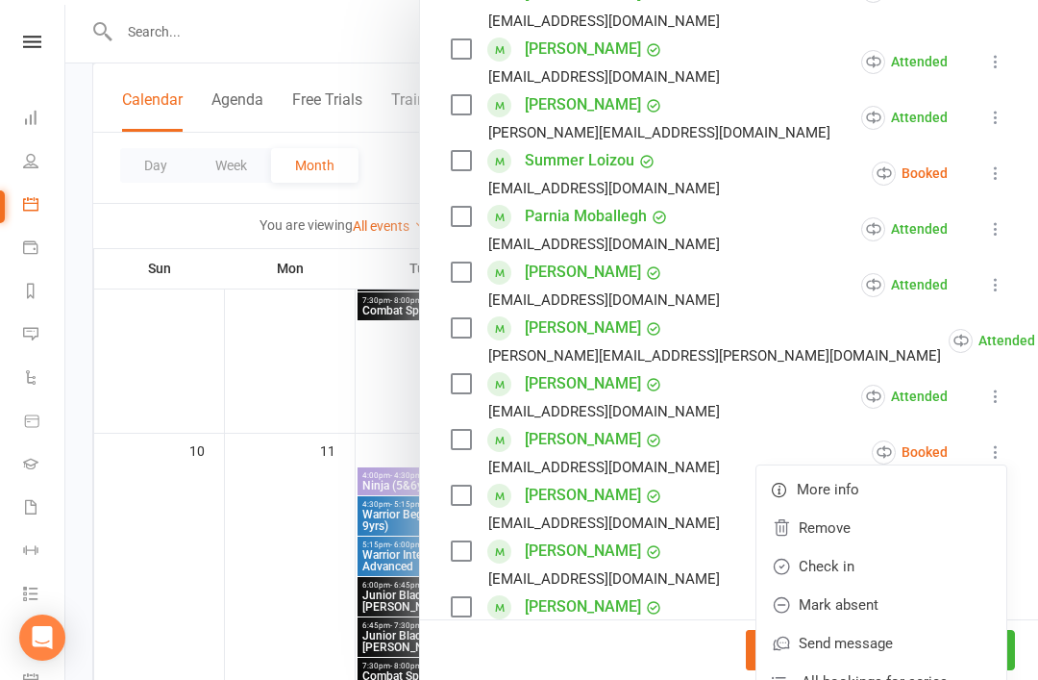
click at [902, 547] on link "Check in" at bounding box center [882, 566] width 250 height 38
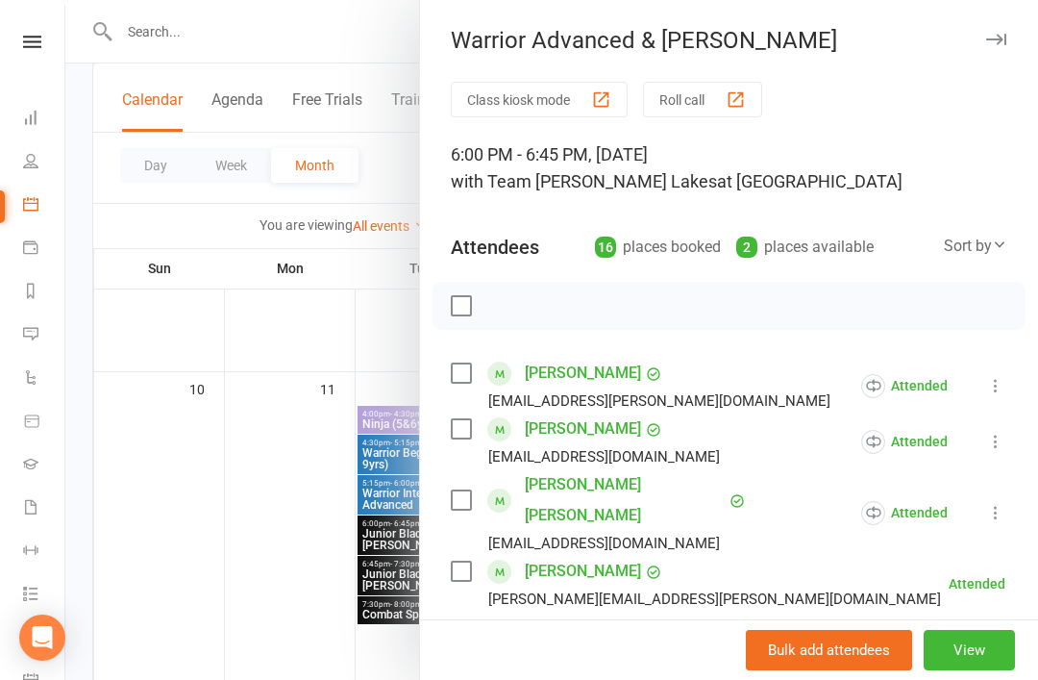
scroll to position [0, 0]
click at [1006, 38] on icon "button" at bounding box center [996, 40] width 20 height 12
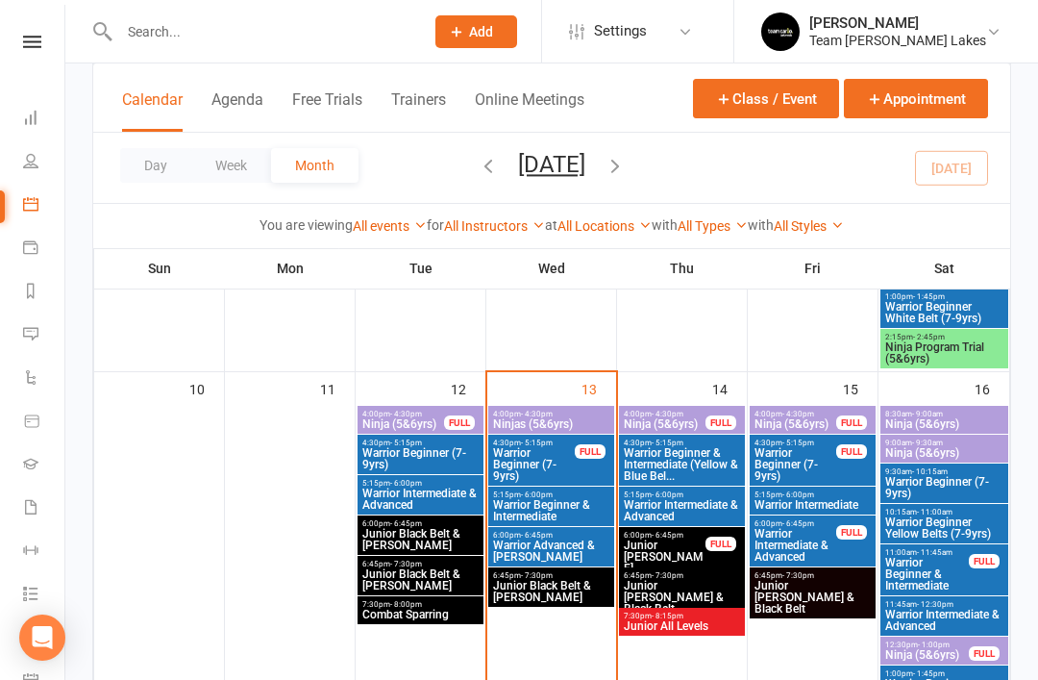
click at [564, 589] on span "Junior Black Belt & Cho Dan Bo" at bounding box center [551, 591] width 118 height 23
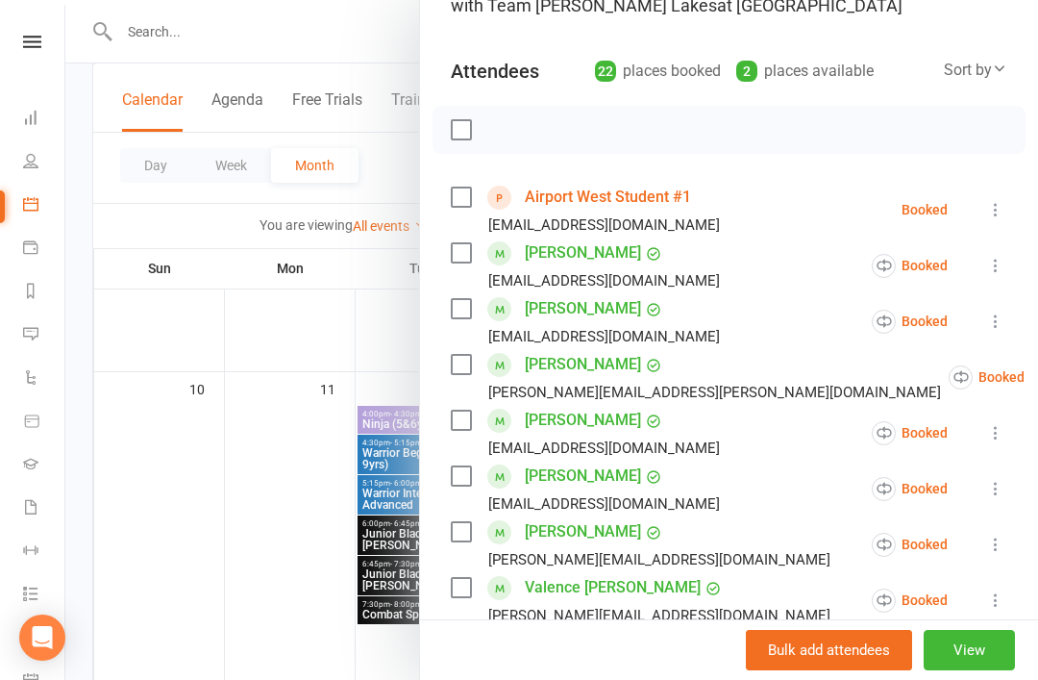
scroll to position [199, 0]
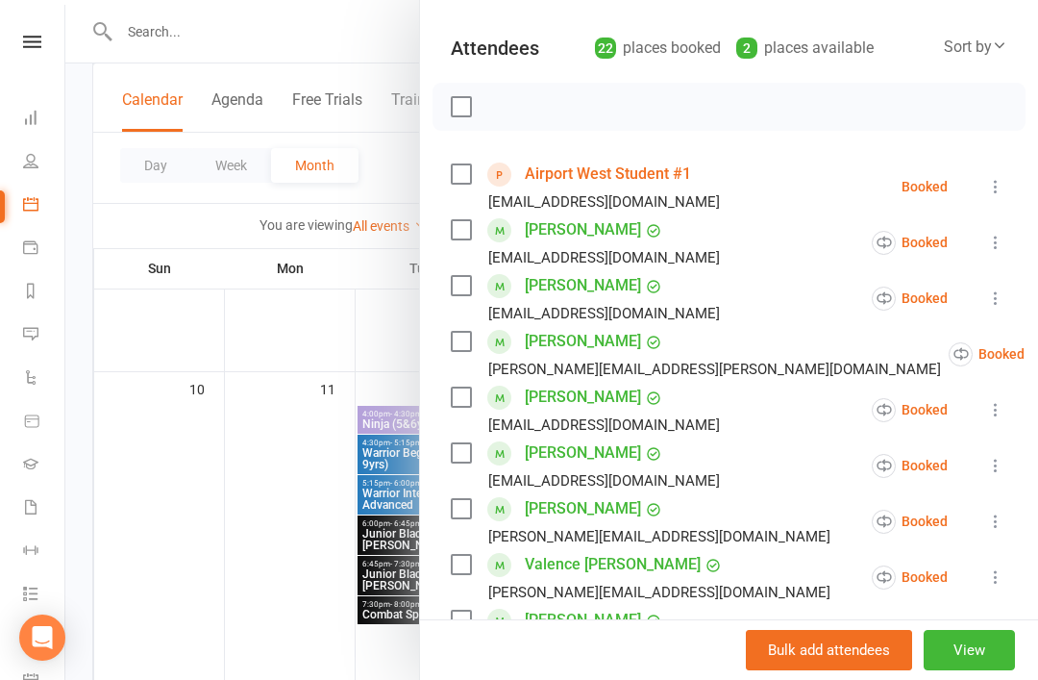
click at [993, 241] on icon at bounding box center [995, 242] width 19 height 19
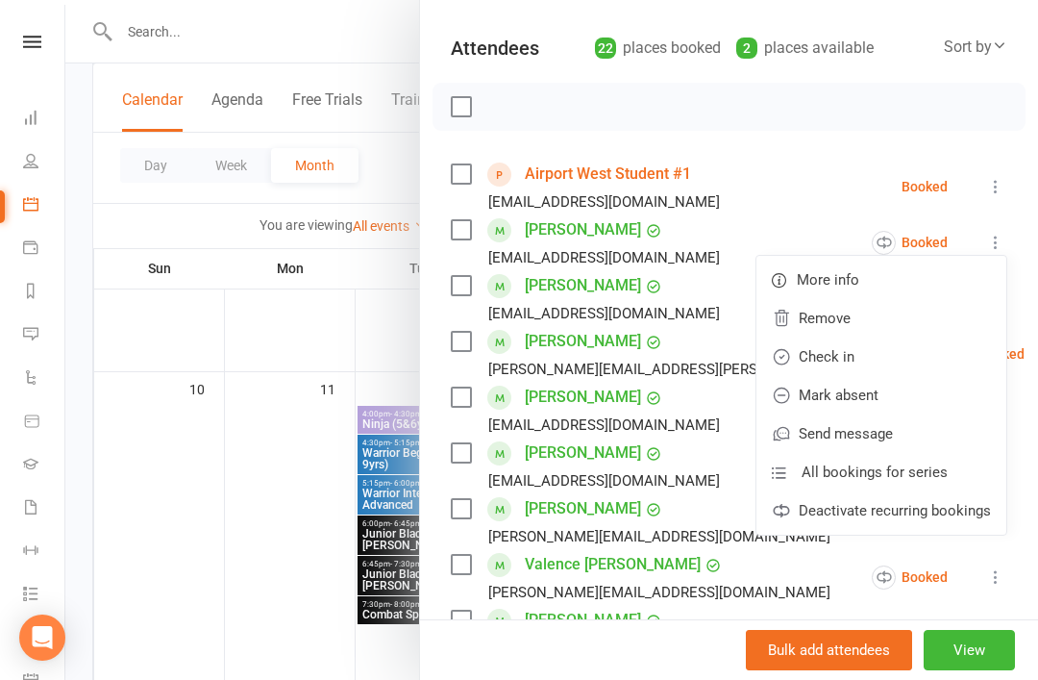
click at [891, 365] on link "Check in" at bounding box center [882, 356] width 250 height 38
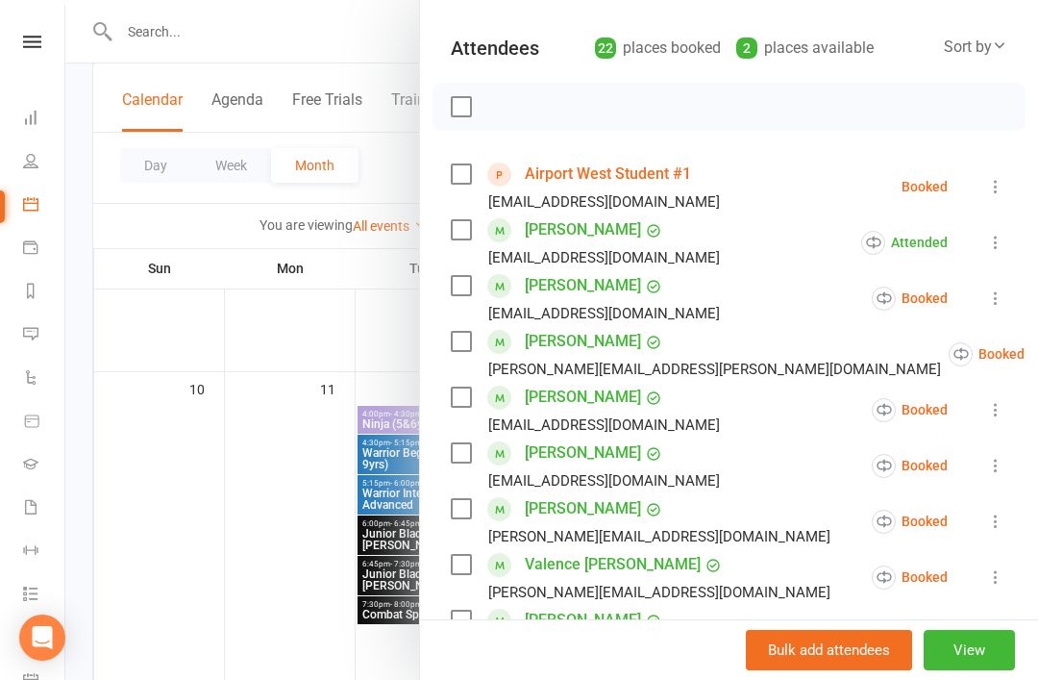
click at [1003, 300] on icon at bounding box center [995, 297] width 19 height 19
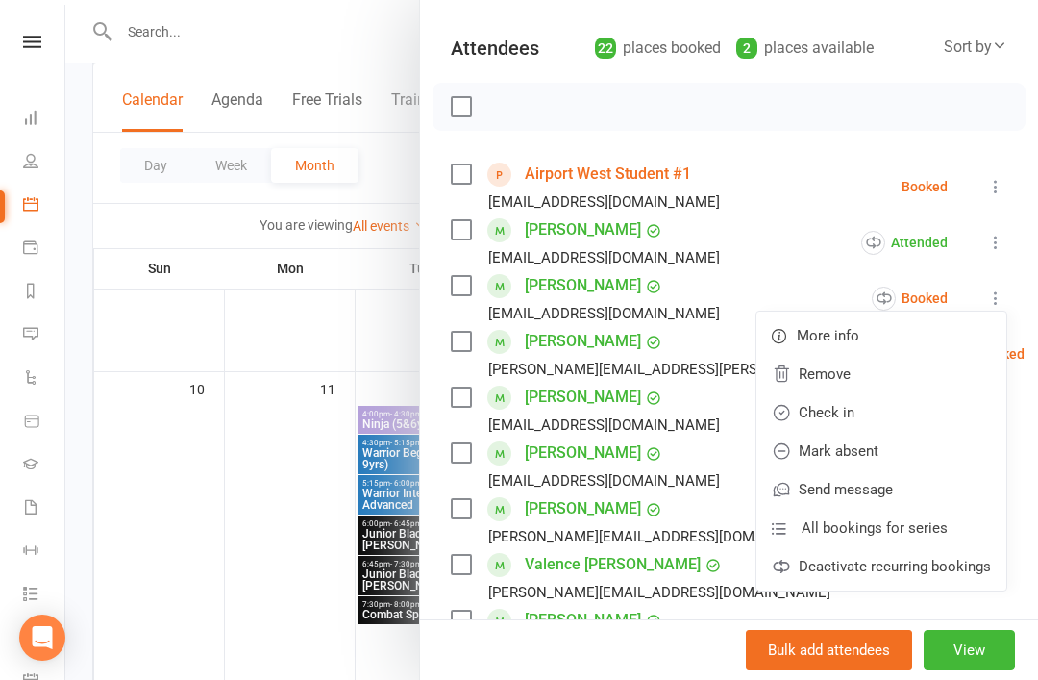
click at [899, 414] on link "Check in" at bounding box center [882, 412] width 250 height 38
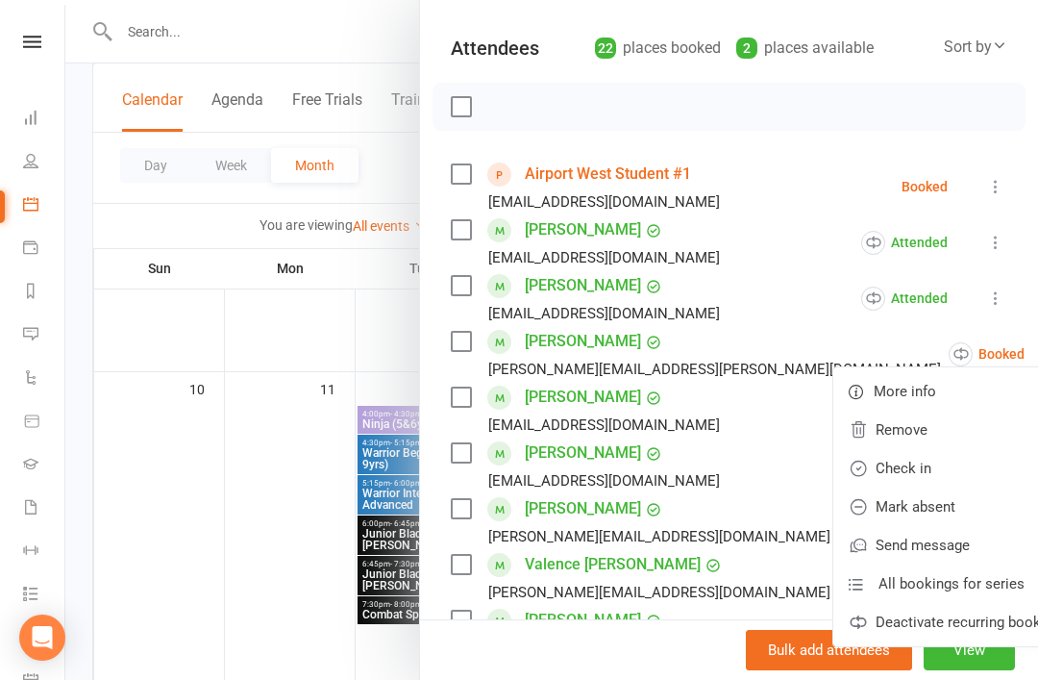
click at [898, 475] on link "Check in" at bounding box center [959, 468] width 250 height 38
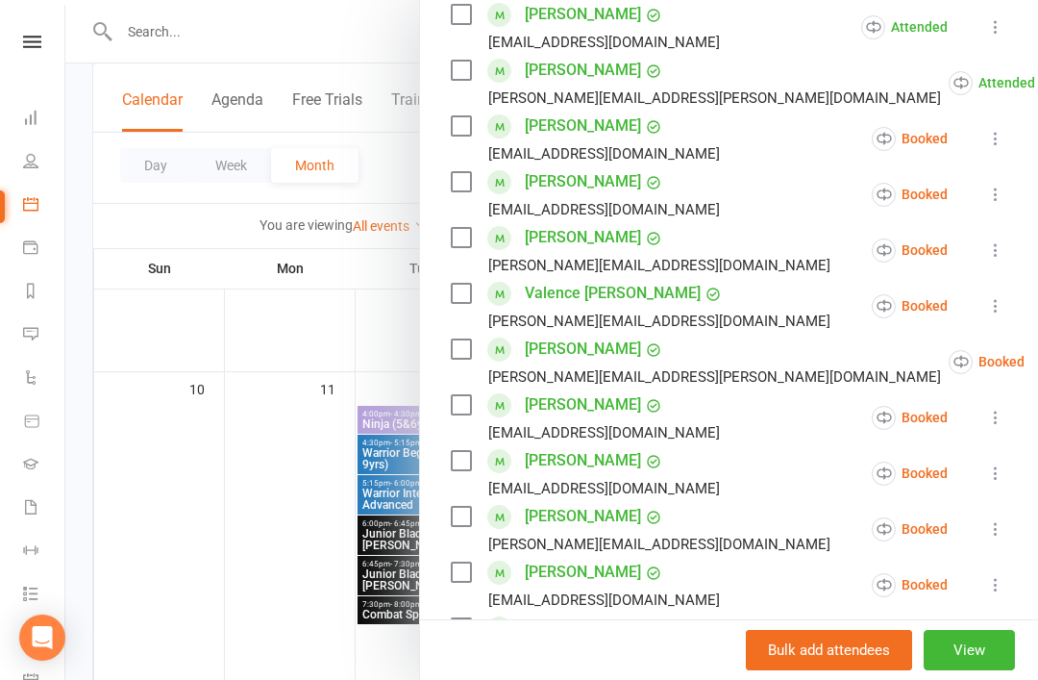
scroll to position [477, 0]
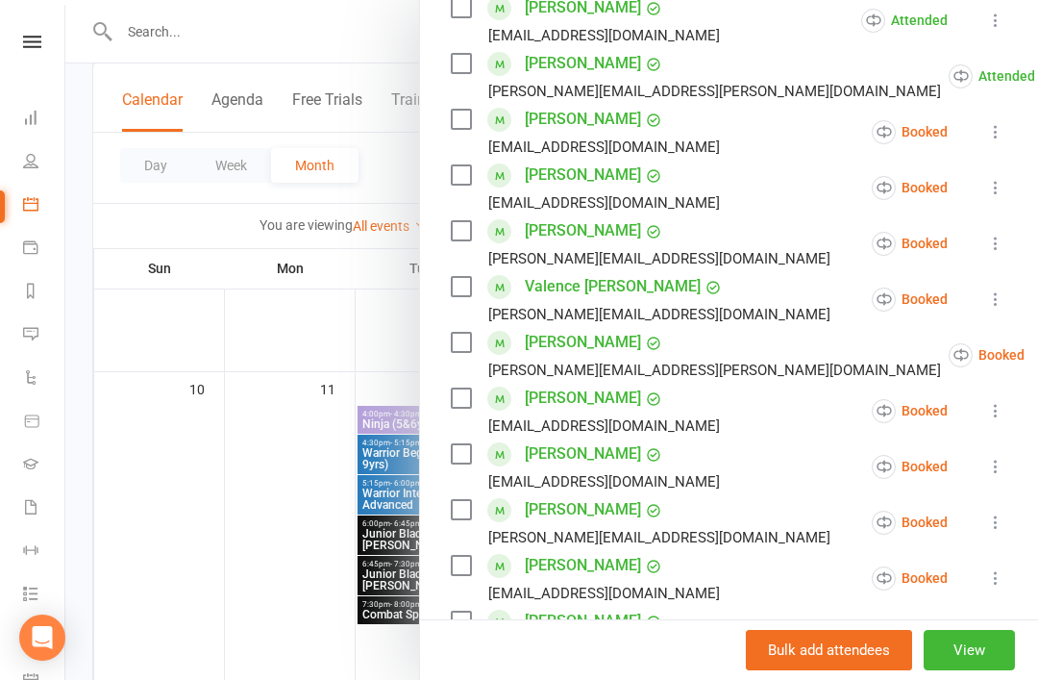
click at [1004, 303] on icon at bounding box center [995, 298] width 19 height 19
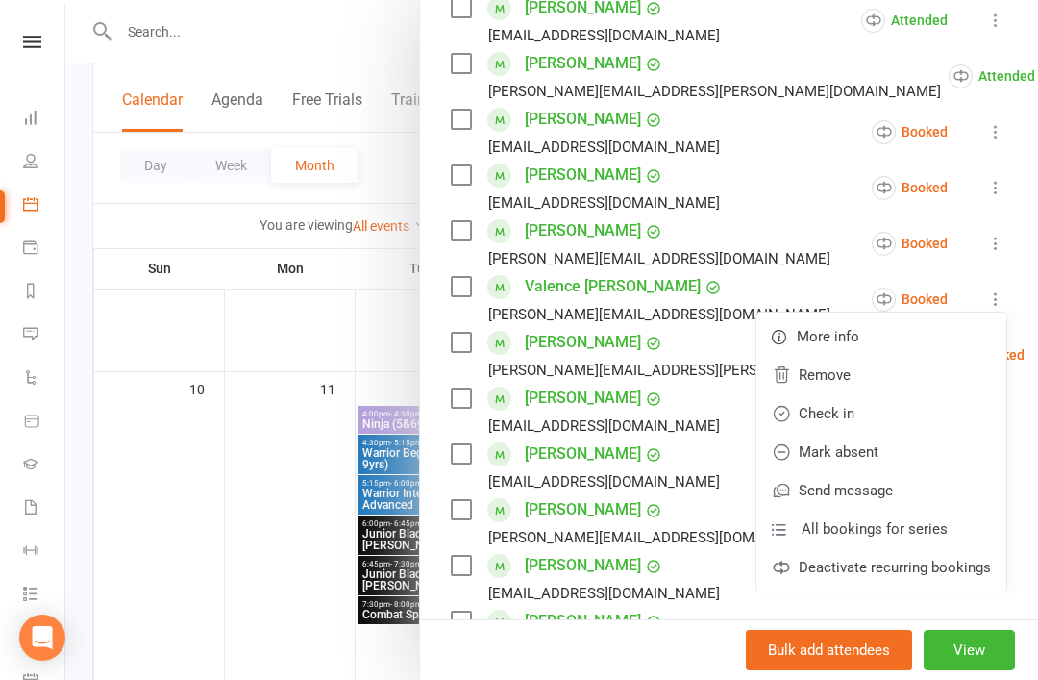
click at [898, 422] on link "Check in" at bounding box center [882, 413] width 250 height 38
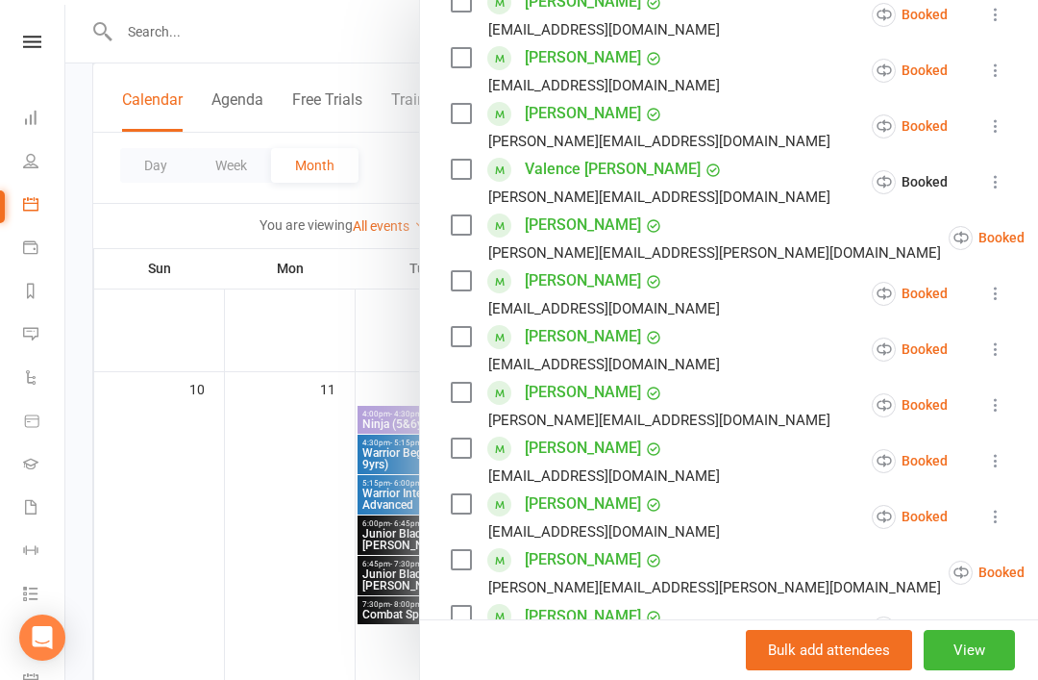
scroll to position [595, 0]
click at [1004, 350] on icon at bounding box center [995, 347] width 19 height 19
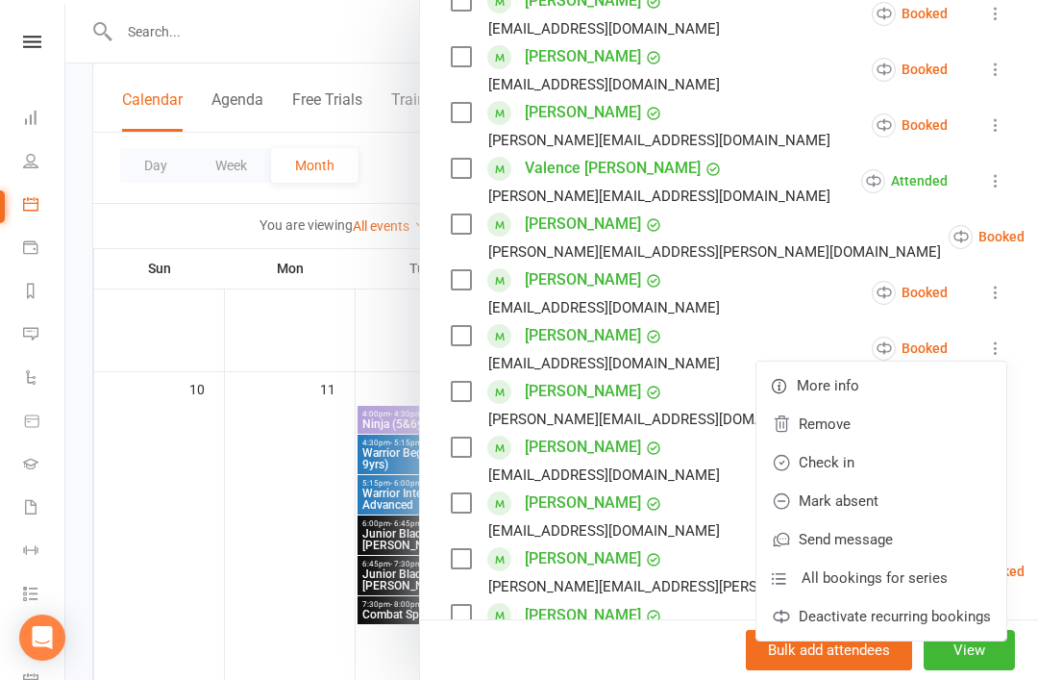
click at [896, 467] on link "Check in" at bounding box center [882, 462] width 250 height 38
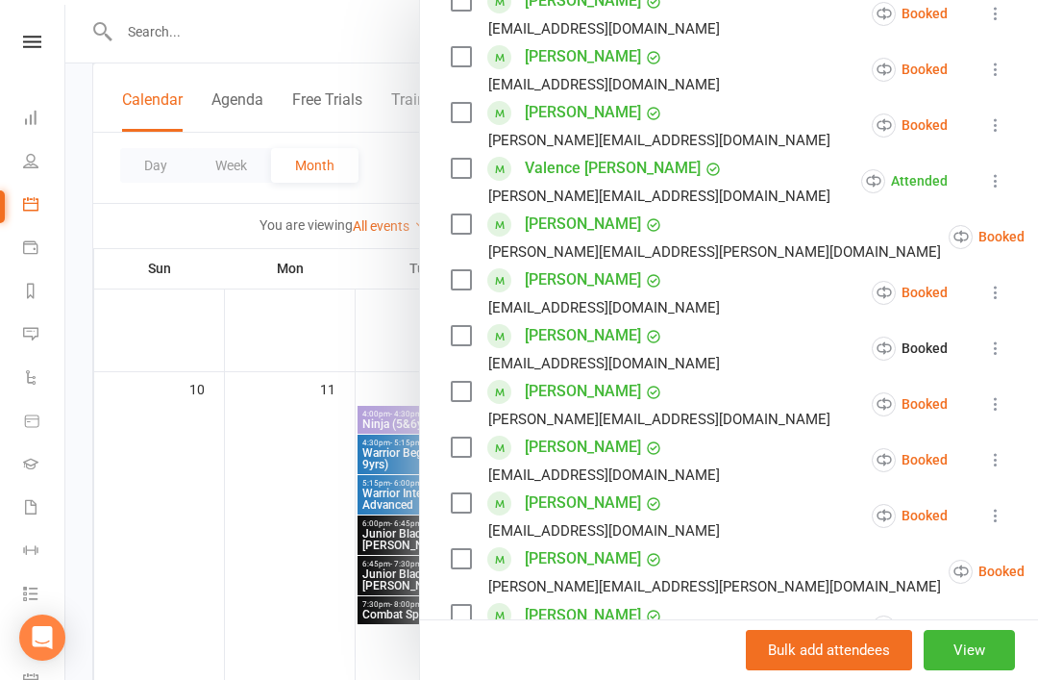
click at [1006, 406] on icon at bounding box center [995, 403] width 19 height 19
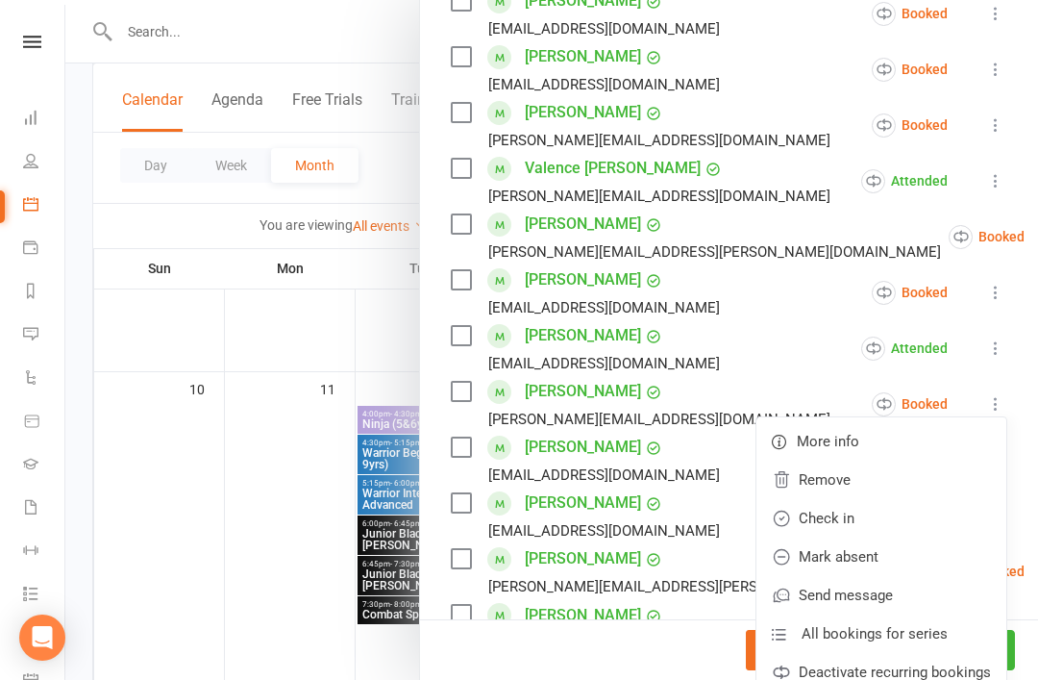
click at [909, 558] on link "Mark absent" at bounding box center [882, 556] width 250 height 38
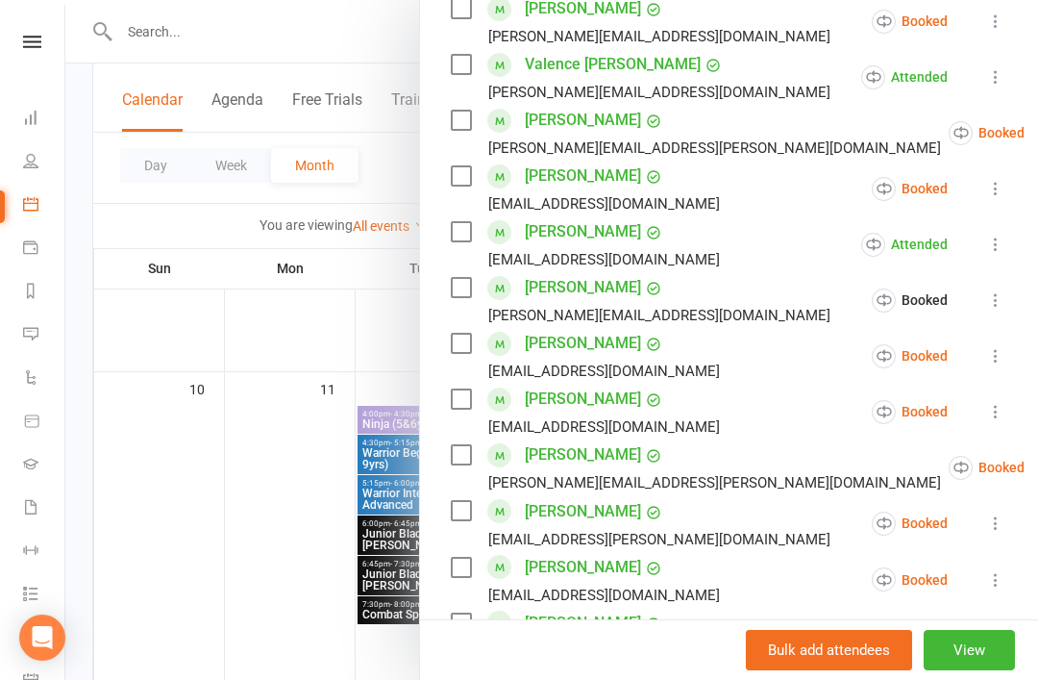
scroll to position [700, 0]
click at [1005, 356] on icon at bounding box center [995, 354] width 19 height 19
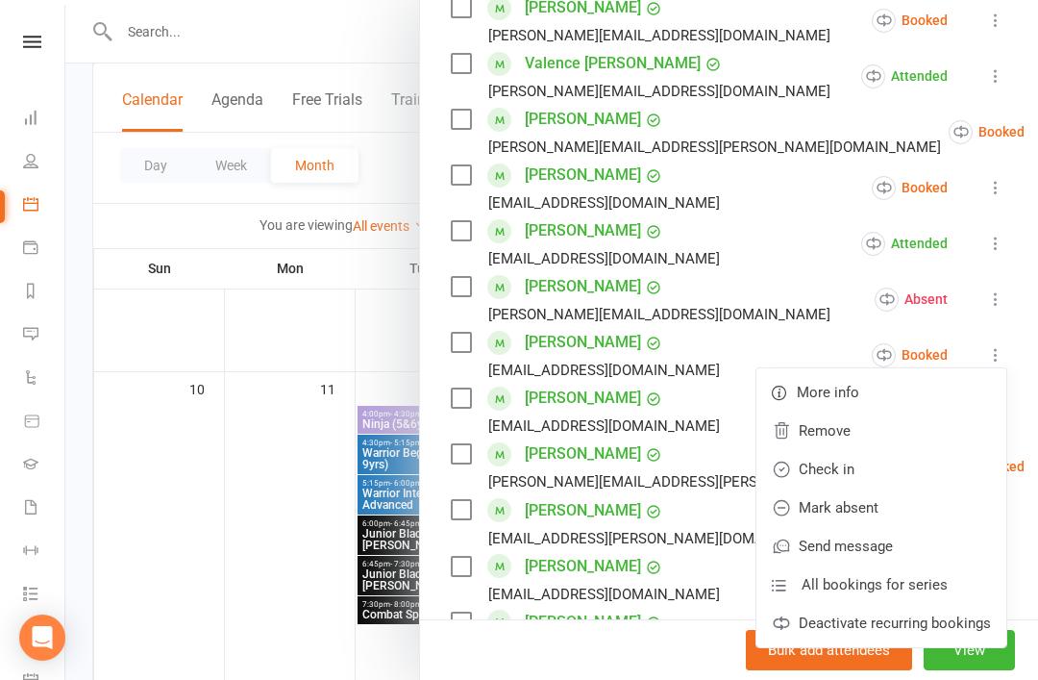
click at [909, 472] on link "Check in" at bounding box center [882, 469] width 250 height 38
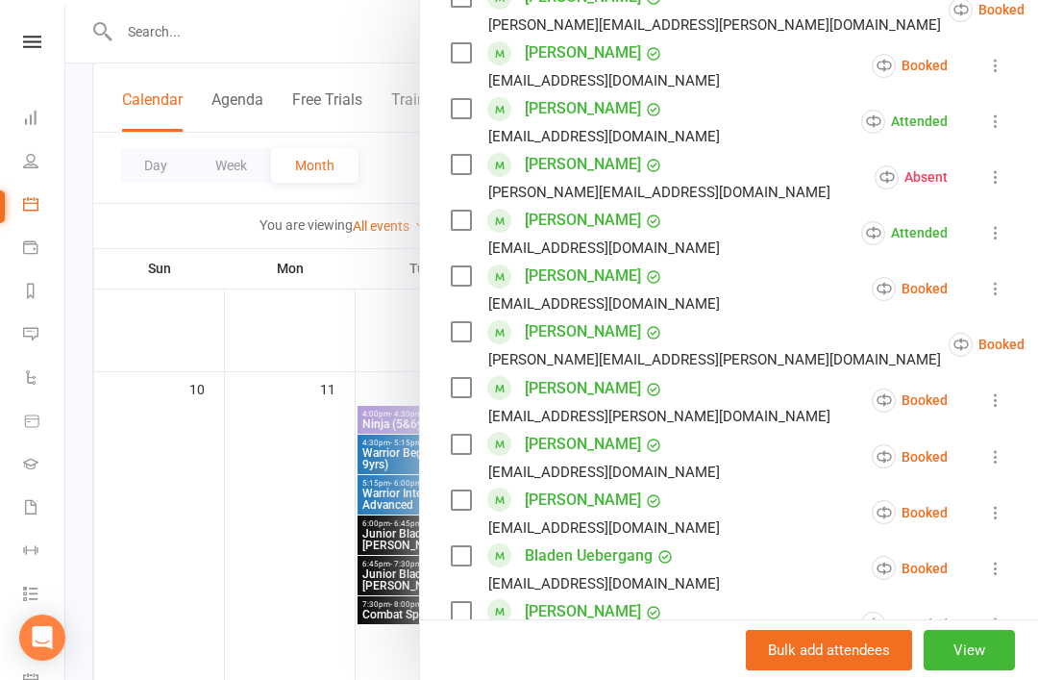
scroll to position [823, 0]
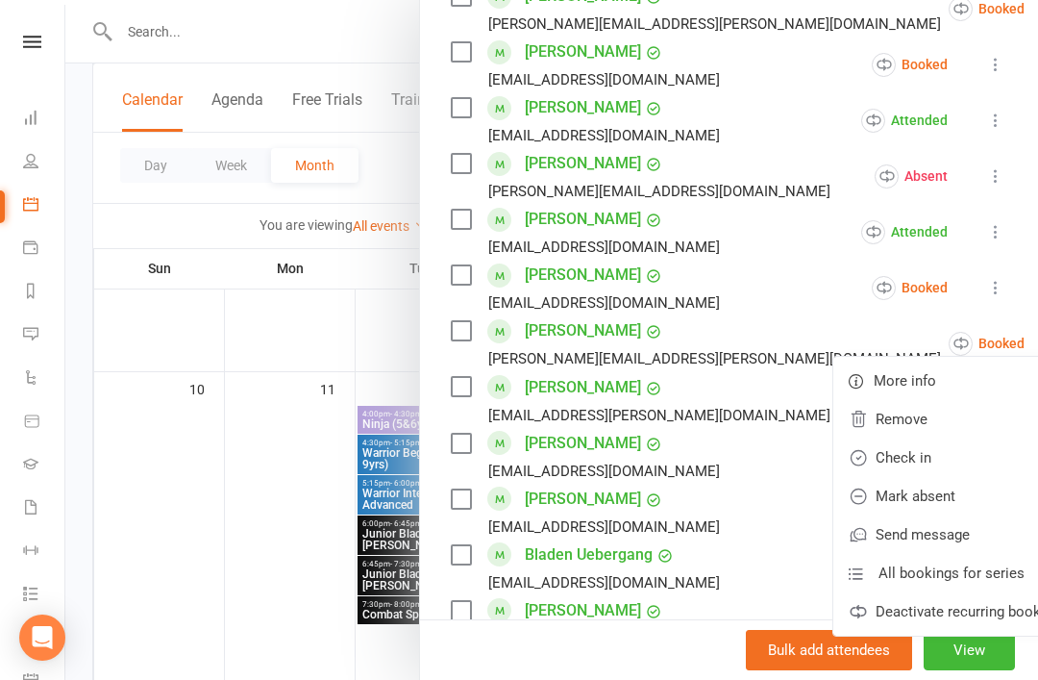
click at [909, 462] on link "Check in" at bounding box center [959, 457] width 250 height 38
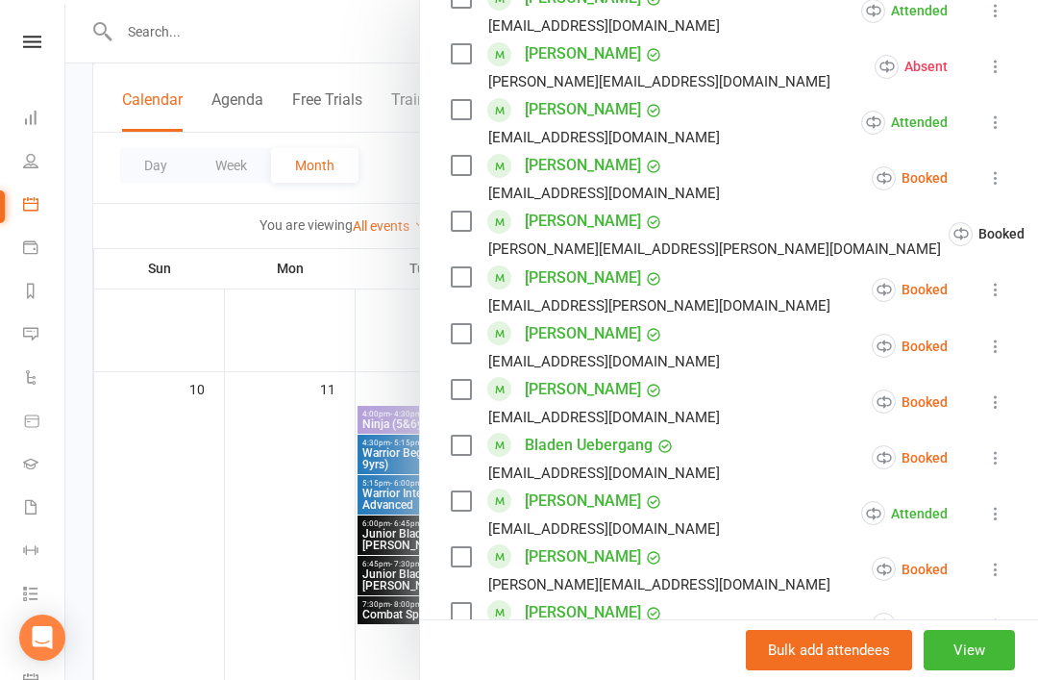
scroll to position [936, 0]
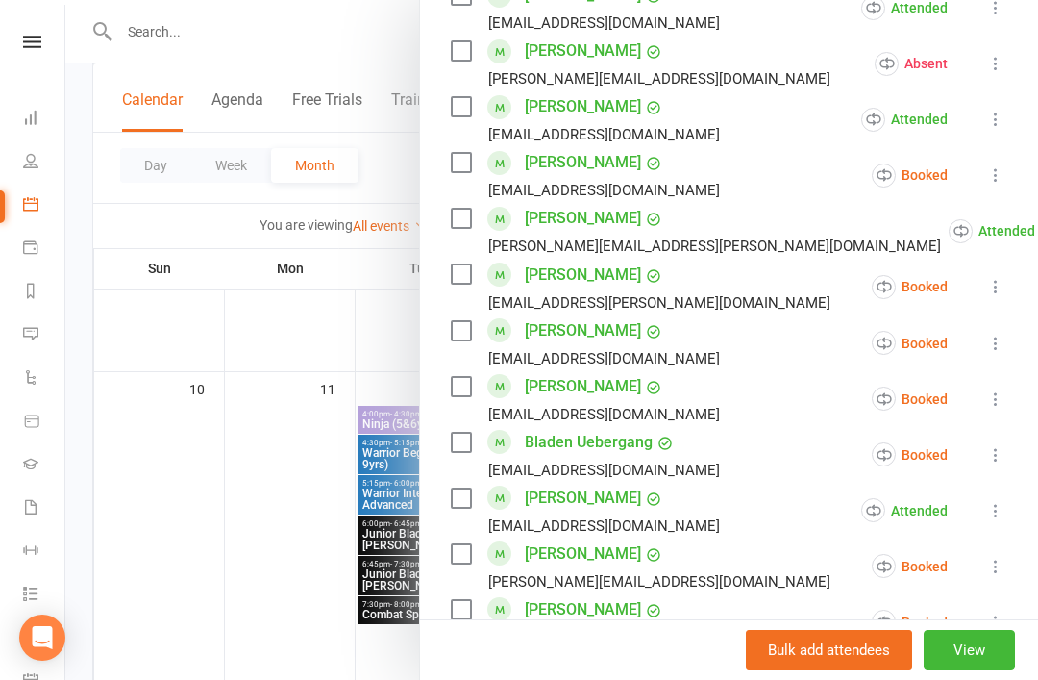
click at [1004, 293] on icon at bounding box center [995, 286] width 19 height 19
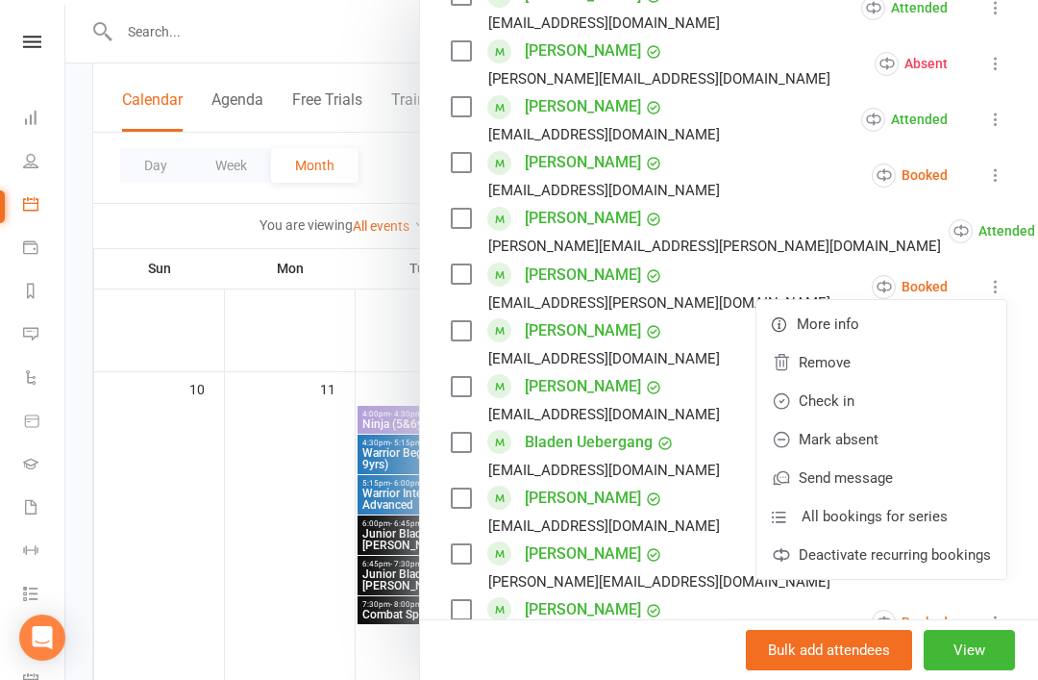
click at [909, 410] on link "Check in" at bounding box center [882, 401] width 250 height 38
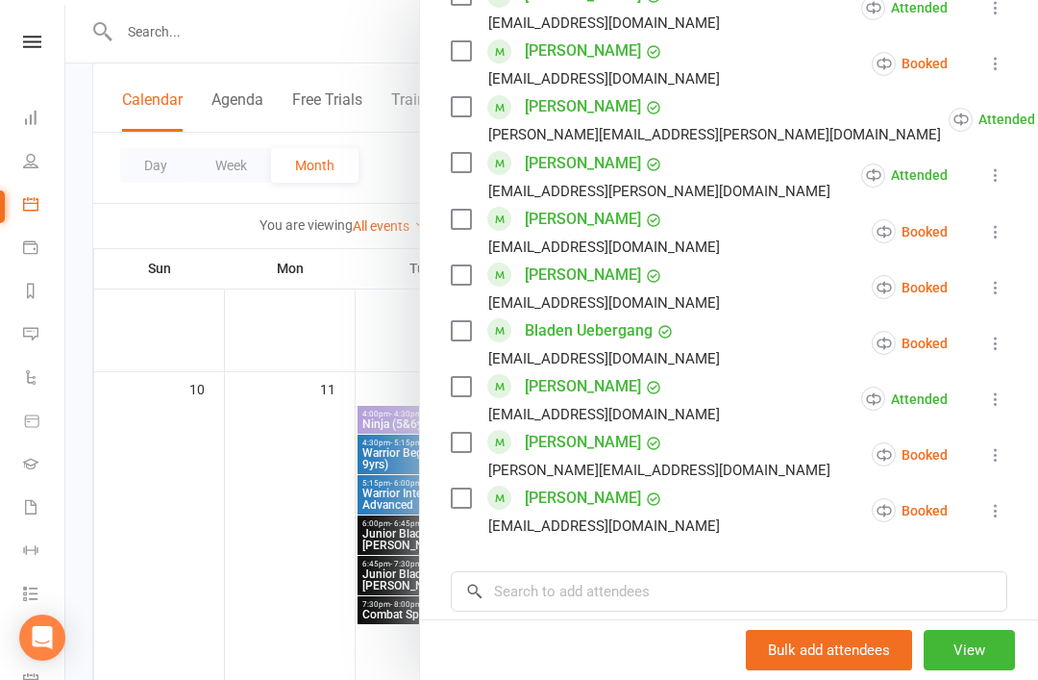
scroll to position [1053, 0]
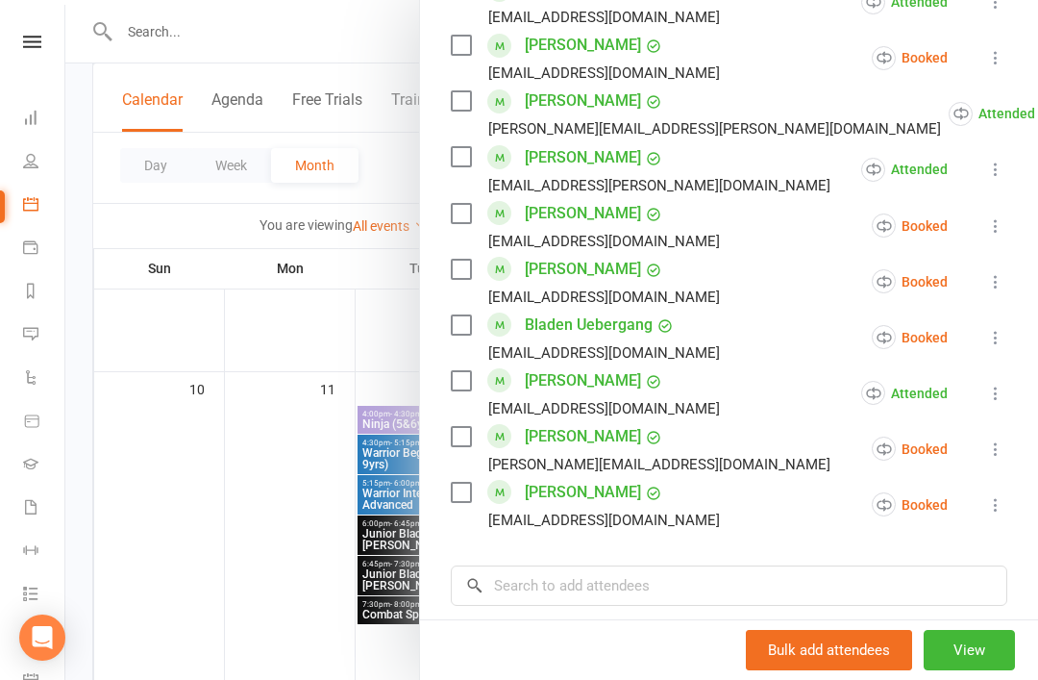
click at [1005, 335] on icon at bounding box center [995, 337] width 19 height 19
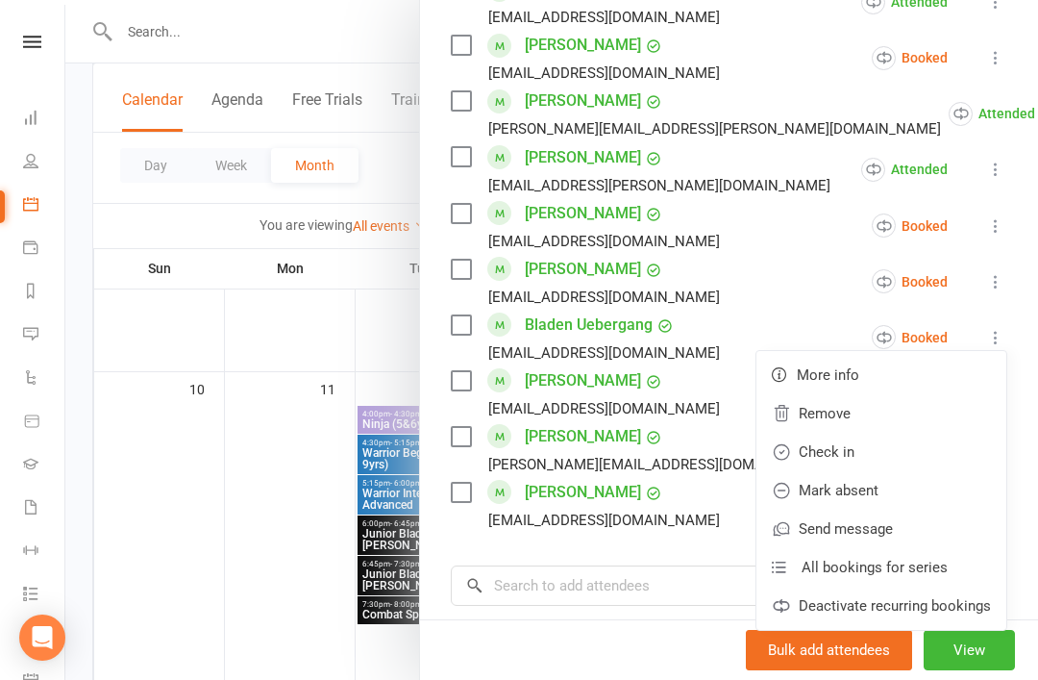
click at [891, 455] on link "Check in" at bounding box center [882, 452] width 250 height 38
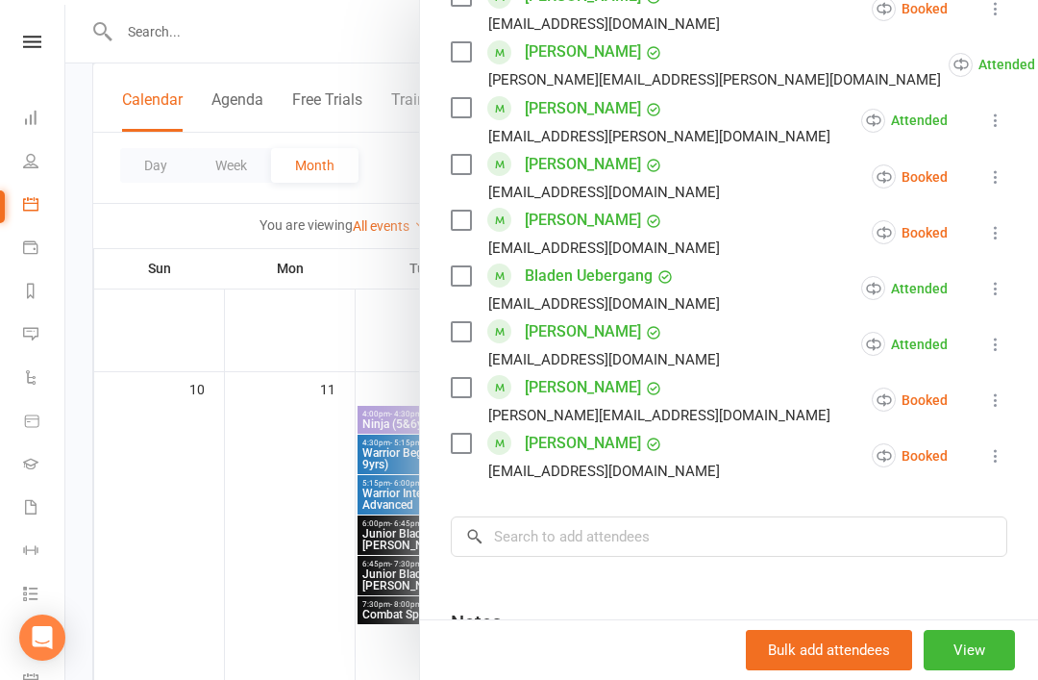
scroll to position [1081, 0]
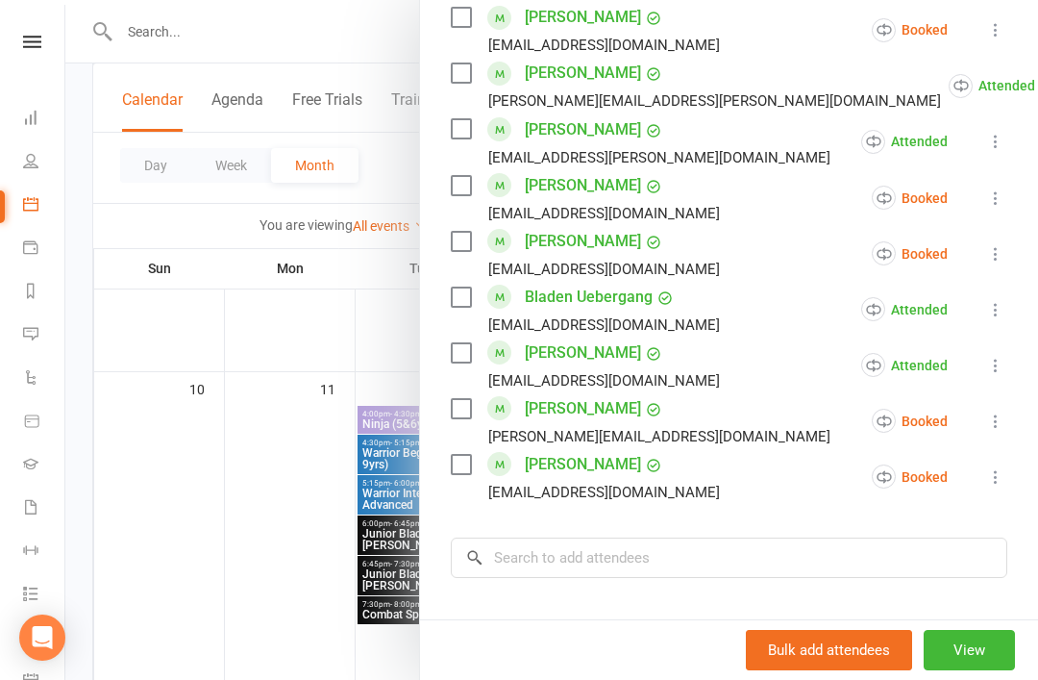
click at [1001, 479] on icon at bounding box center [995, 476] width 19 height 19
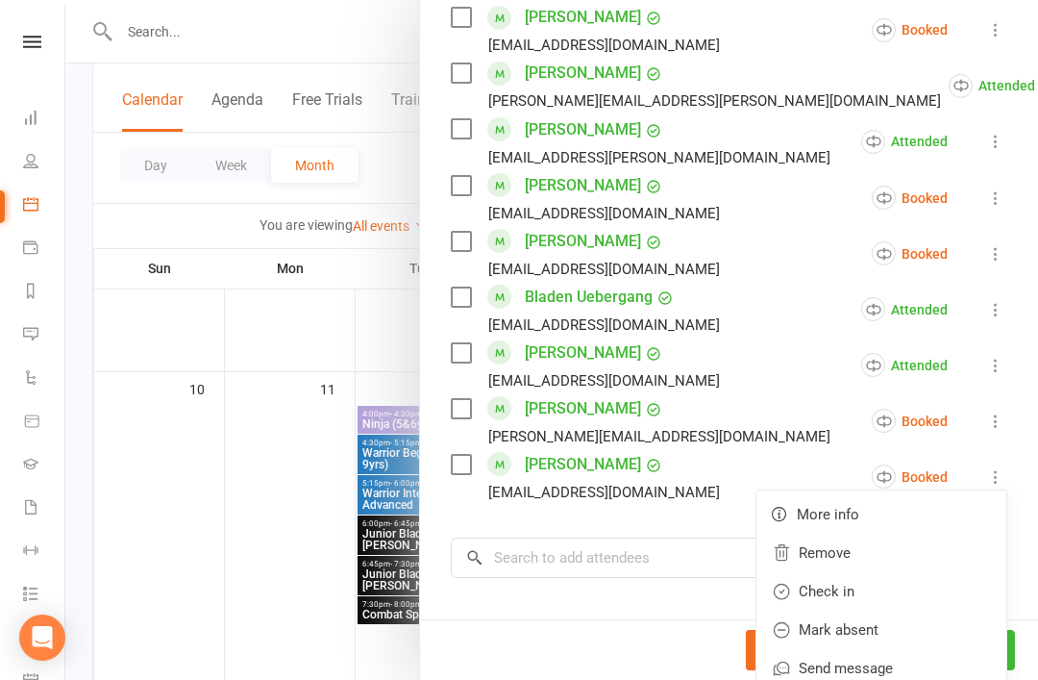
click at [904, 593] on link "Check in" at bounding box center [882, 591] width 250 height 38
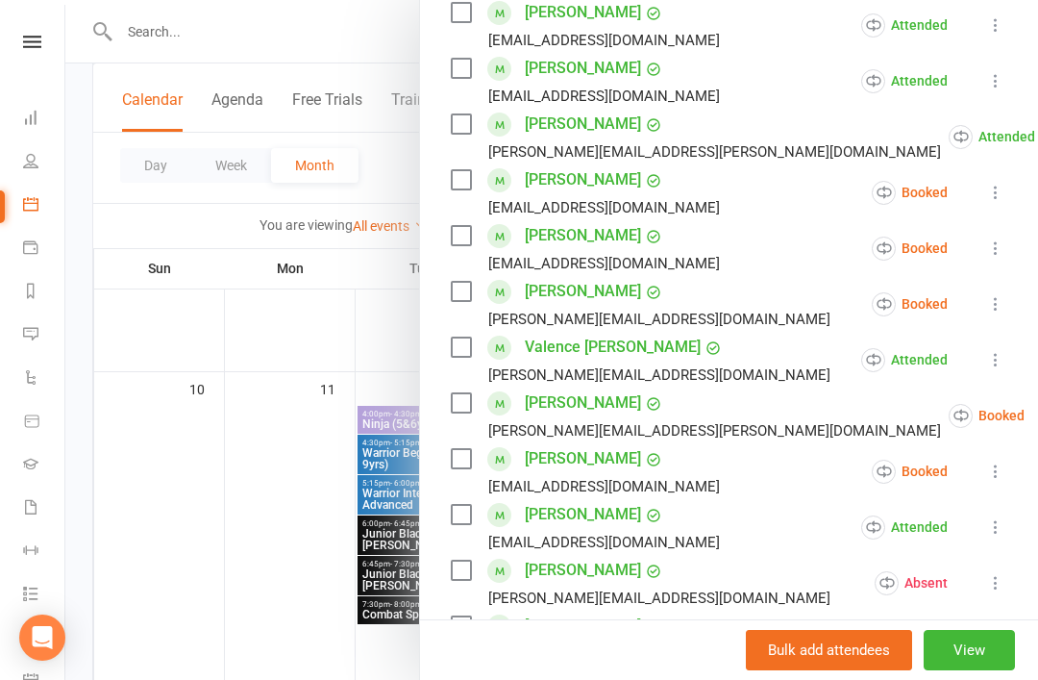
scroll to position [412, 0]
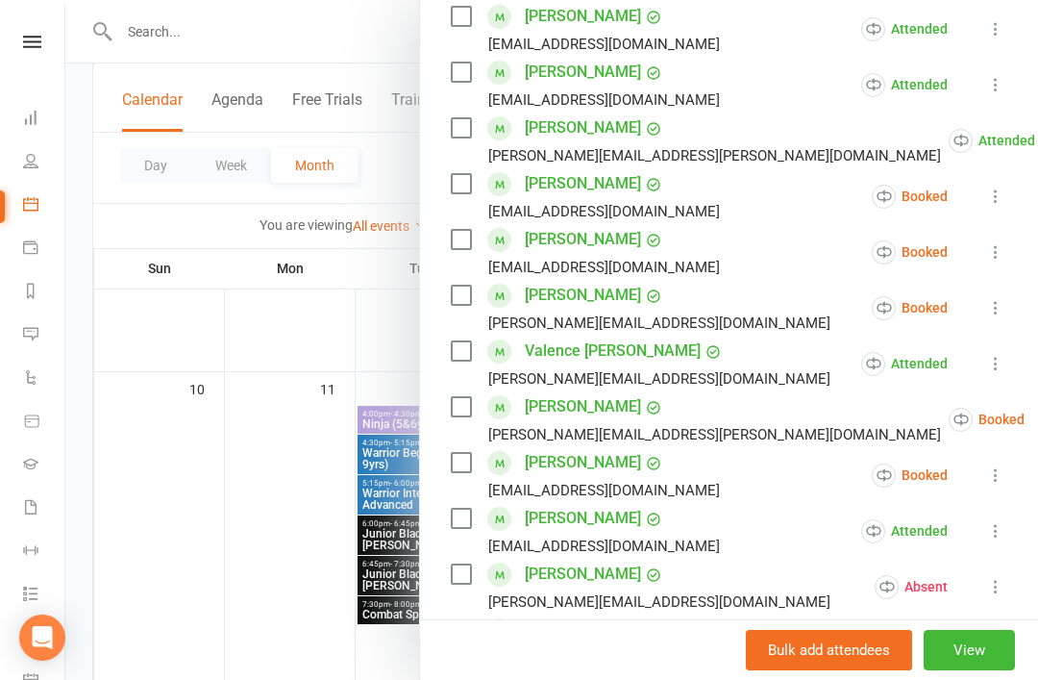
click at [1005, 206] on icon at bounding box center [995, 196] width 19 height 19
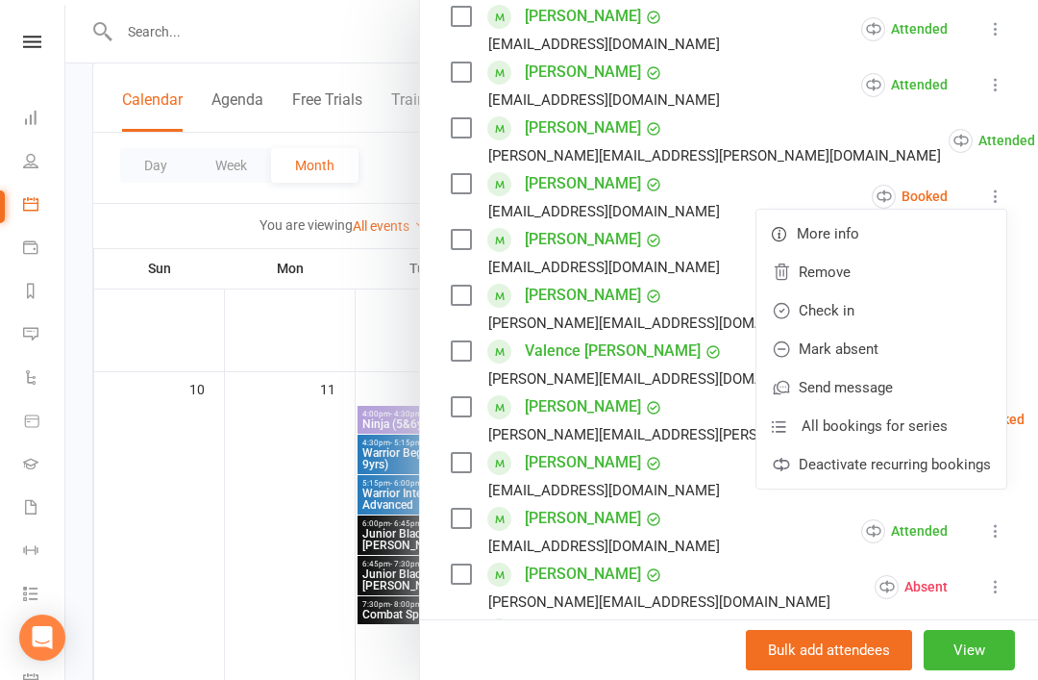
click at [901, 317] on link "Check in" at bounding box center [882, 310] width 250 height 38
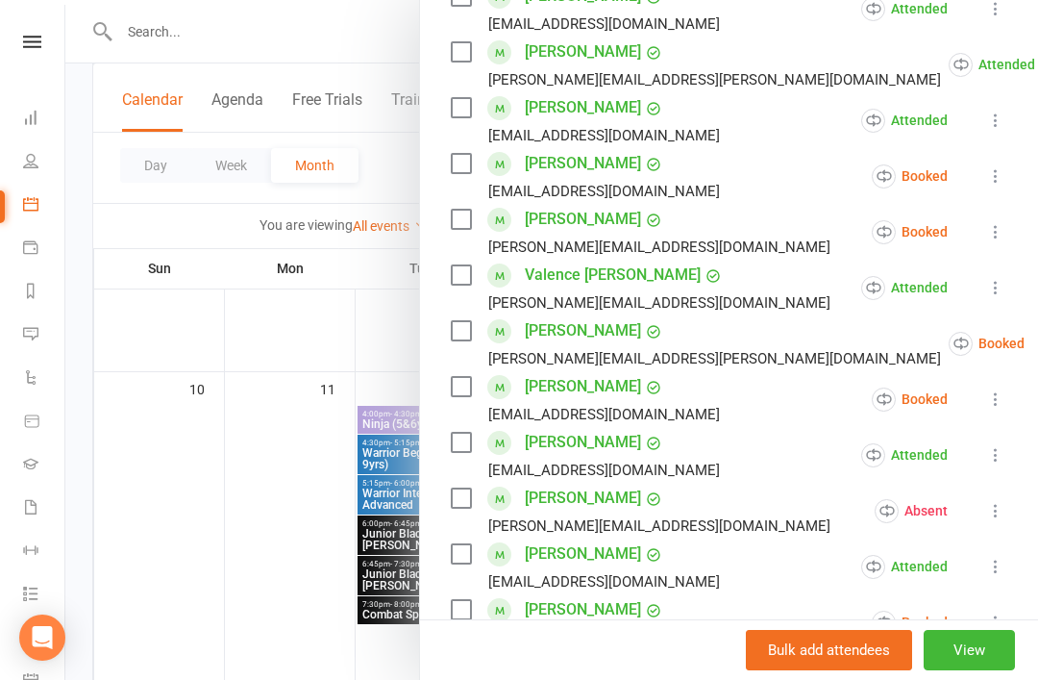
scroll to position [494, 0]
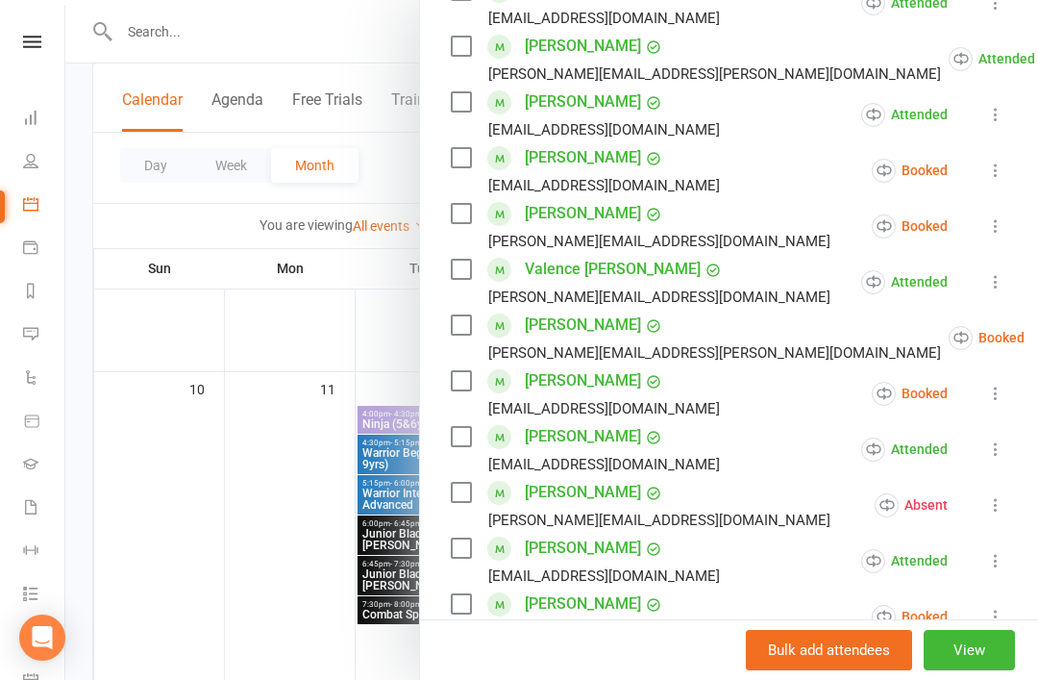
click at [1005, 391] on icon at bounding box center [995, 393] width 19 height 19
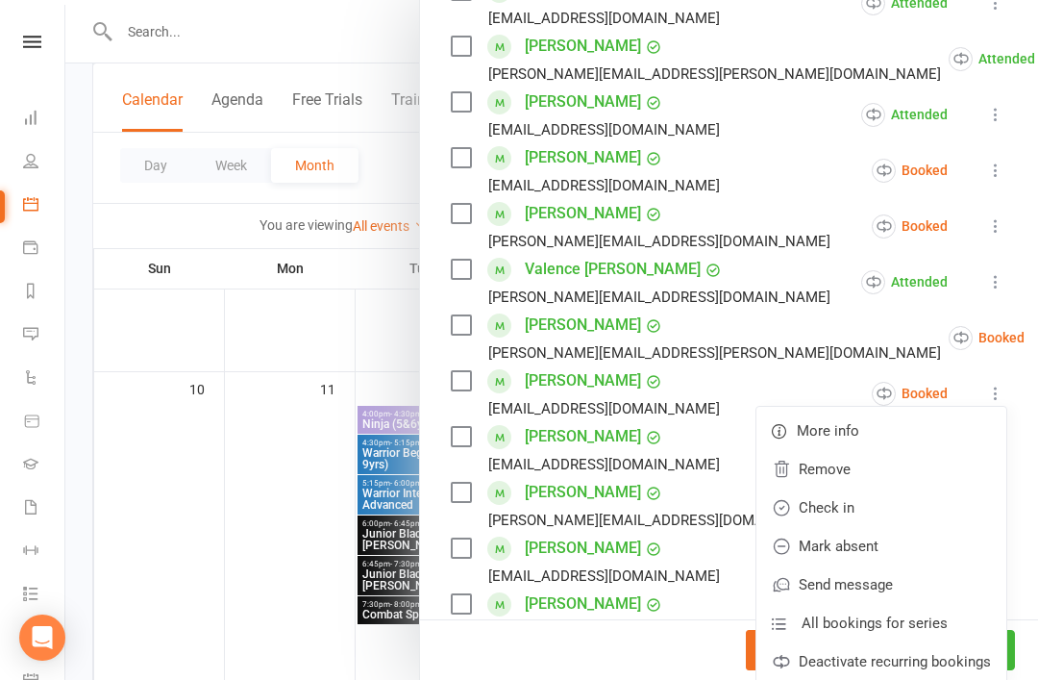
click at [889, 509] on link "Check in" at bounding box center [882, 507] width 250 height 38
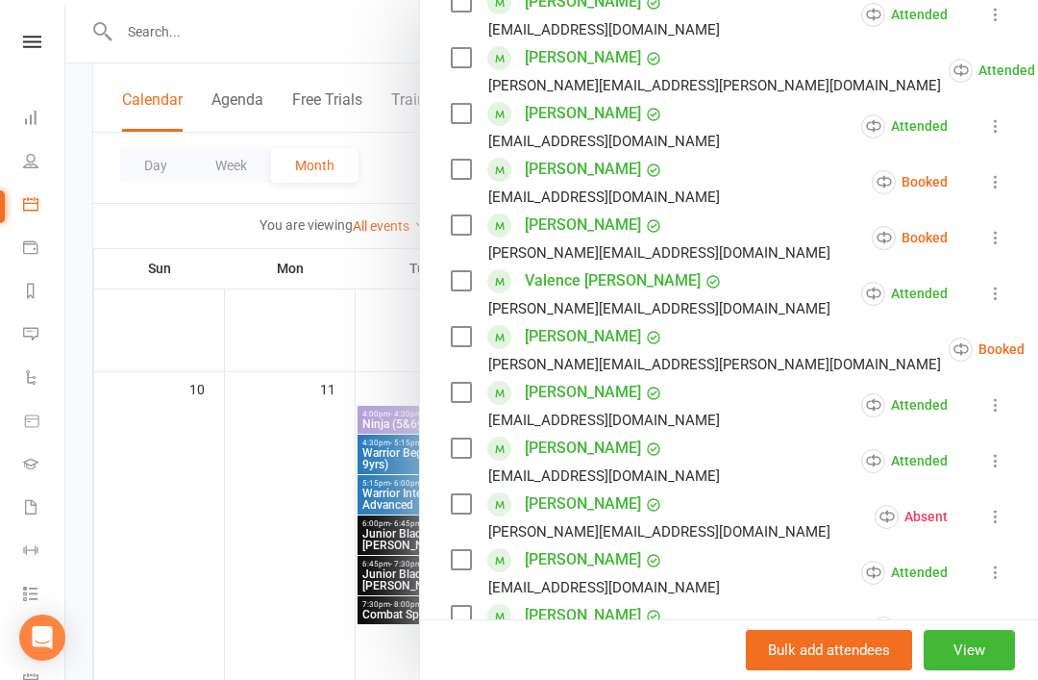
scroll to position [484, 0]
click at [1005, 239] on icon at bounding box center [995, 236] width 19 height 19
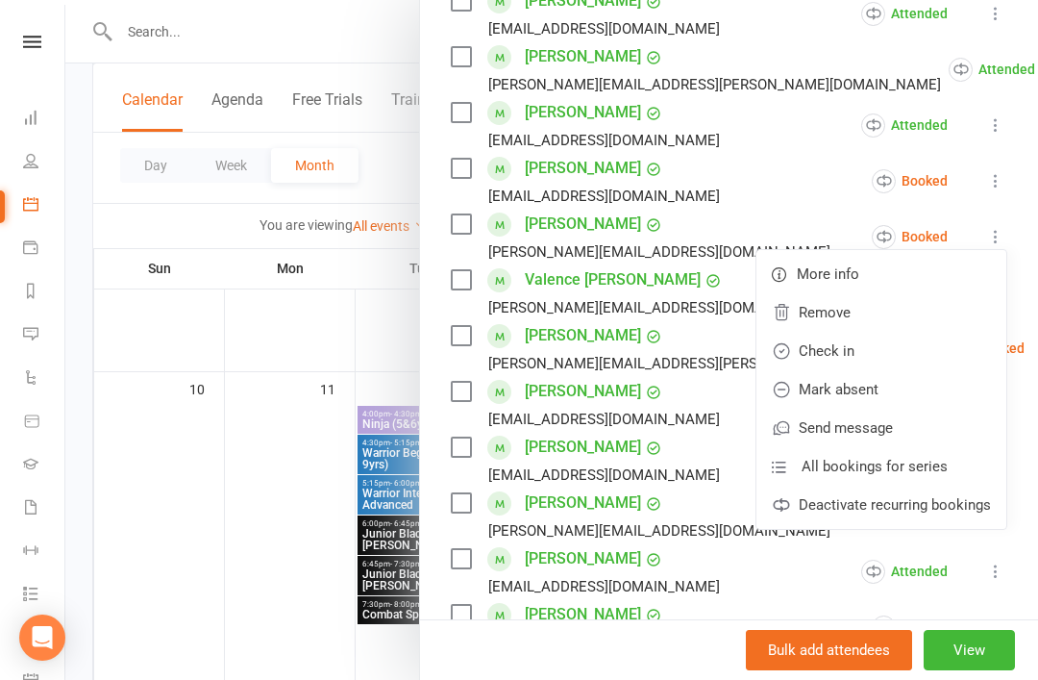
click at [886, 359] on link "Check in" at bounding box center [882, 351] width 250 height 38
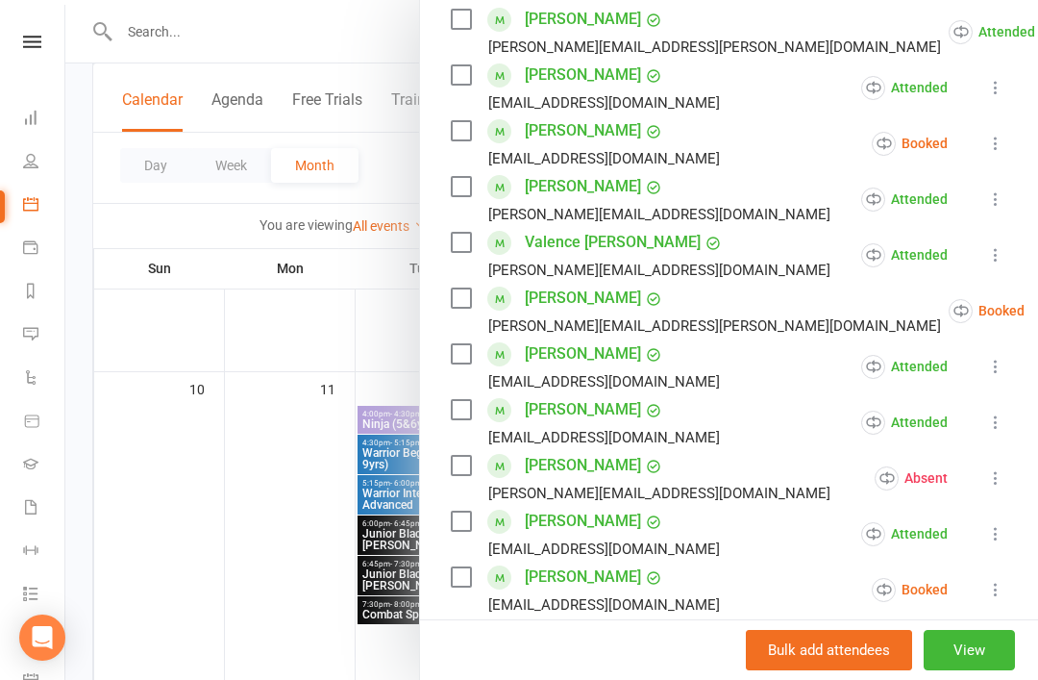
scroll to position [531, 0]
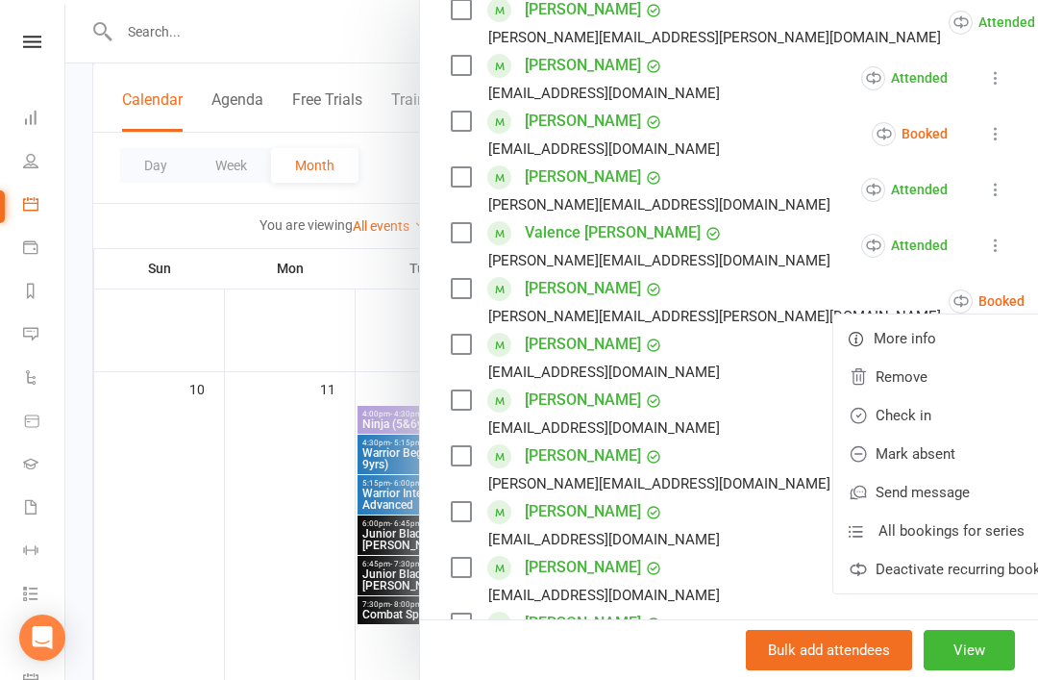
click at [887, 422] on link "Check in" at bounding box center [959, 415] width 250 height 38
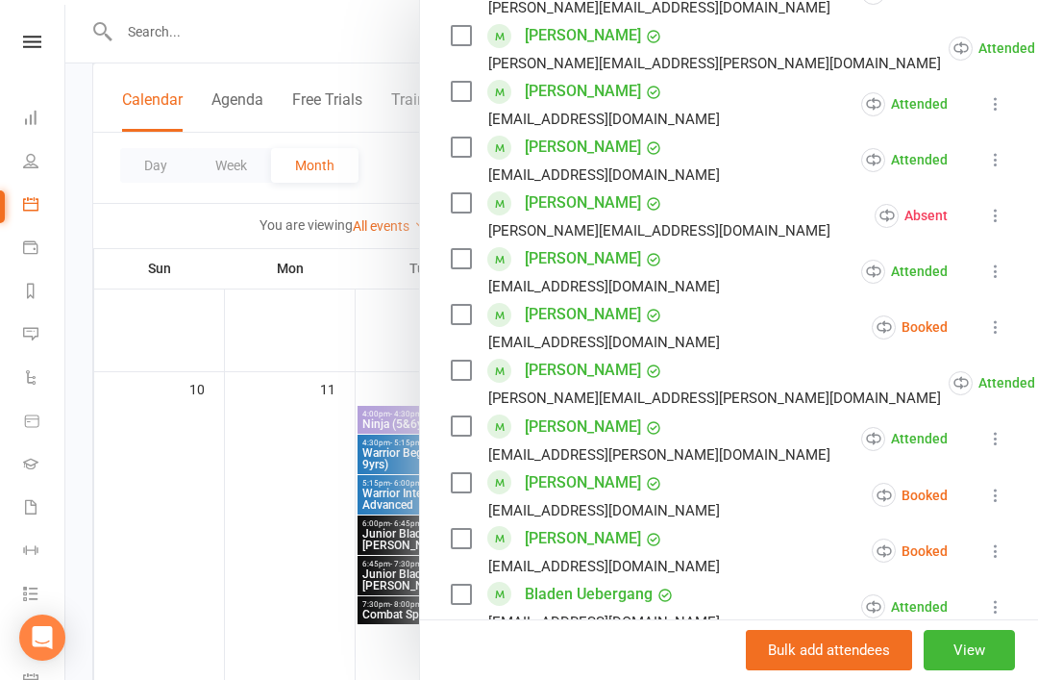
scroll to position [788, 0]
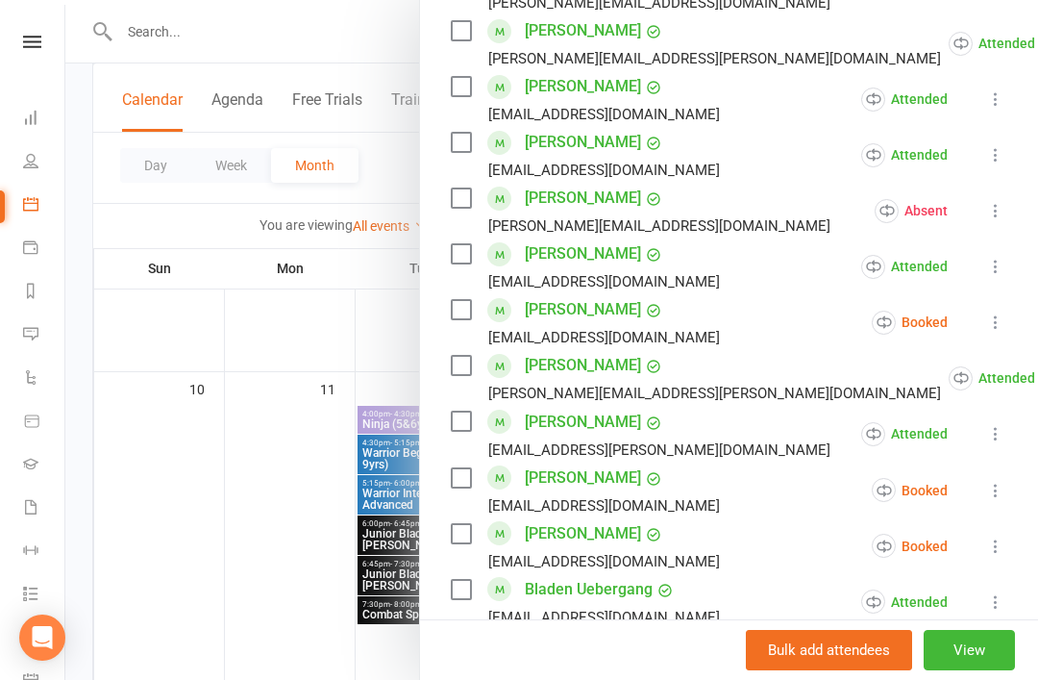
click at [1001, 327] on icon at bounding box center [995, 321] width 19 height 19
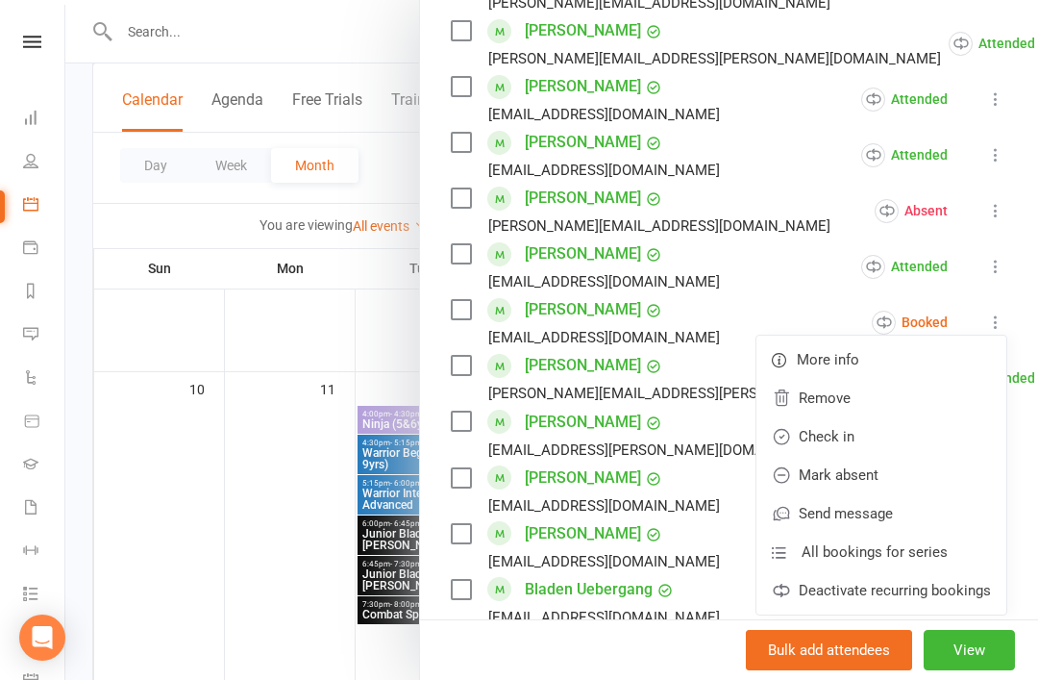
click at [911, 482] on link "Mark absent" at bounding box center [882, 475] width 250 height 38
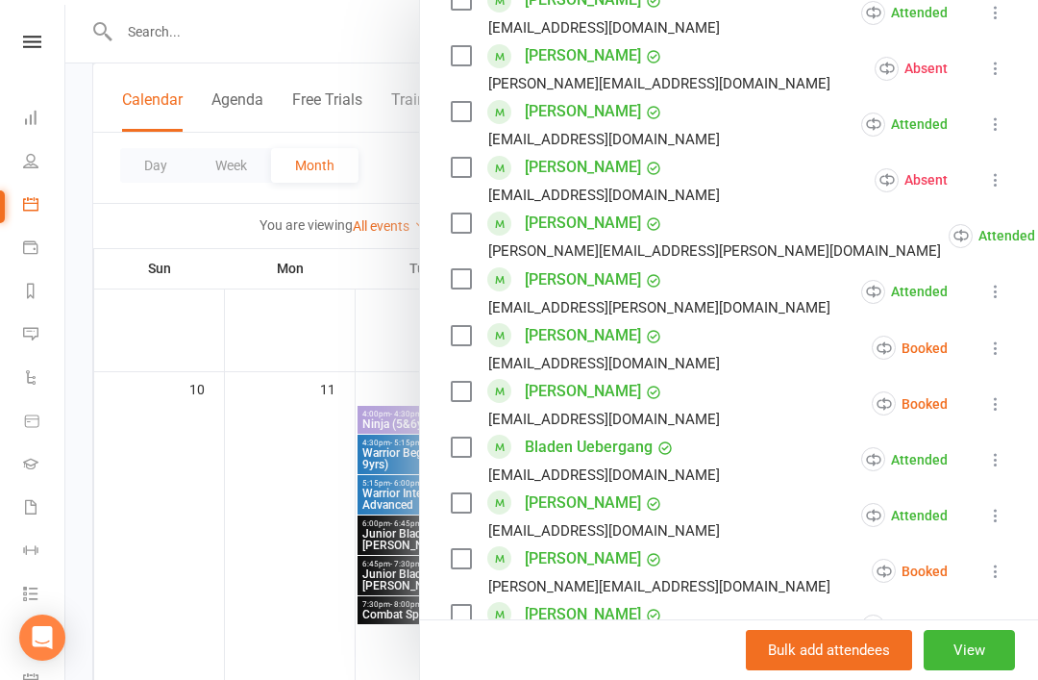
scroll to position [932, 0]
click at [996, 354] on icon at bounding box center [995, 346] width 19 height 19
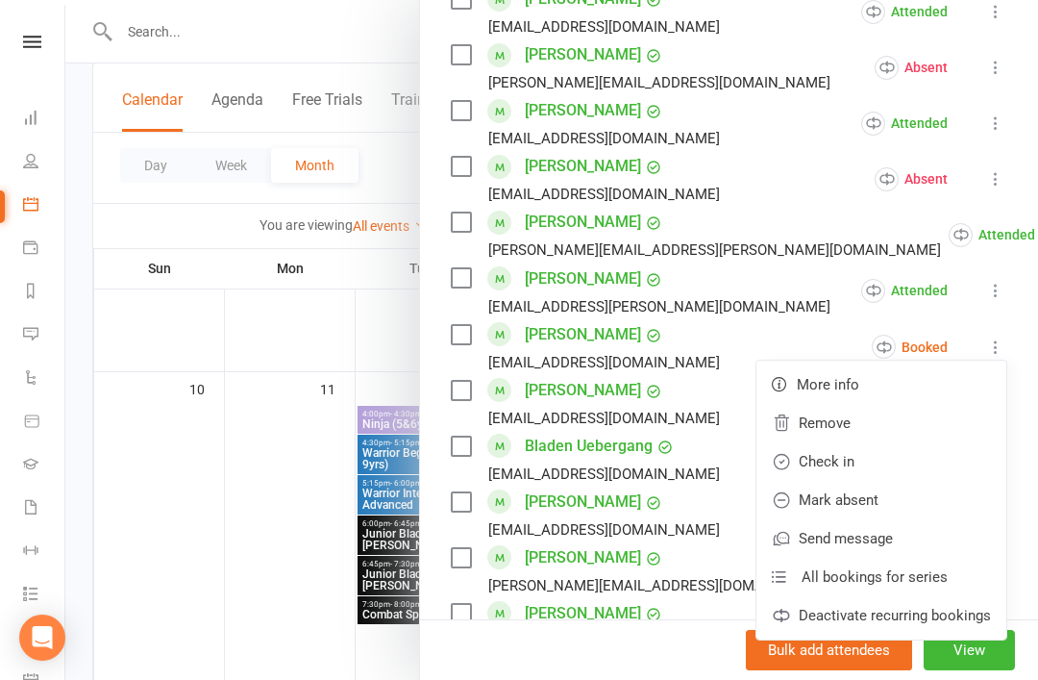
click at [909, 504] on link "Mark absent" at bounding box center [882, 500] width 250 height 38
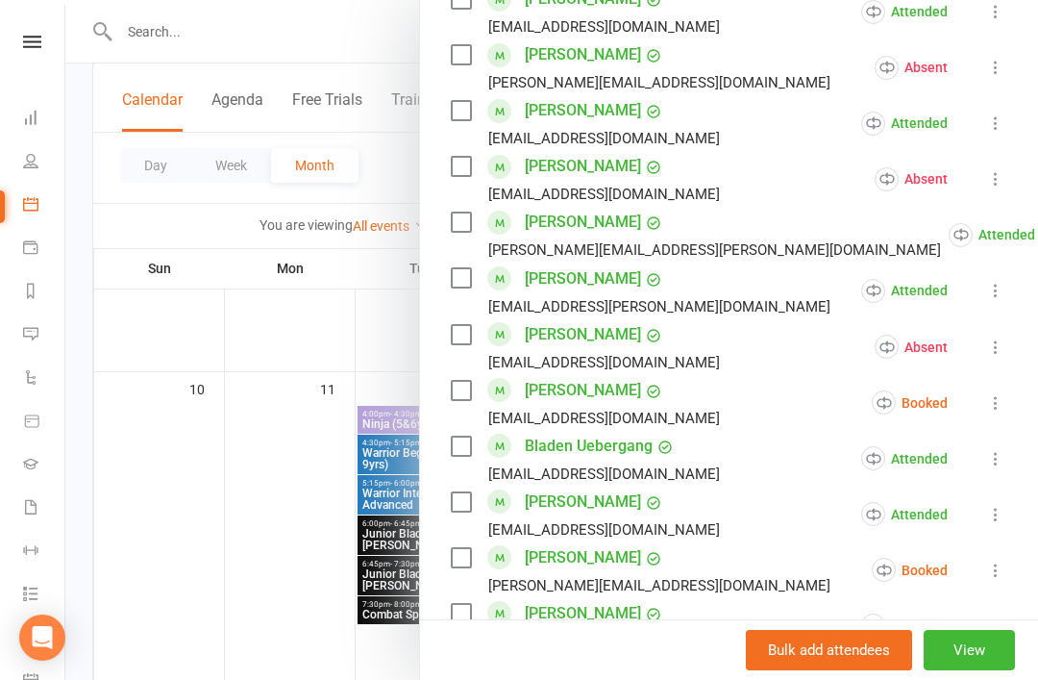
click at [1003, 404] on icon at bounding box center [995, 402] width 19 height 19
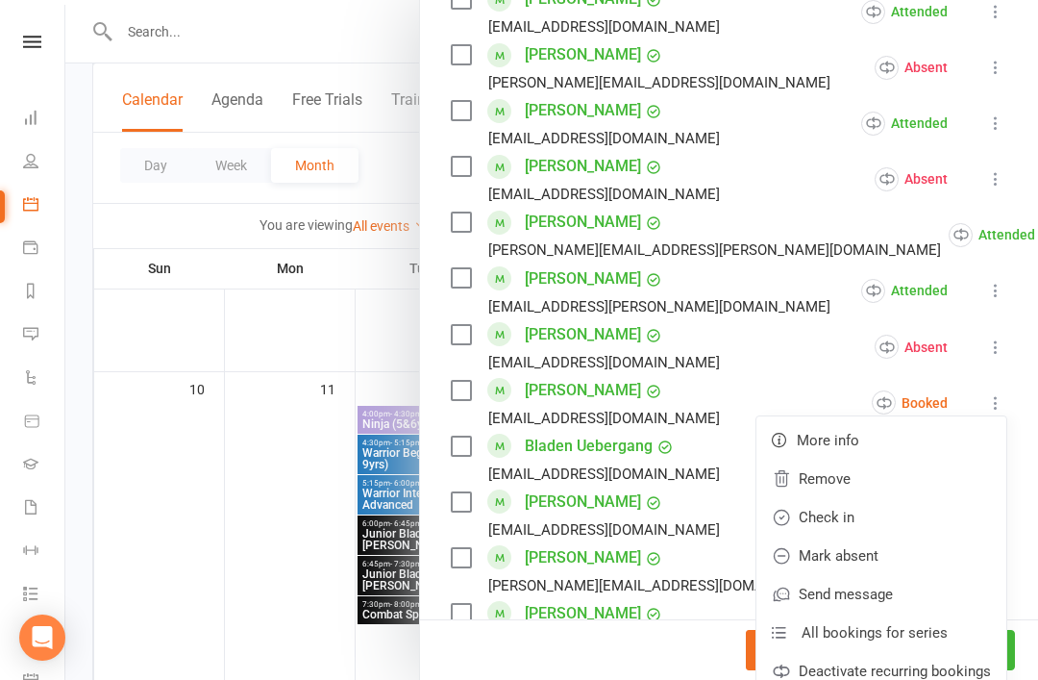
click at [917, 526] on link "Check in" at bounding box center [882, 517] width 250 height 38
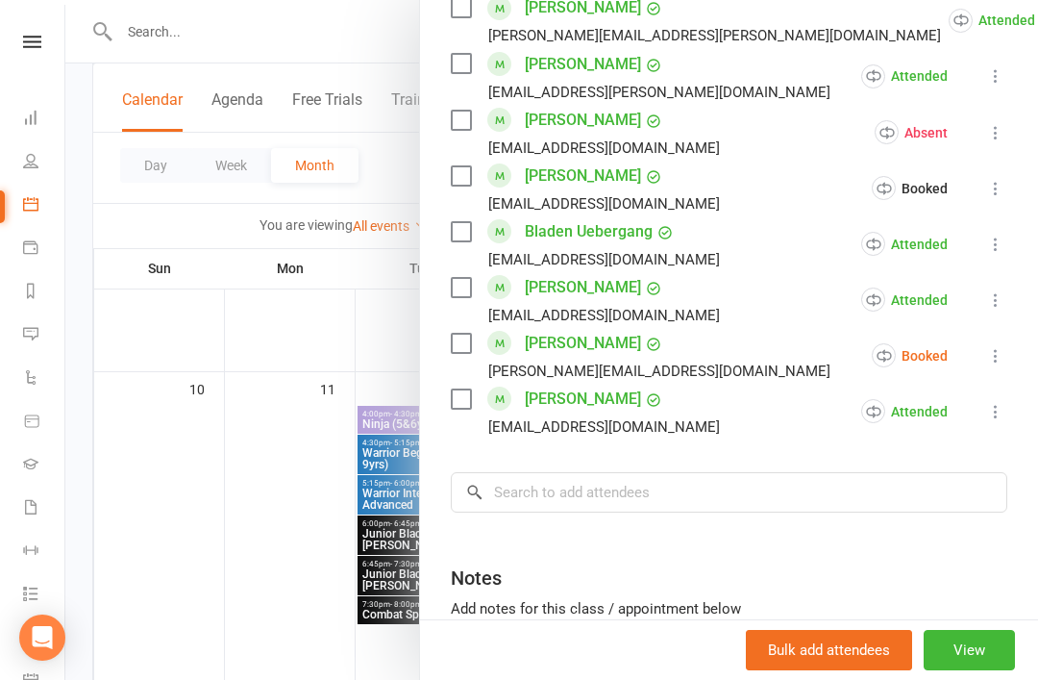
scroll to position [1148, 0]
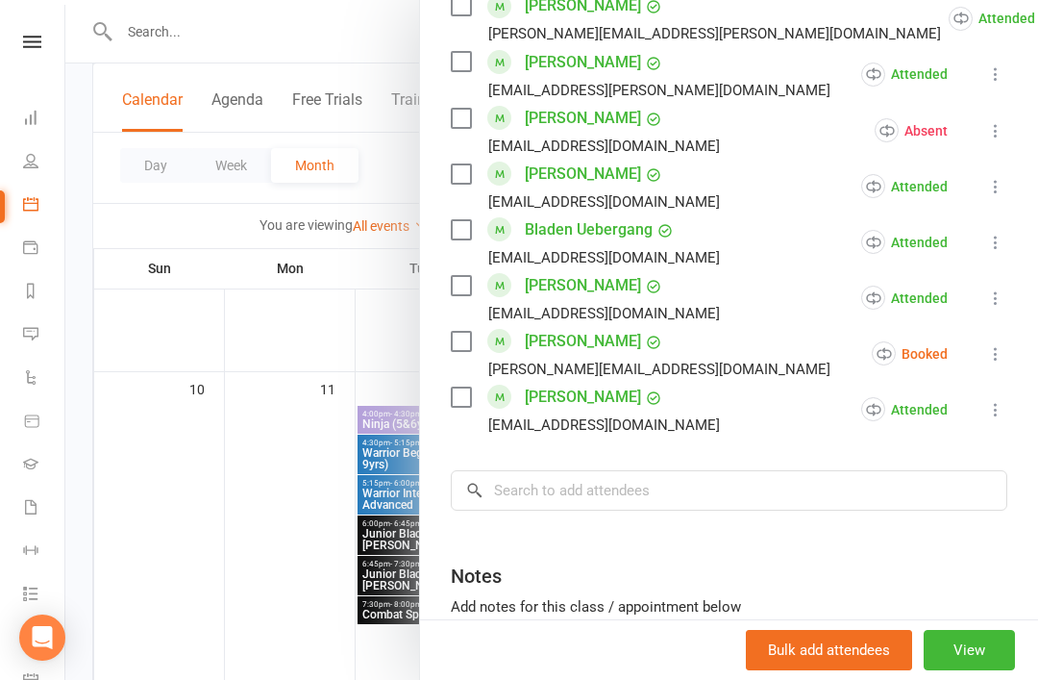
click at [1003, 355] on icon at bounding box center [995, 353] width 19 height 19
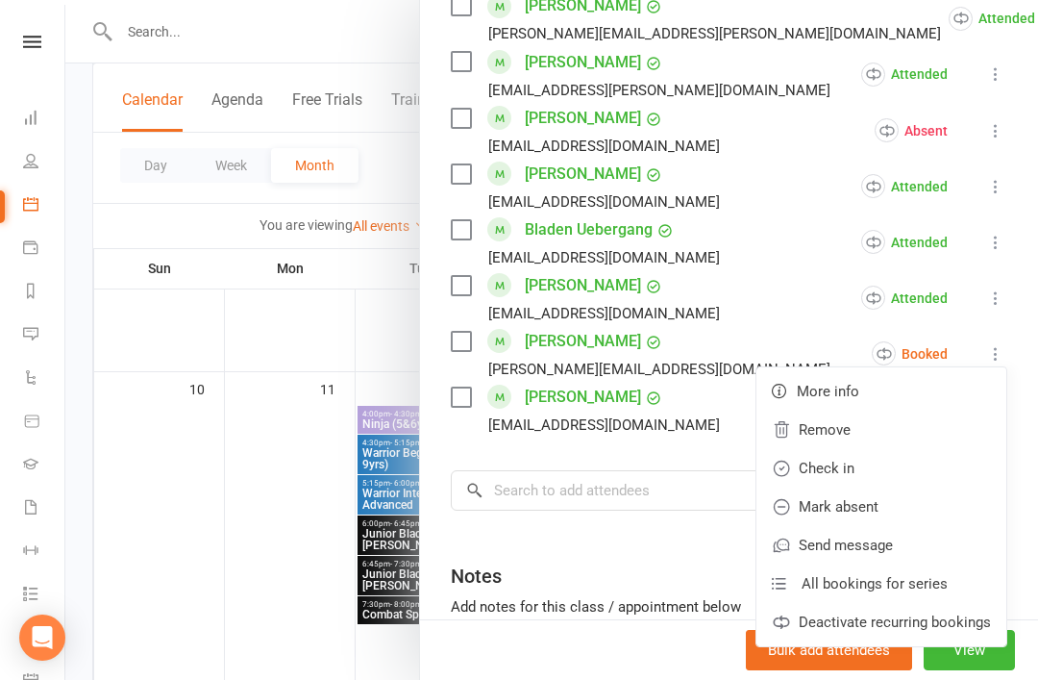
click at [893, 509] on link "Mark absent" at bounding box center [882, 506] width 250 height 38
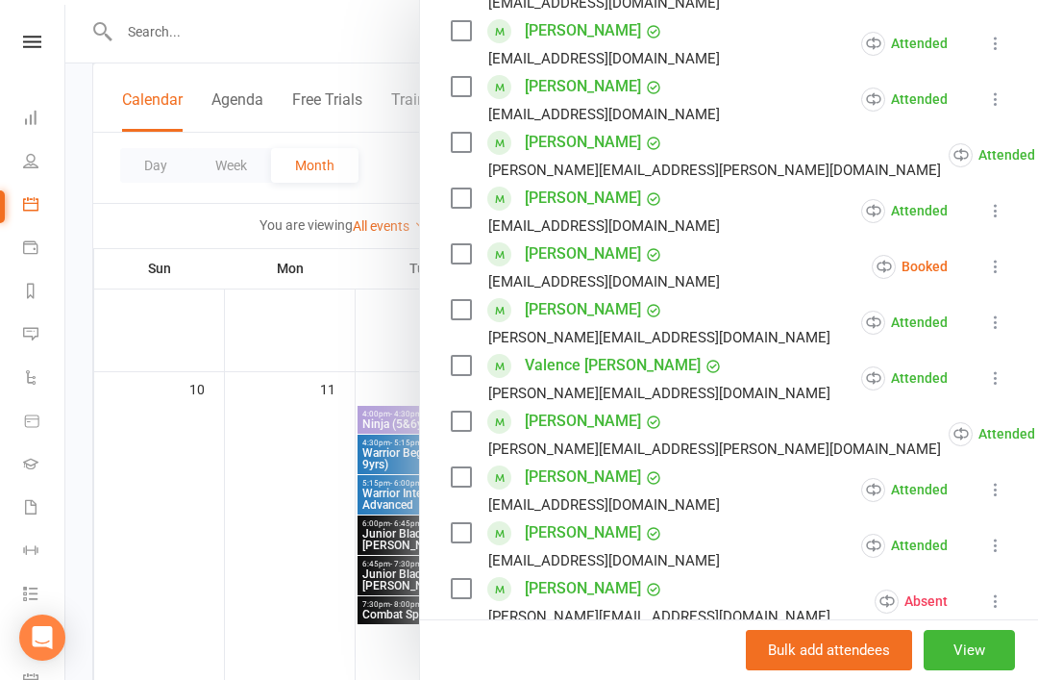
scroll to position [397, 0]
click at [1004, 274] on icon at bounding box center [995, 267] width 19 height 19
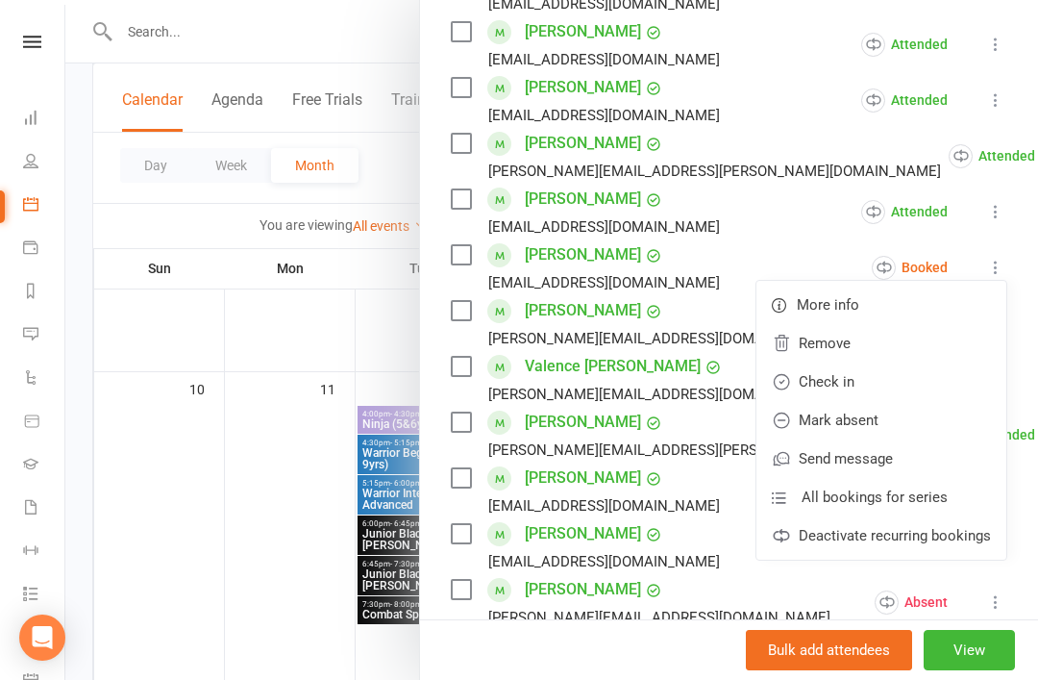
click at [909, 426] on link "Mark absent" at bounding box center [882, 420] width 250 height 38
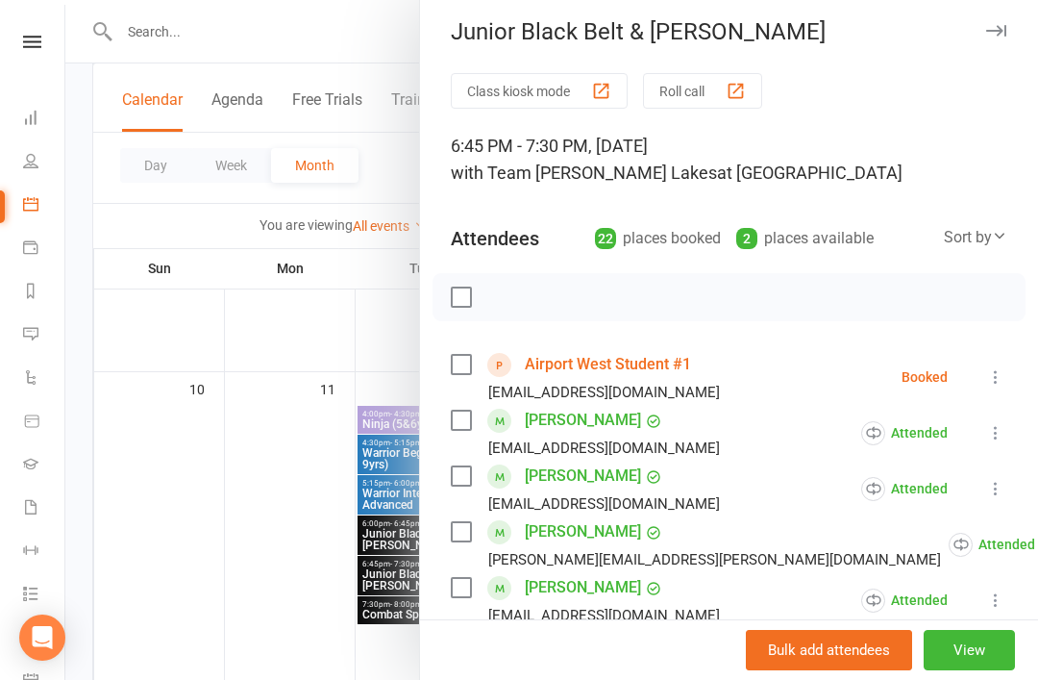
scroll to position [14, 0]
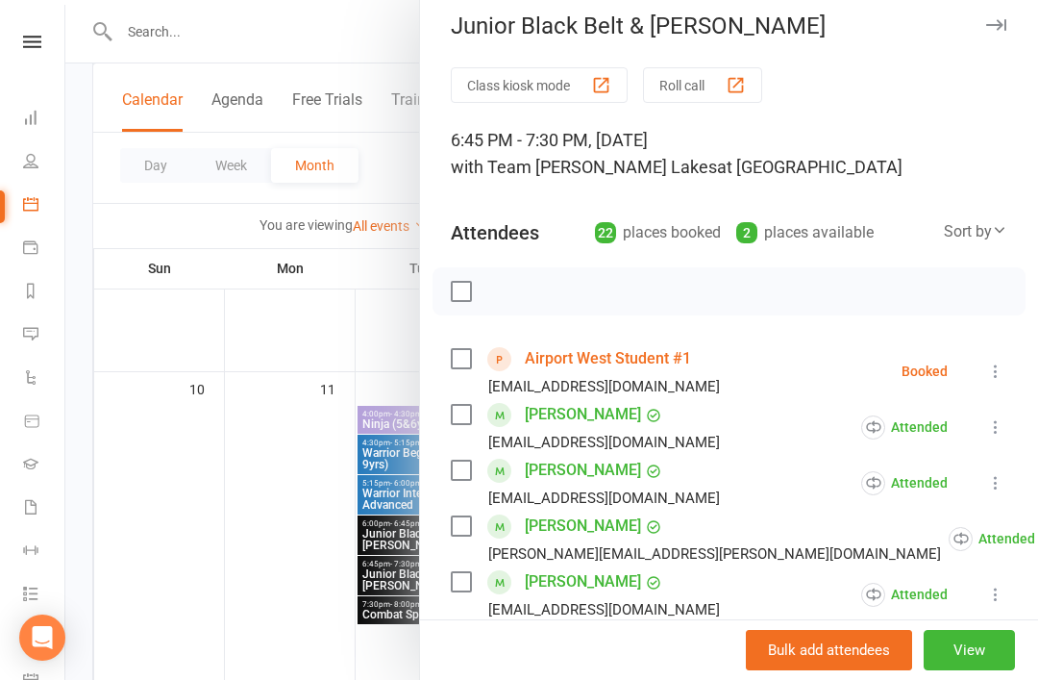
click at [993, 376] on icon at bounding box center [995, 371] width 19 height 19
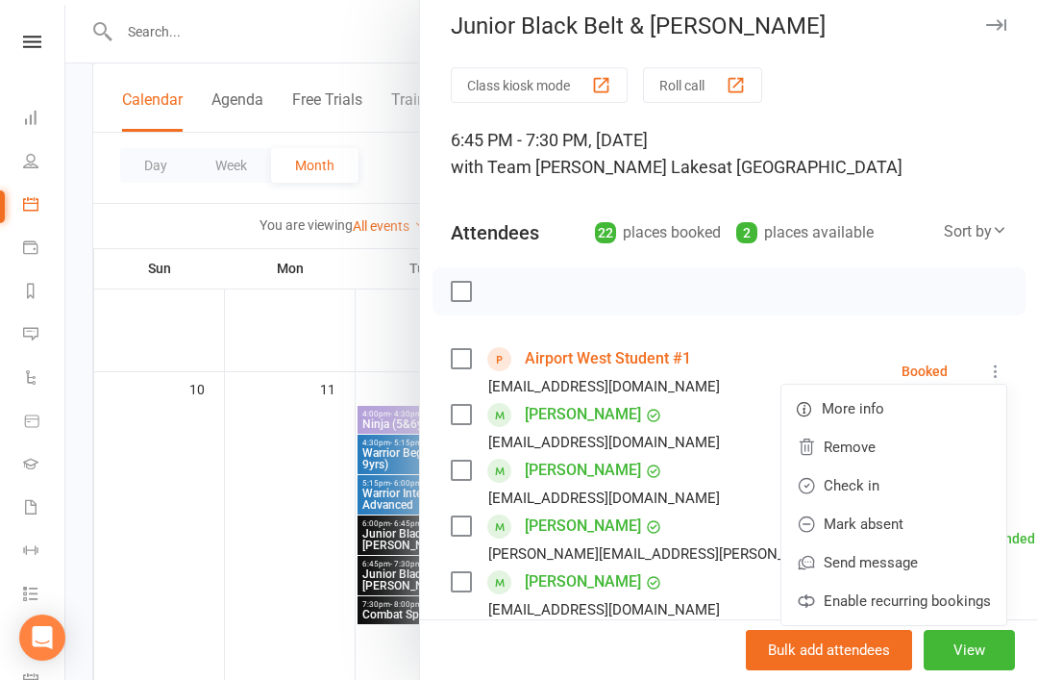
click at [914, 490] on link "Check in" at bounding box center [894, 485] width 225 height 38
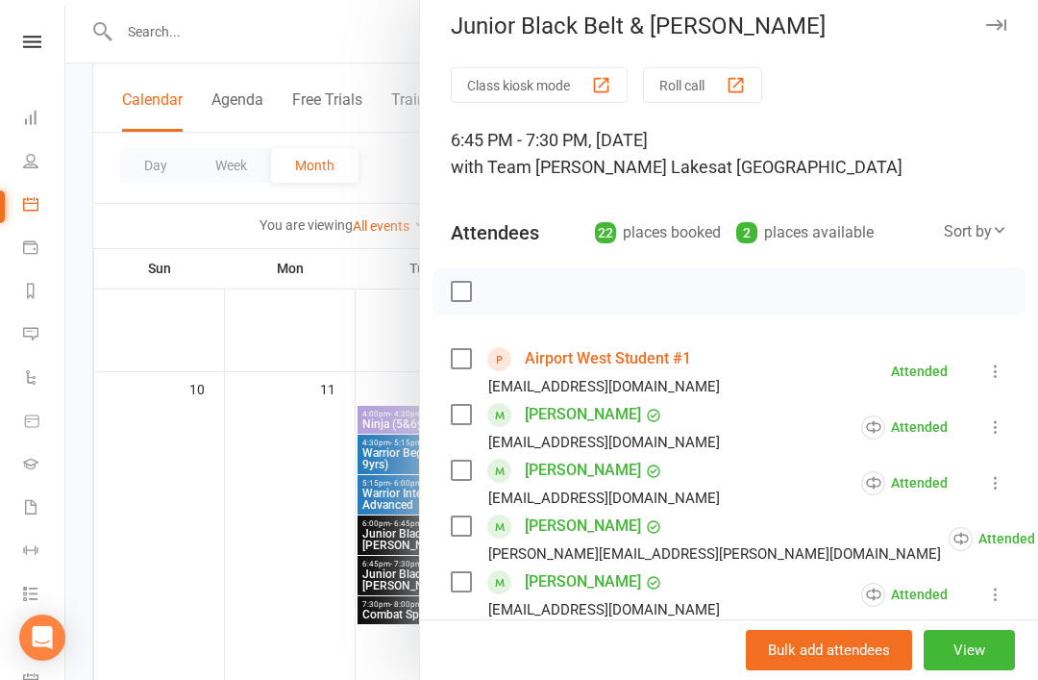
click at [1004, 14] on button "button" at bounding box center [996, 24] width 23 height 23
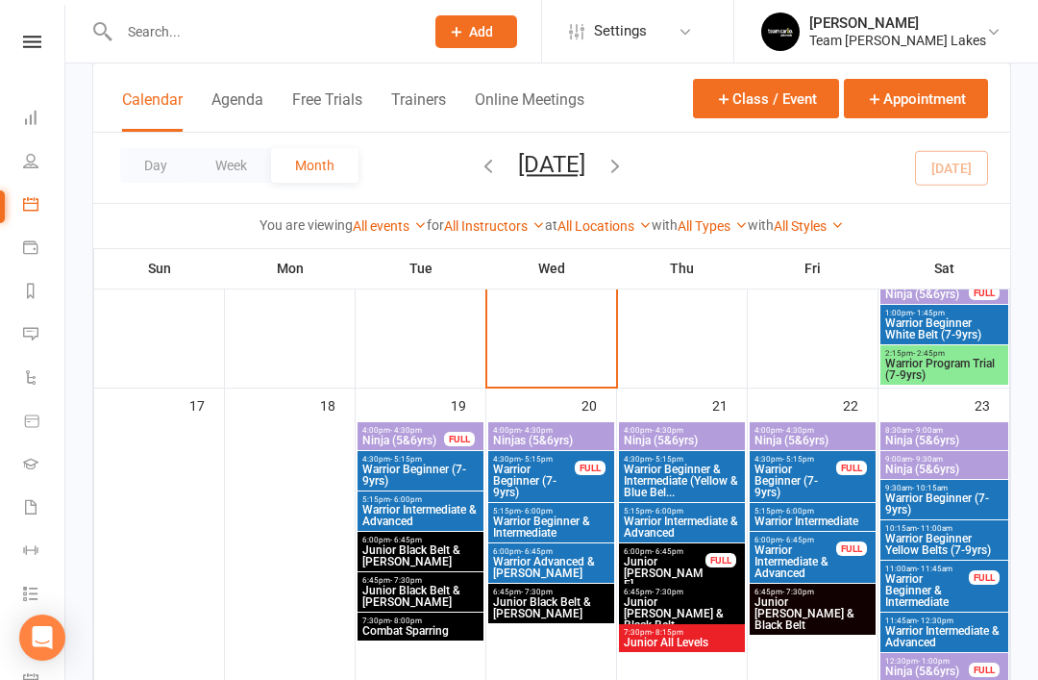
scroll to position [1216, 0]
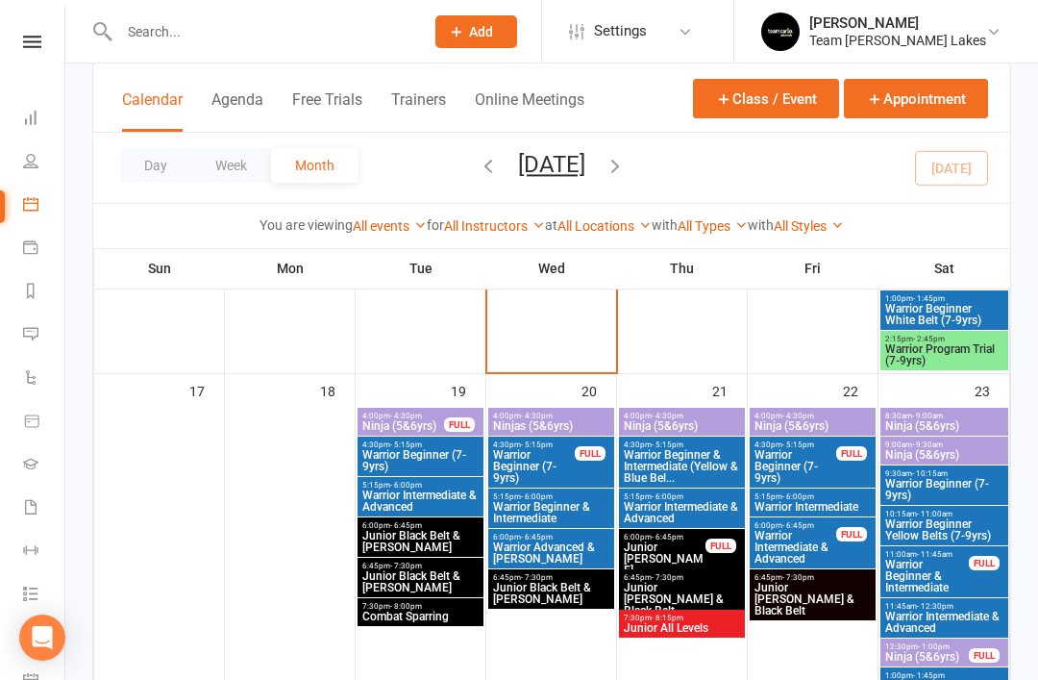
click at [834, 592] on span "Junior Cho Dan Bo & Black Belt" at bounding box center [813, 599] width 118 height 35
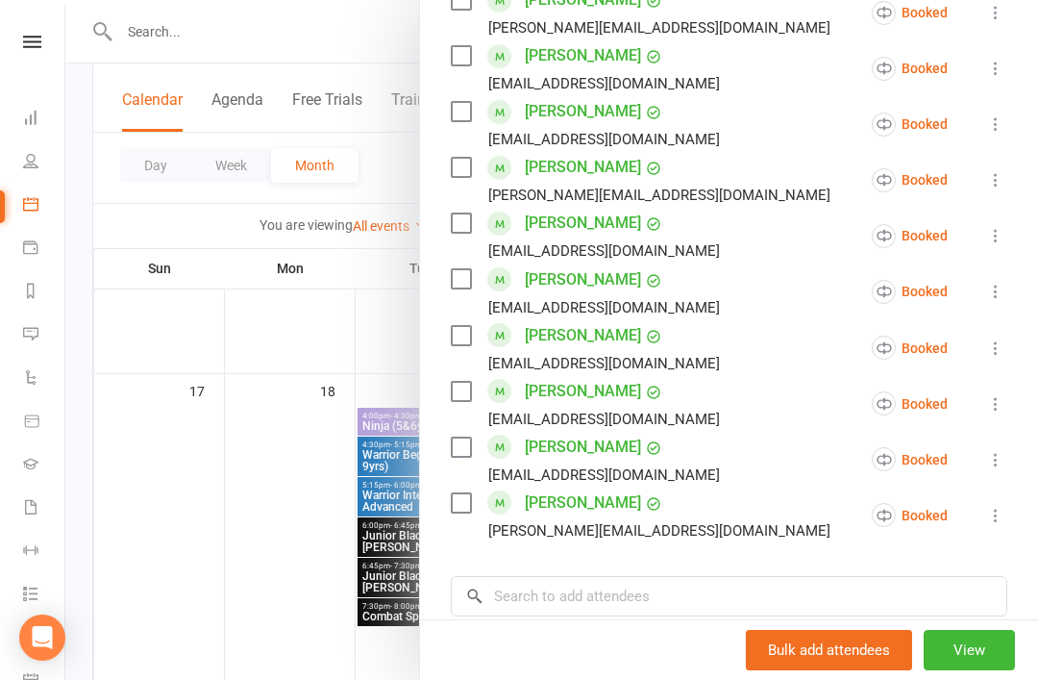
scroll to position [936, 0]
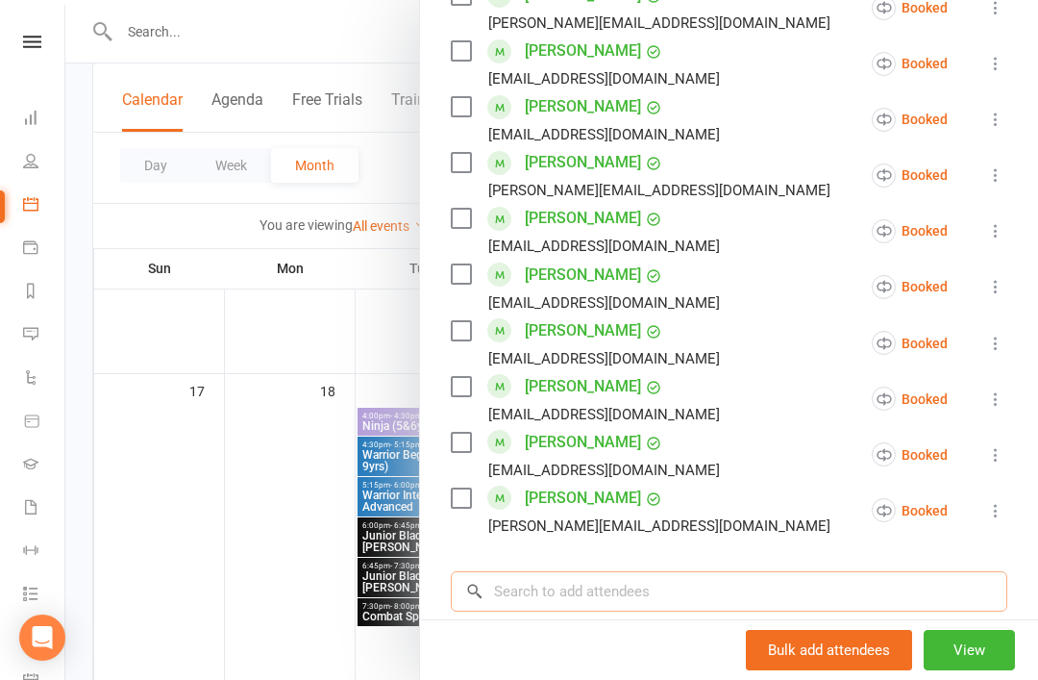
click at [578, 594] on input "search" at bounding box center [729, 591] width 557 height 40
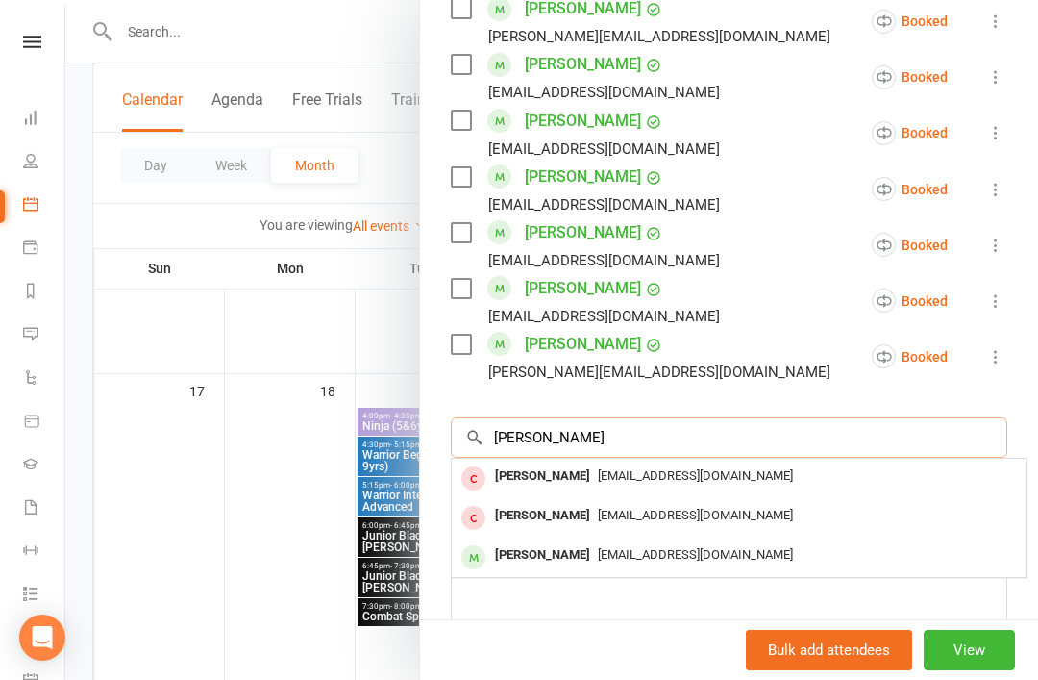
scroll to position [1093, 0]
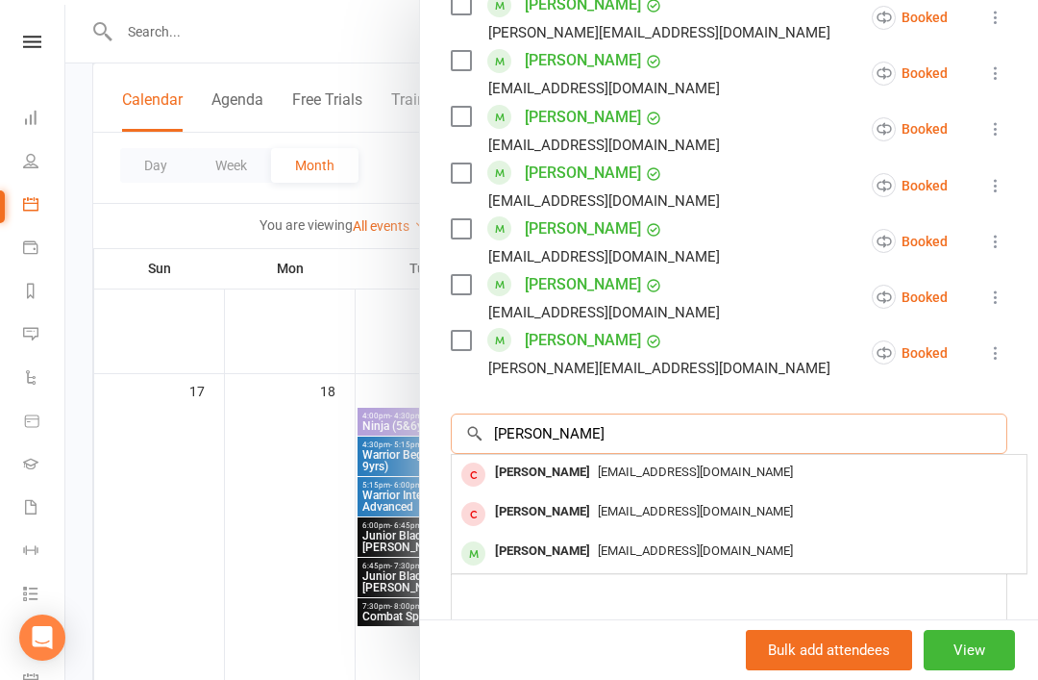
type input "Tyler"
click at [583, 550] on div "Tyler Chrisanis" at bounding box center [542, 551] width 111 height 28
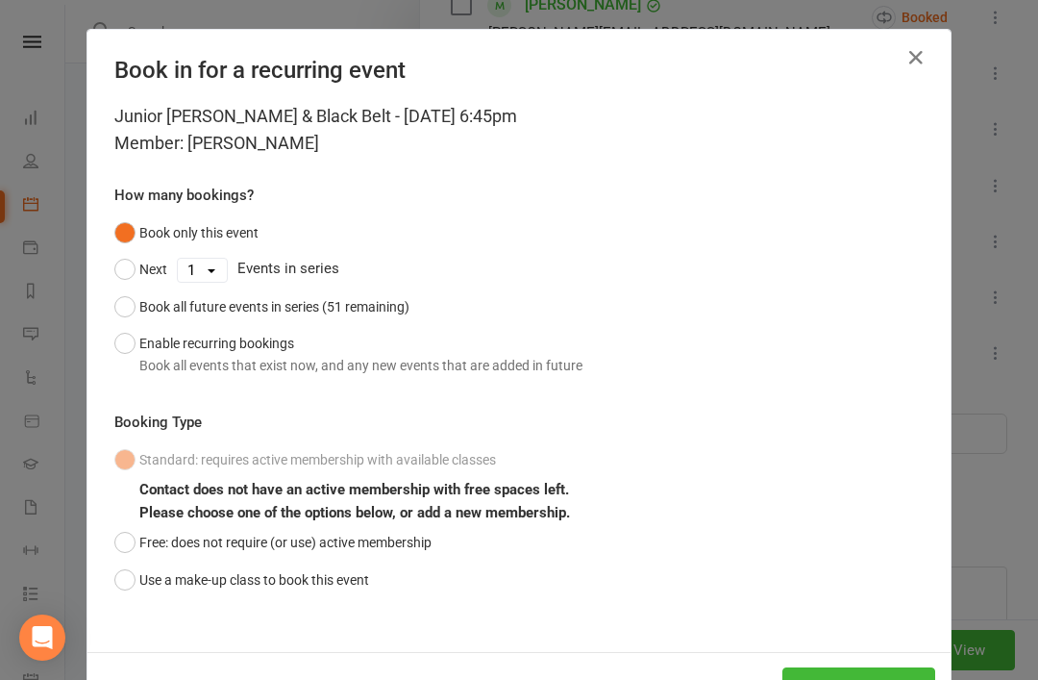
click at [125, 579] on button "Use a make-up class to book this event" at bounding box center [241, 580] width 255 height 37
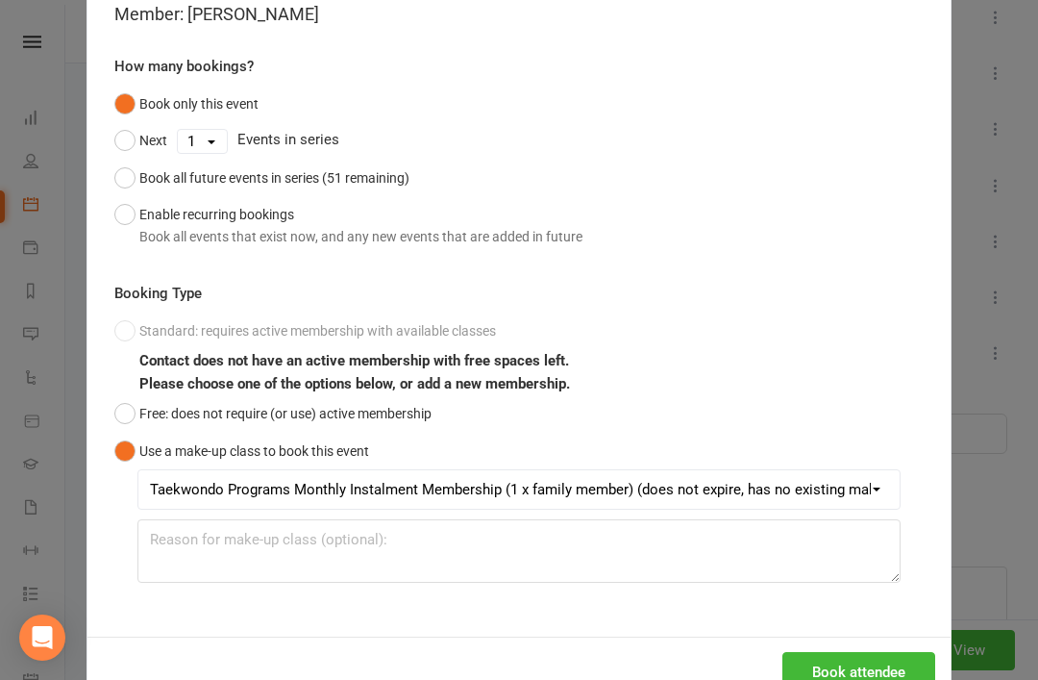
scroll to position [122, 0]
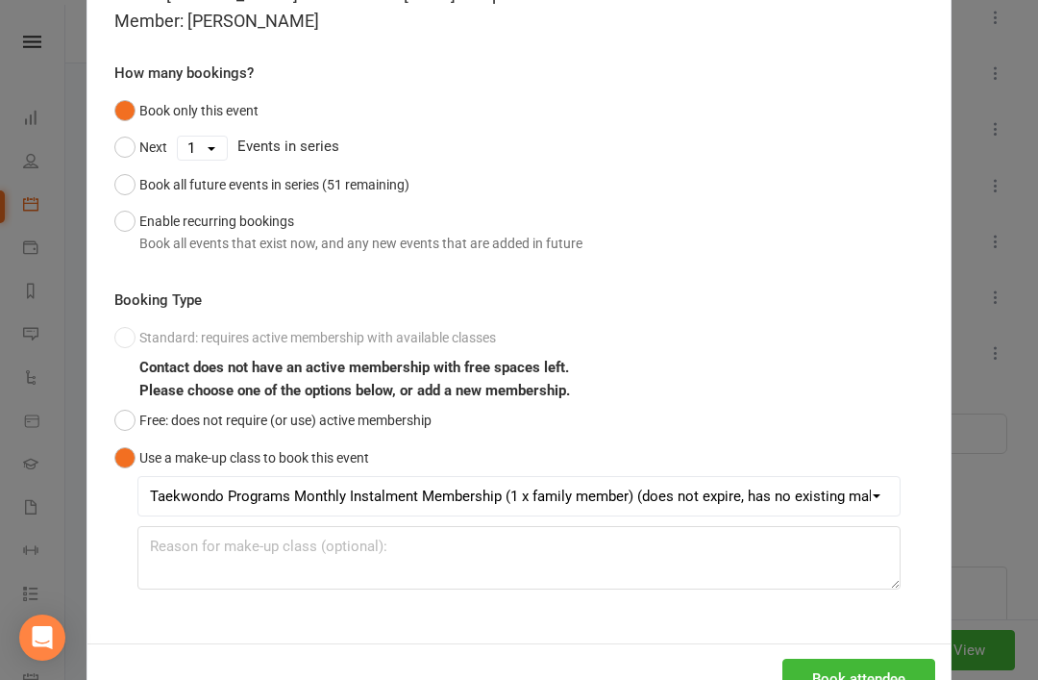
click at [837, 679] on button "Book attendee" at bounding box center [859, 679] width 153 height 40
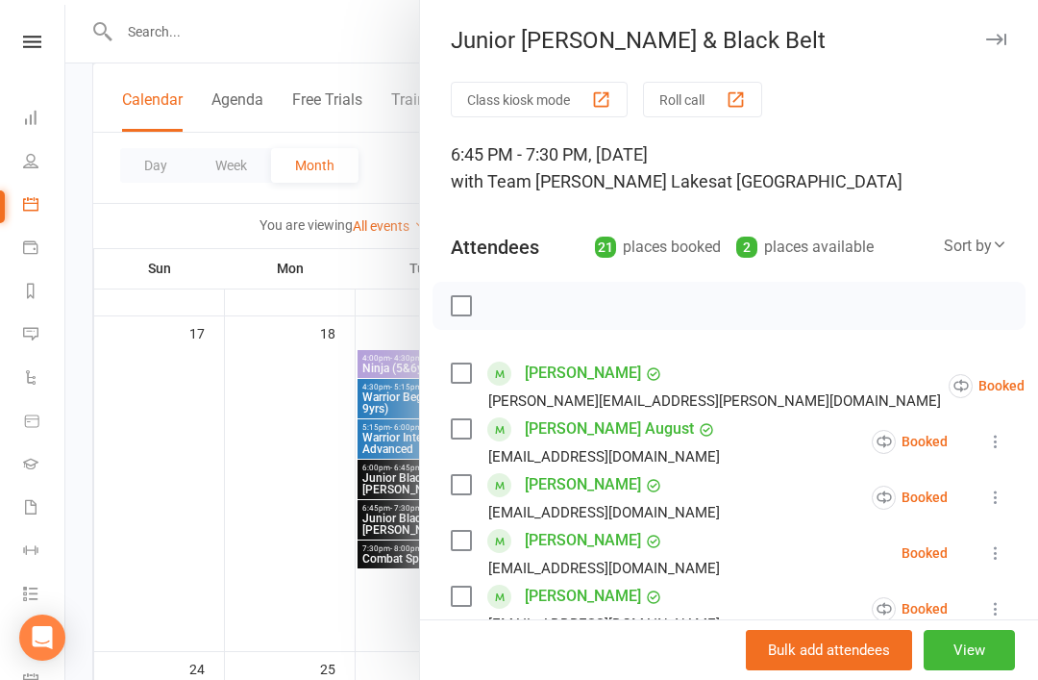
scroll to position [1278, 0]
click at [991, 43] on icon "button" at bounding box center [996, 40] width 20 height 12
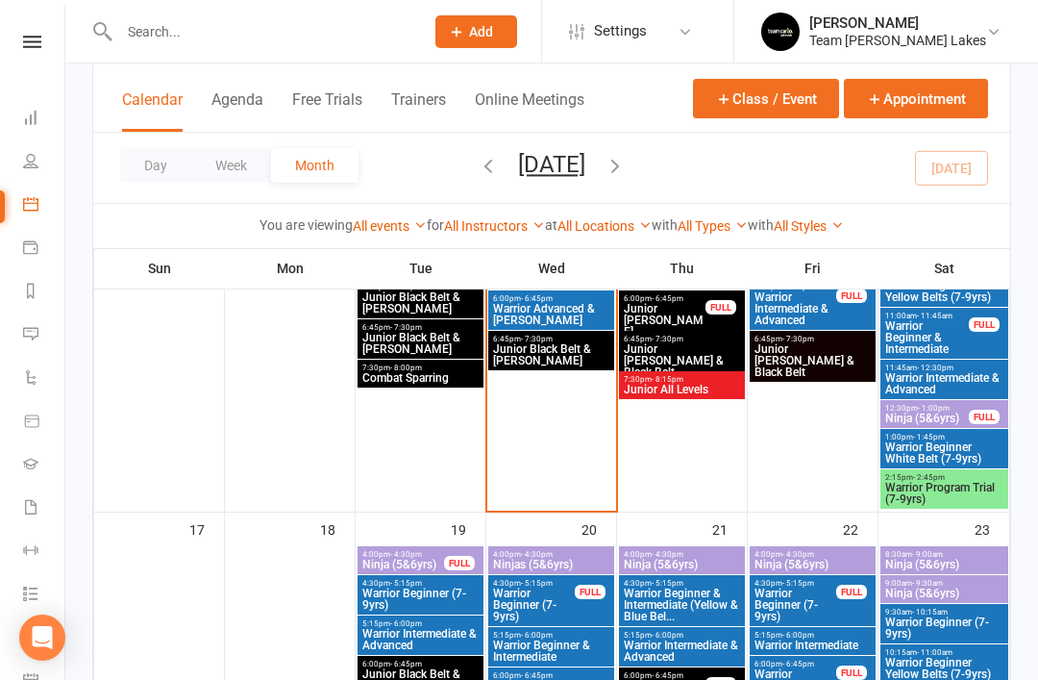
scroll to position [1079, 0]
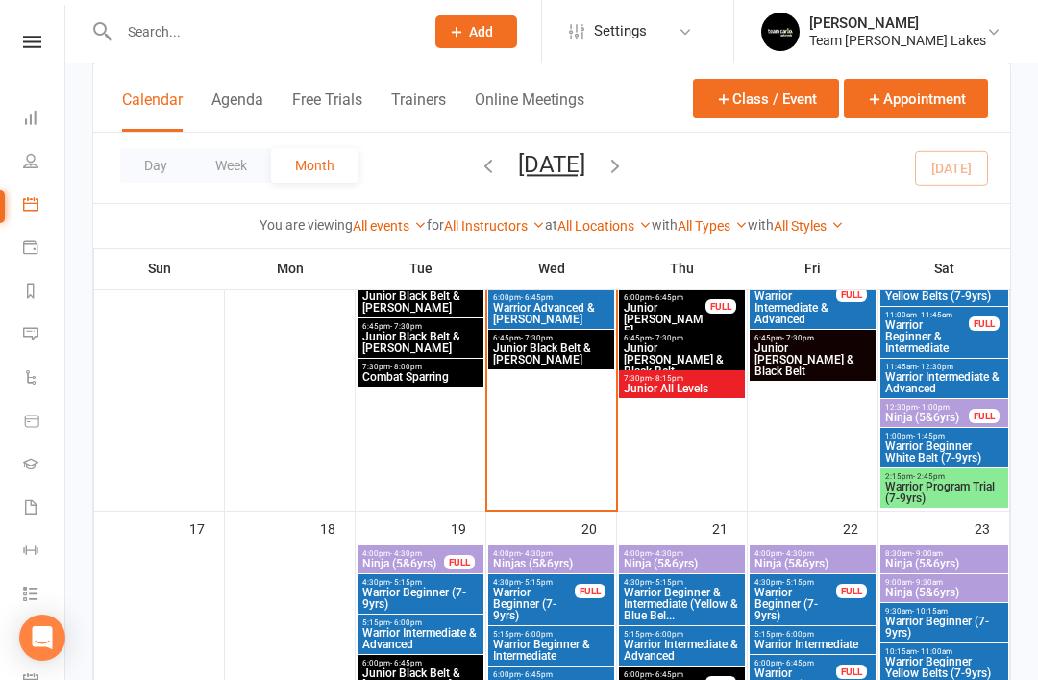
click at [532, 342] on span "Junior Black Belt & Cho Dan Bo" at bounding box center [551, 353] width 118 height 23
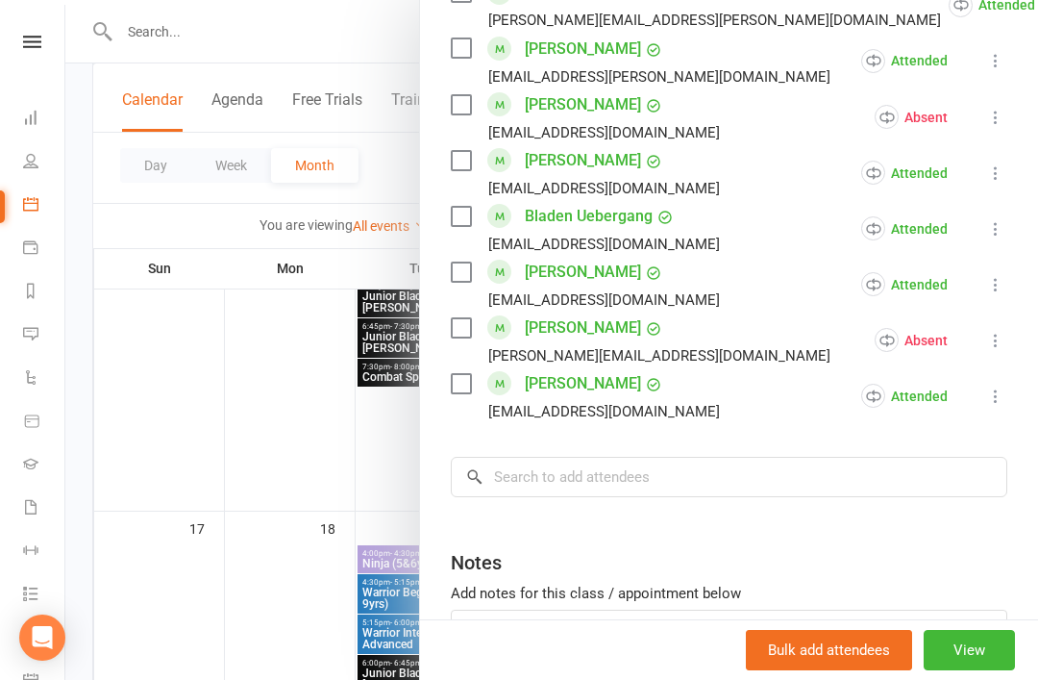
scroll to position [1170, 0]
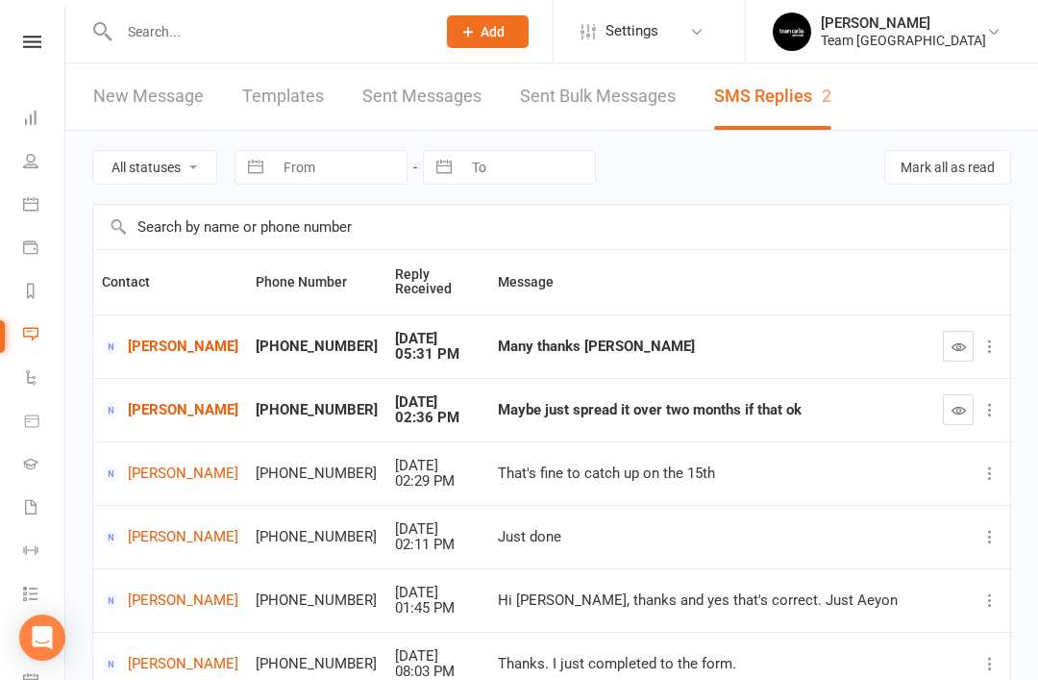
click at [778, 105] on link "SMS Replies 2" at bounding box center [772, 96] width 117 height 66
click at [34, 462] on icon at bounding box center [30, 463] width 15 height 15
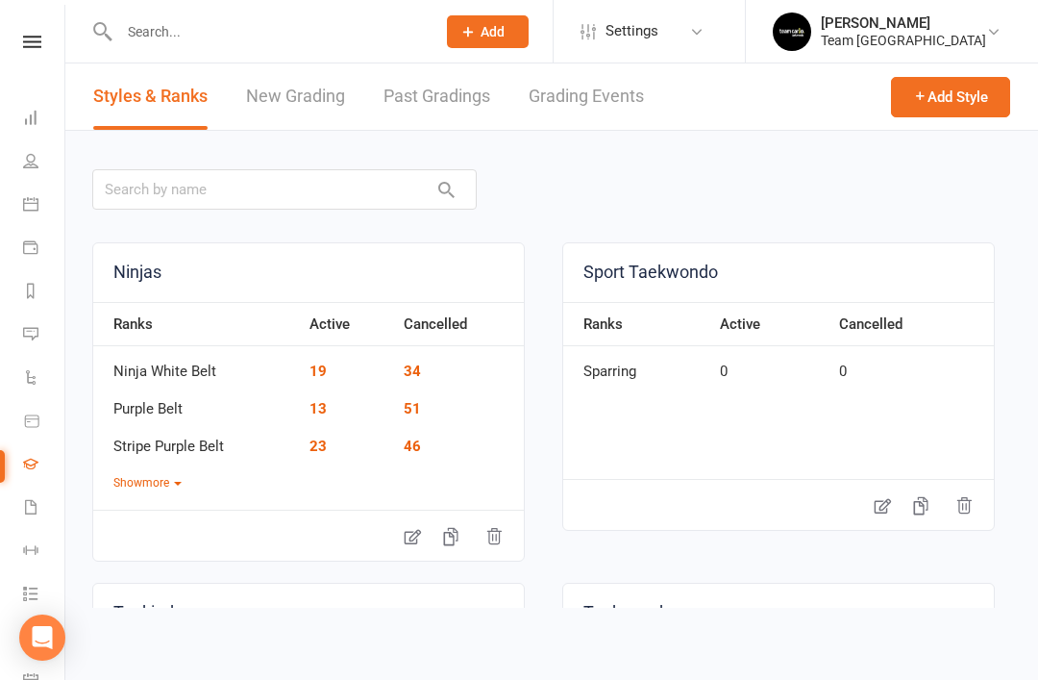
click at [584, 87] on link "Grading Events" at bounding box center [586, 96] width 115 height 66
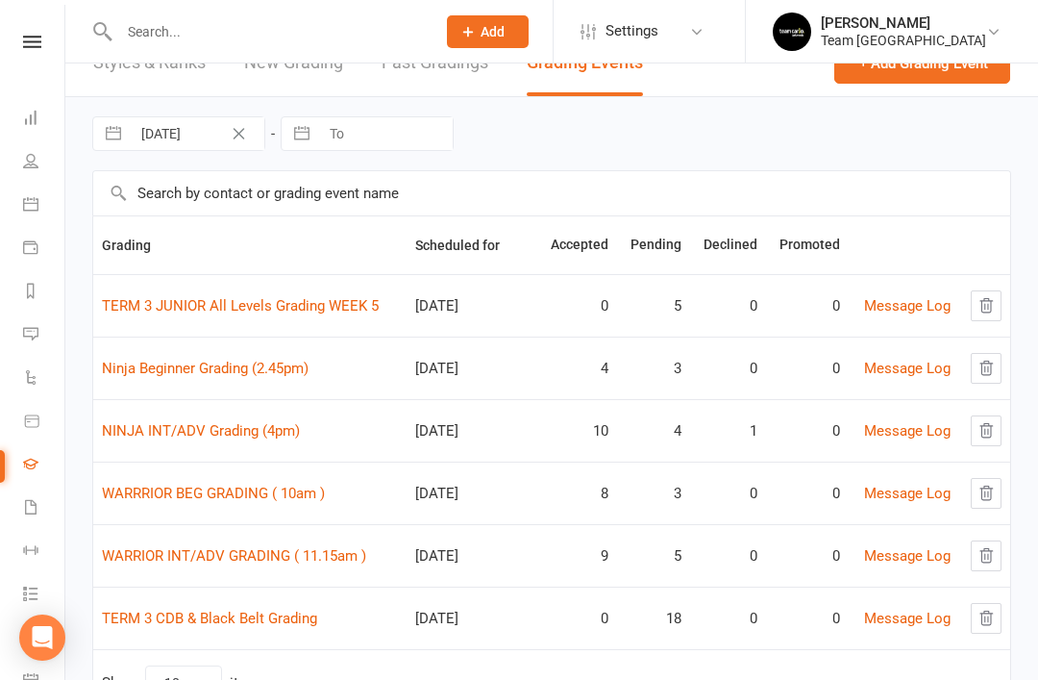
scroll to position [80, 0]
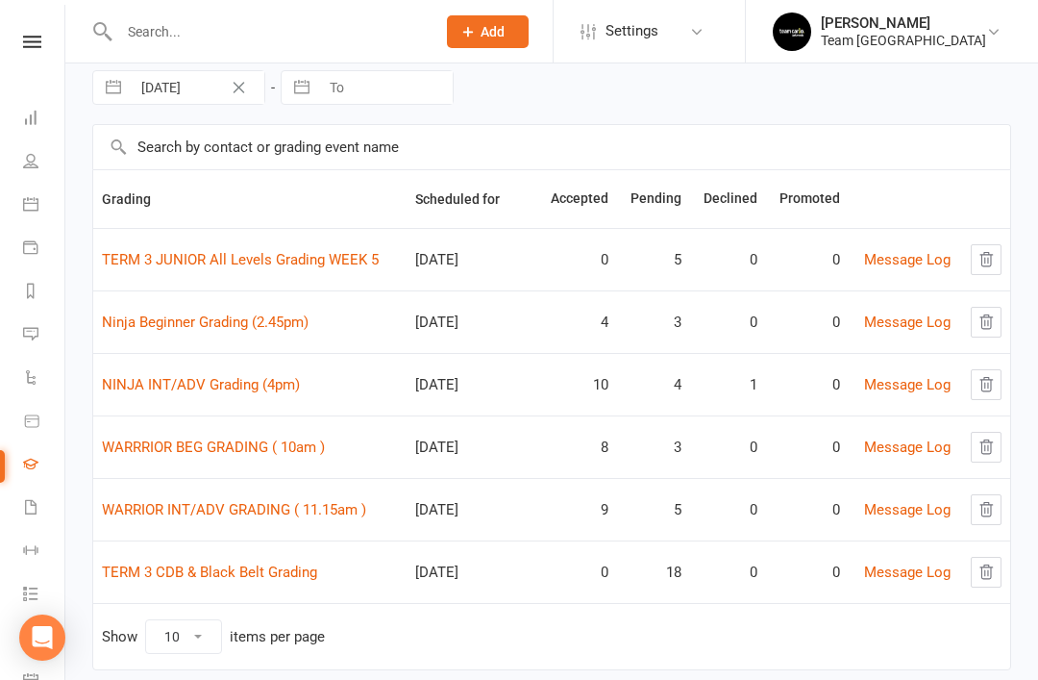
click at [245, 577] on link "TERM 3 CDB & Black Belt Grading" at bounding box center [209, 571] width 215 height 17
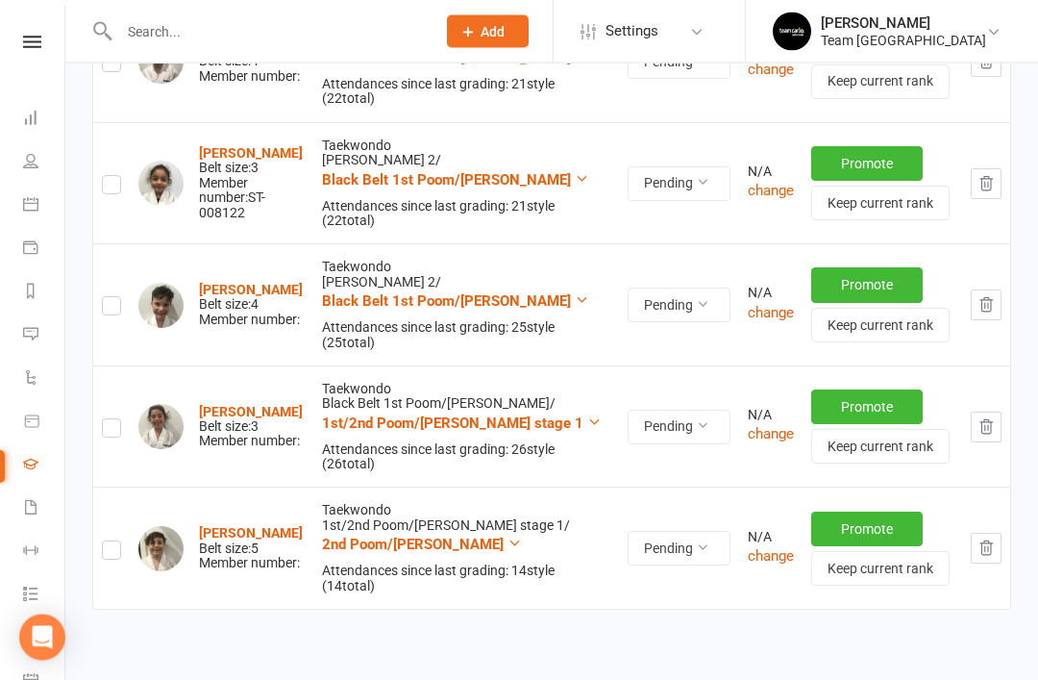
scroll to position [1996, 0]
click at [35, 203] on icon at bounding box center [30, 203] width 15 height 15
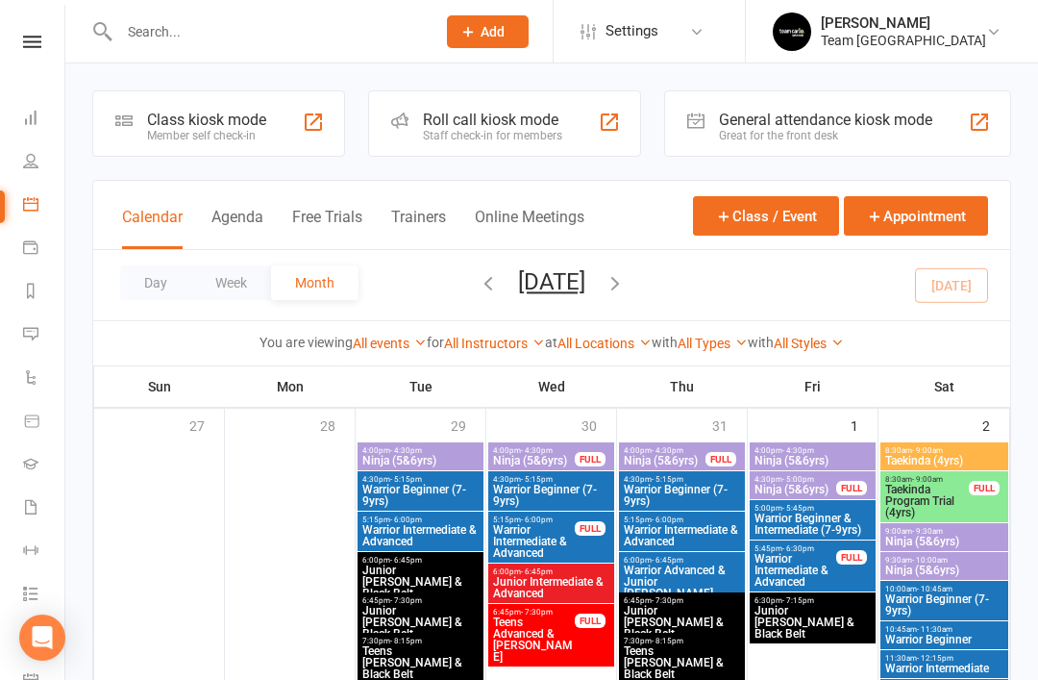
click at [43, 296] on link "Reports" at bounding box center [44, 292] width 43 height 43
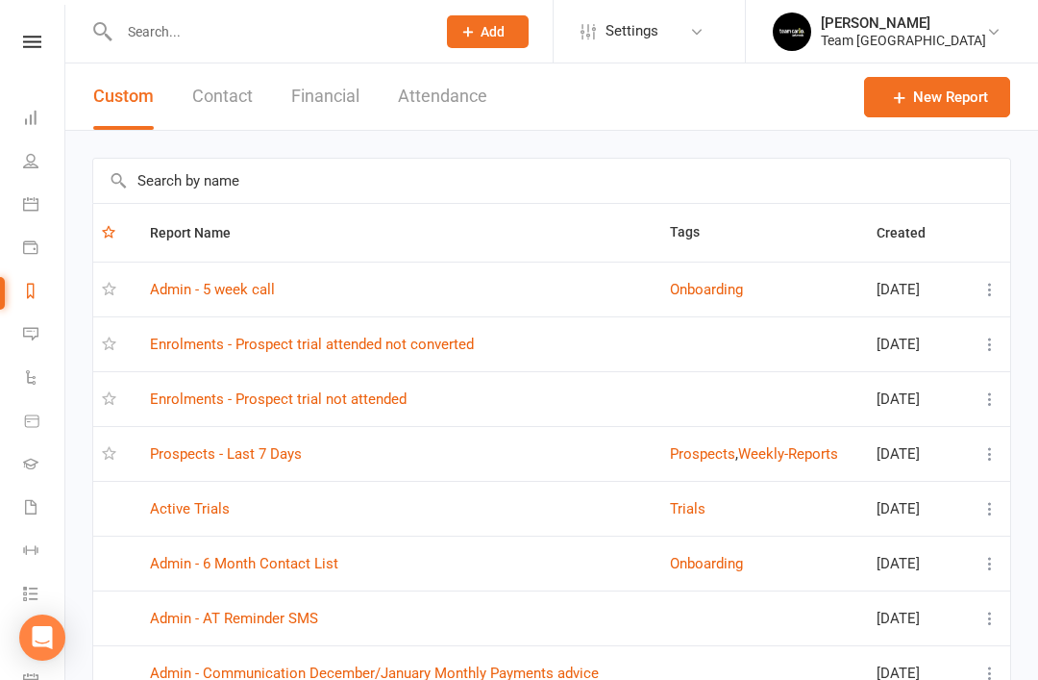
click at [264, 447] on link "Prospects - Last 7 Days" at bounding box center [226, 453] width 152 height 17
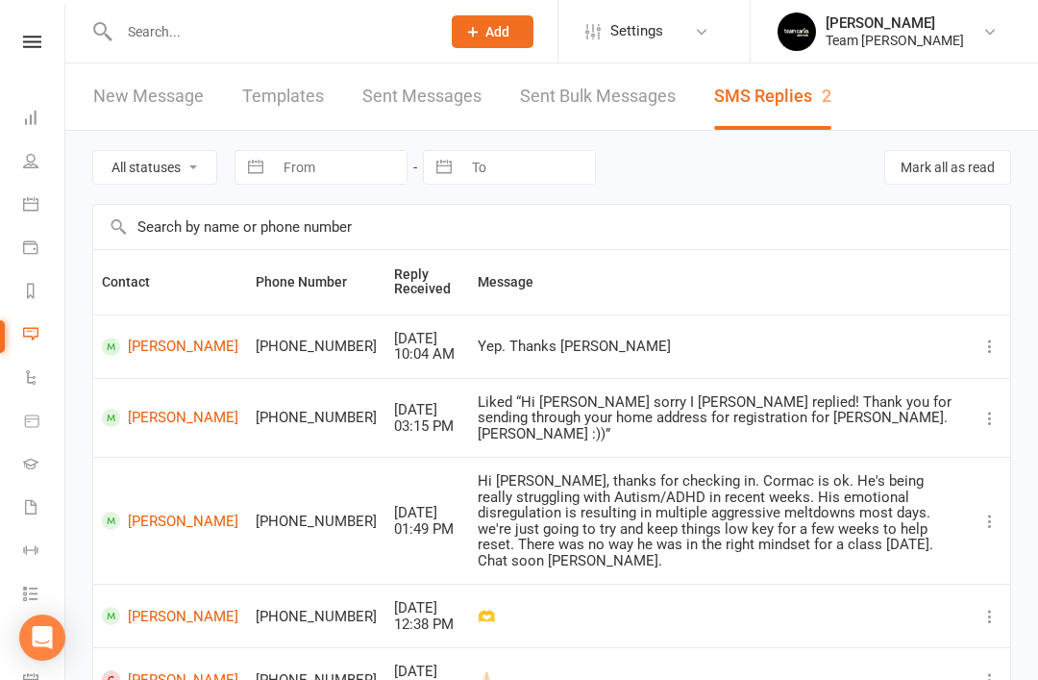
click at [31, 337] on icon at bounding box center [30, 333] width 15 height 15
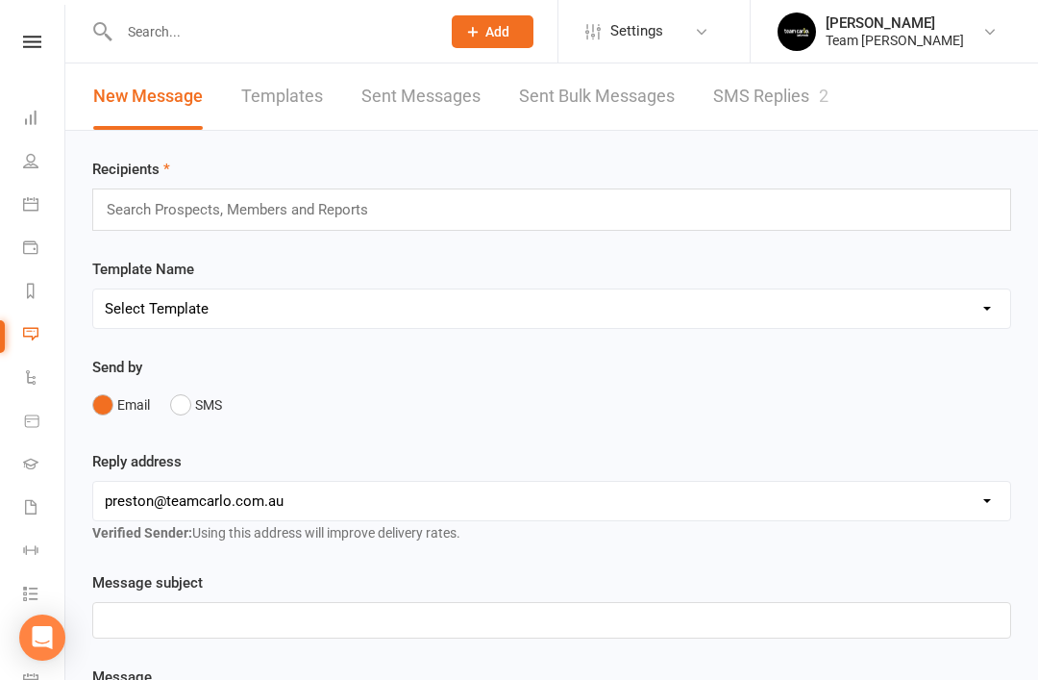
click at [776, 97] on link "SMS Replies 2" at bounding box center [770, 96] width 115 height 66
click at [758, 95] on link "SMS Replies" at bounding box center [761, 96] width 96 height 66
